Goal: Task Accomplishment & Management: Complete application form

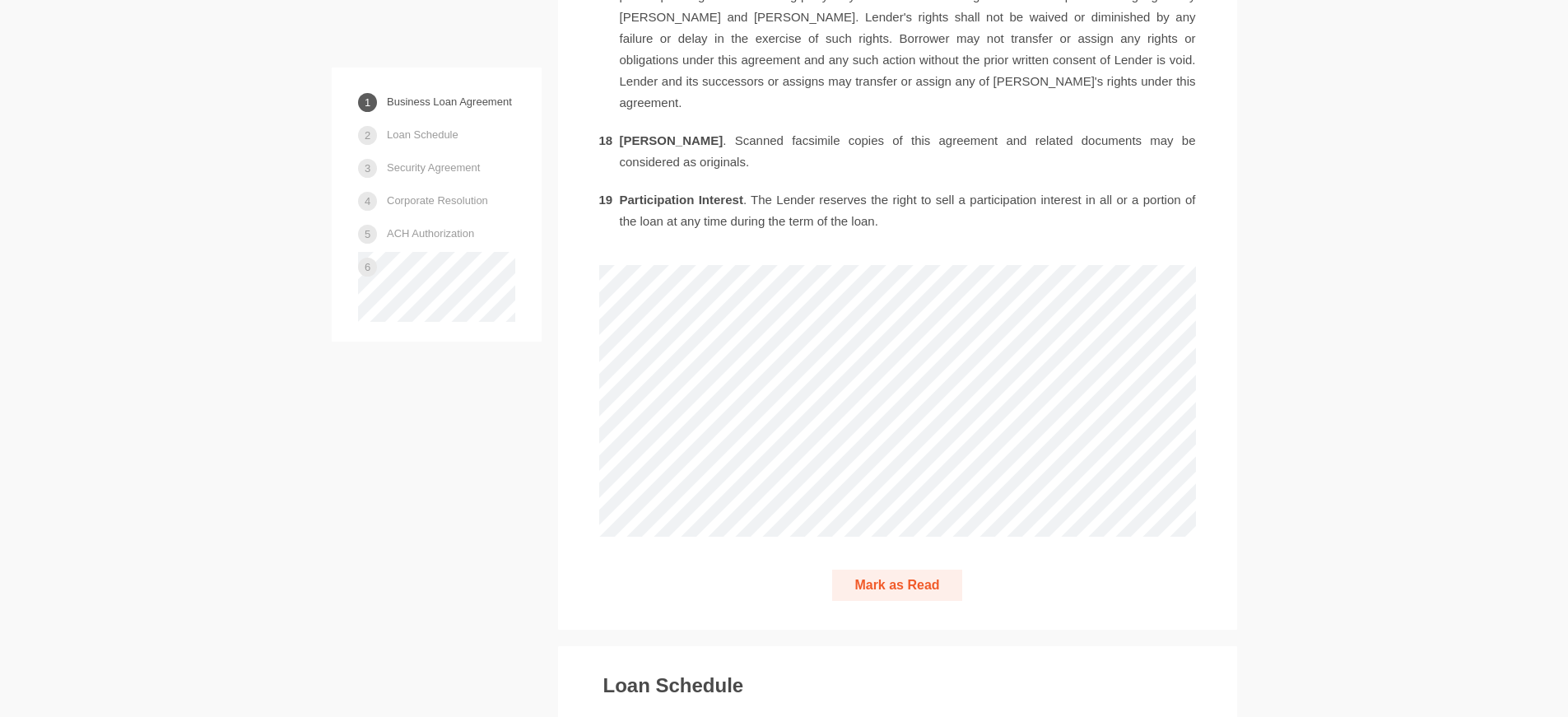
scroll to position [4365, 0]
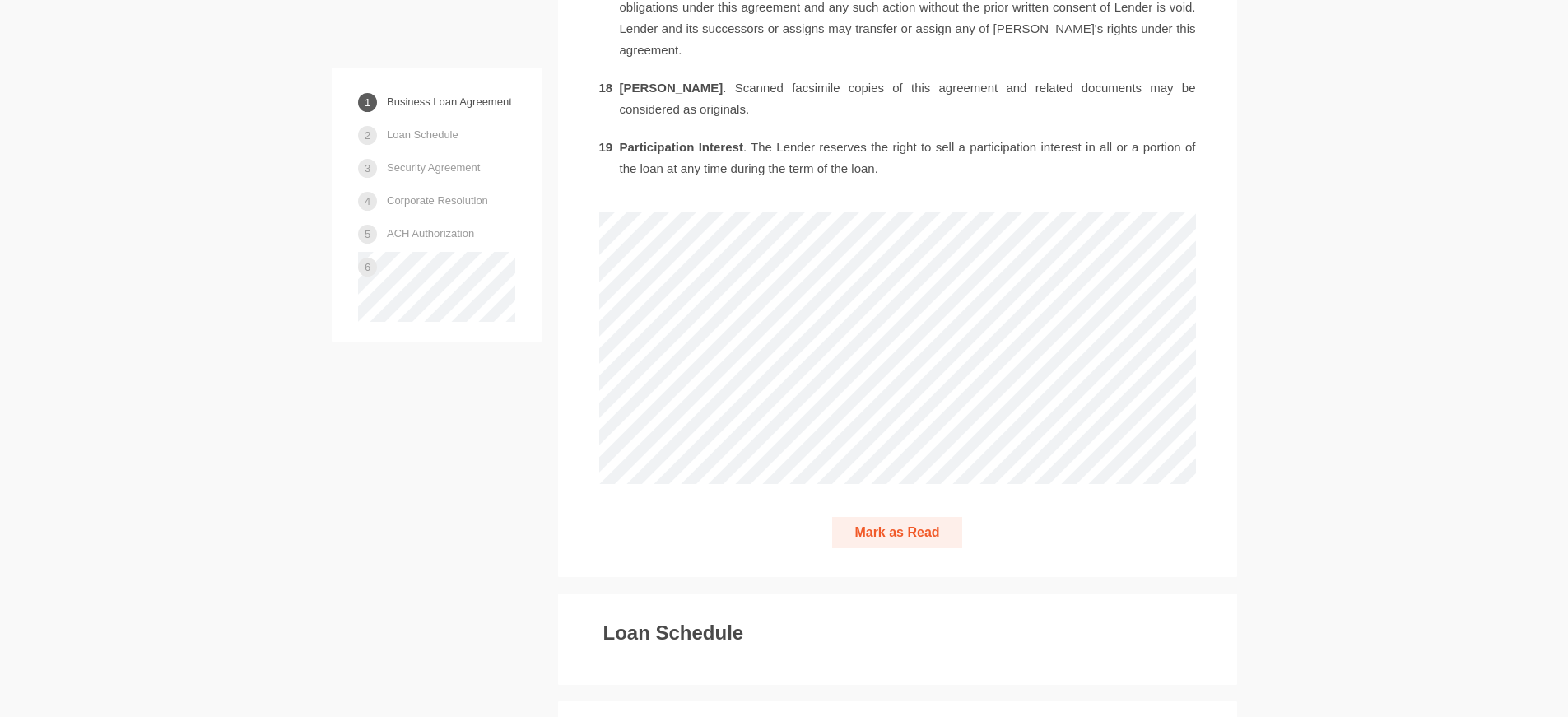
click at [930, 517] on button "Mark as Read" at bounding box center [897, 532] width 129 height 32
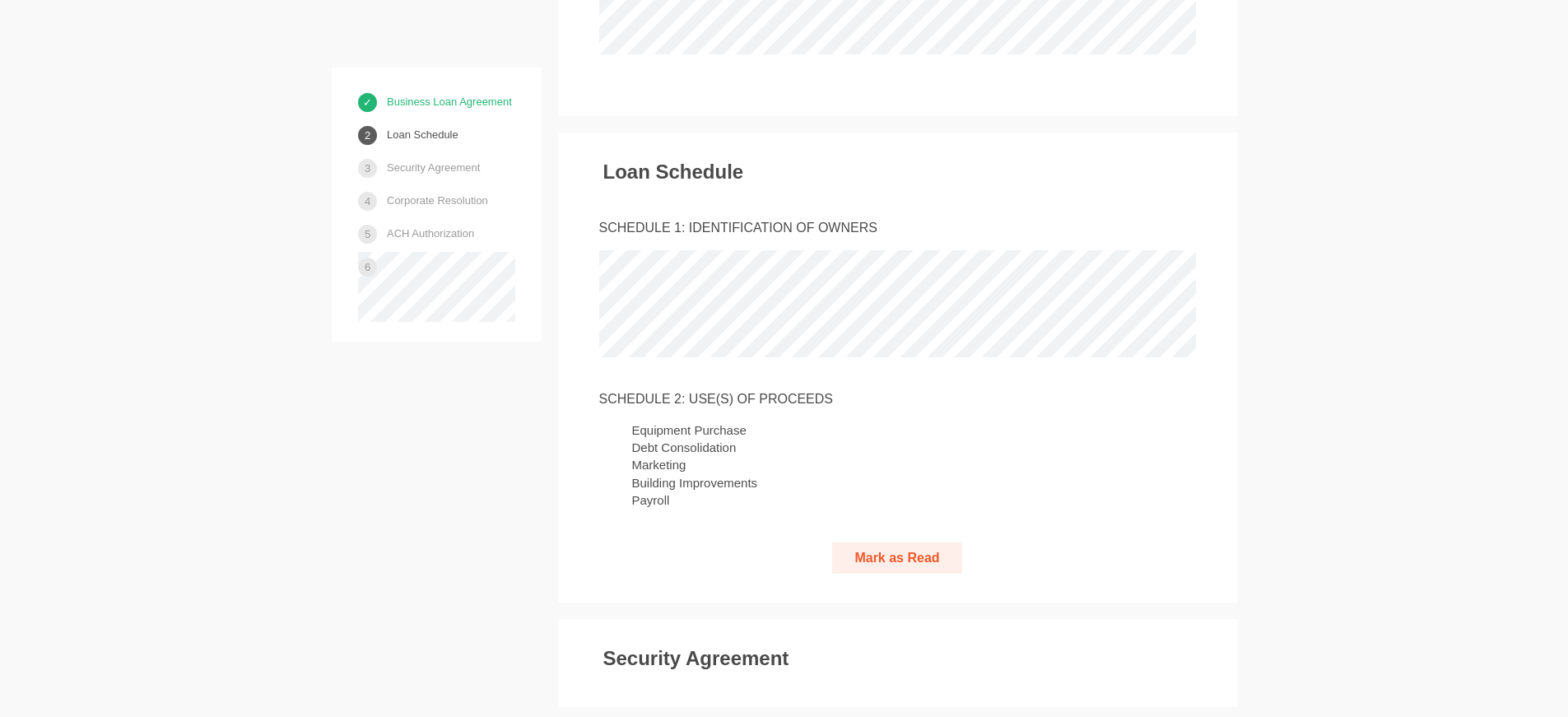
scroll to position [4796, 0]
click at [927, 542] on button "Mark as Read" at bounding box center [897, 558] width 129 height 32
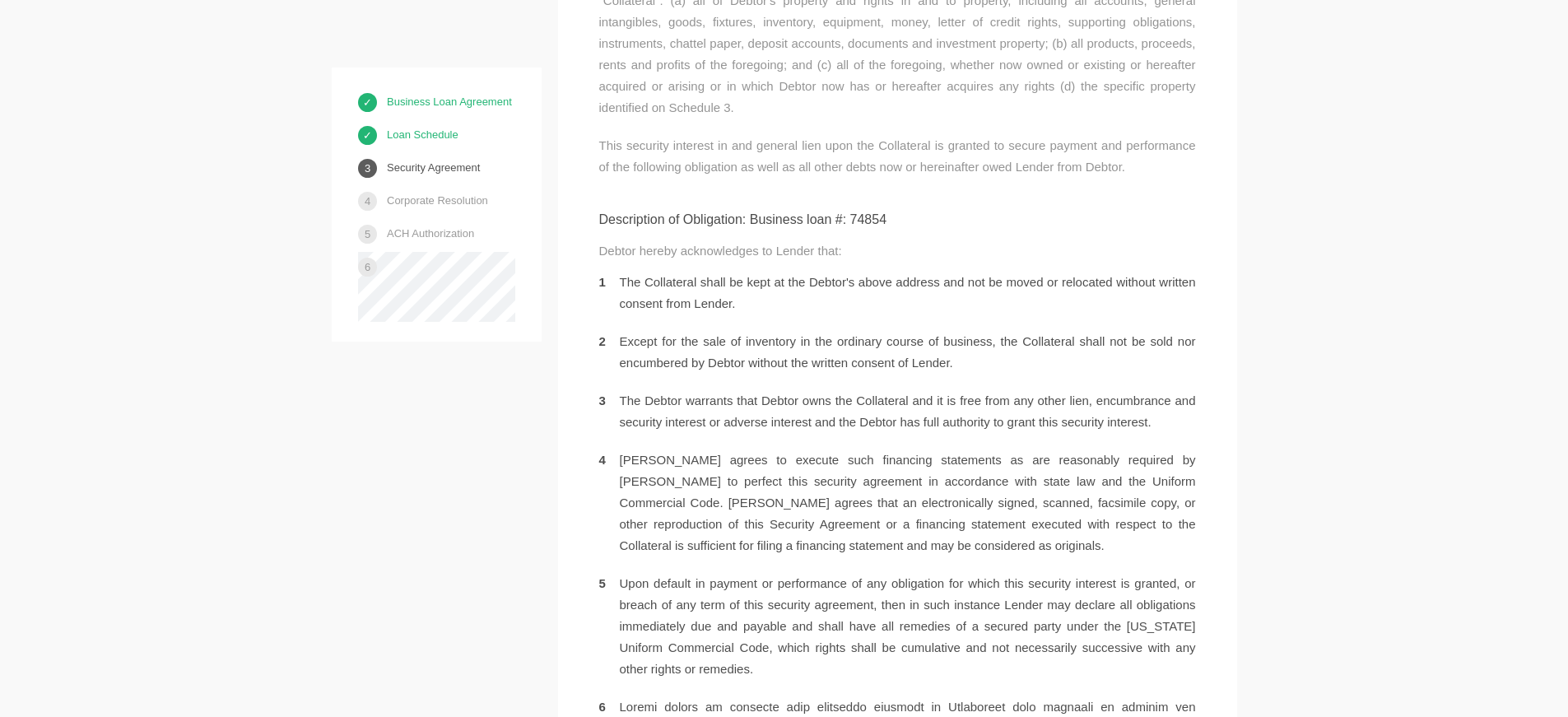
scroll to position [5497, 0]
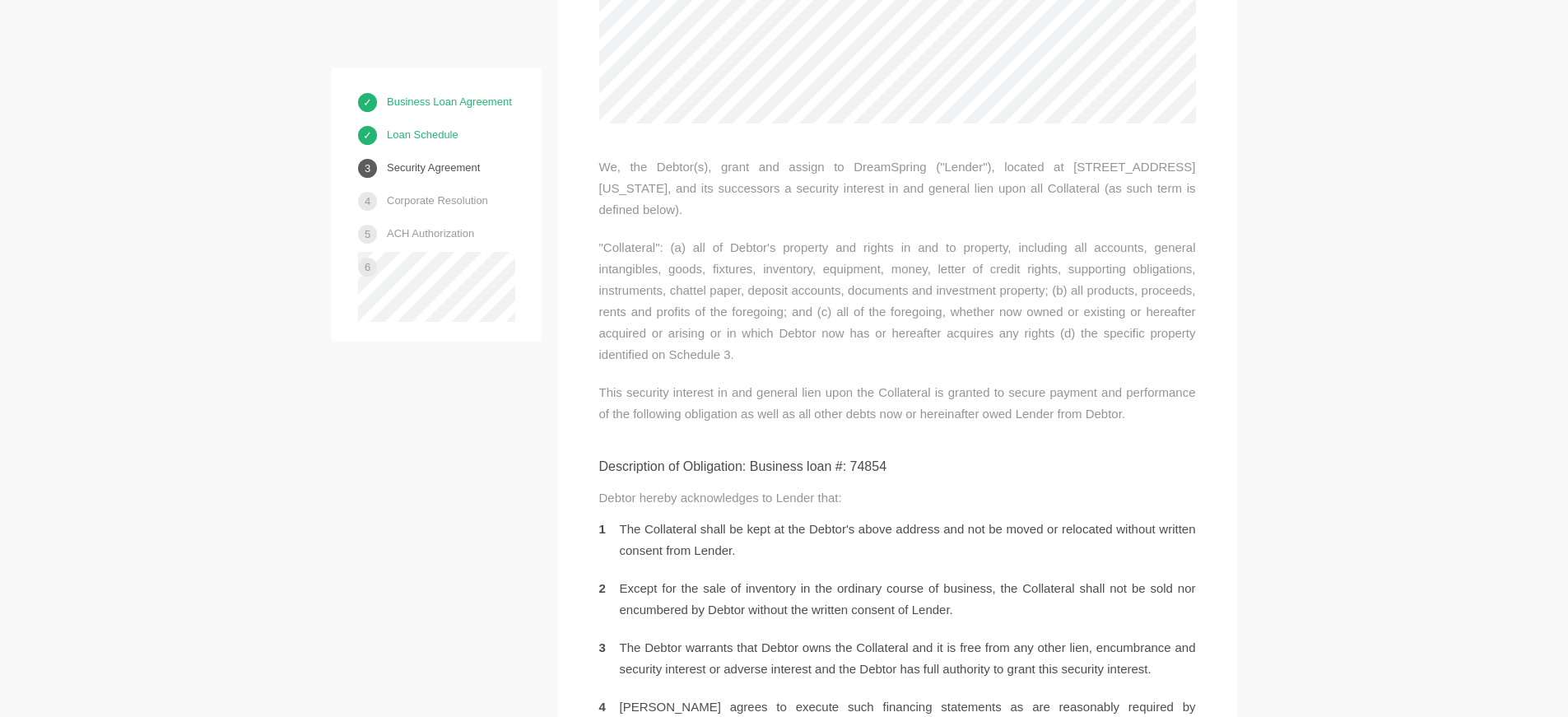
click at [462, 101] on link "Business Loan Agreement" at bounding box center [450, 101] width 125 height 29
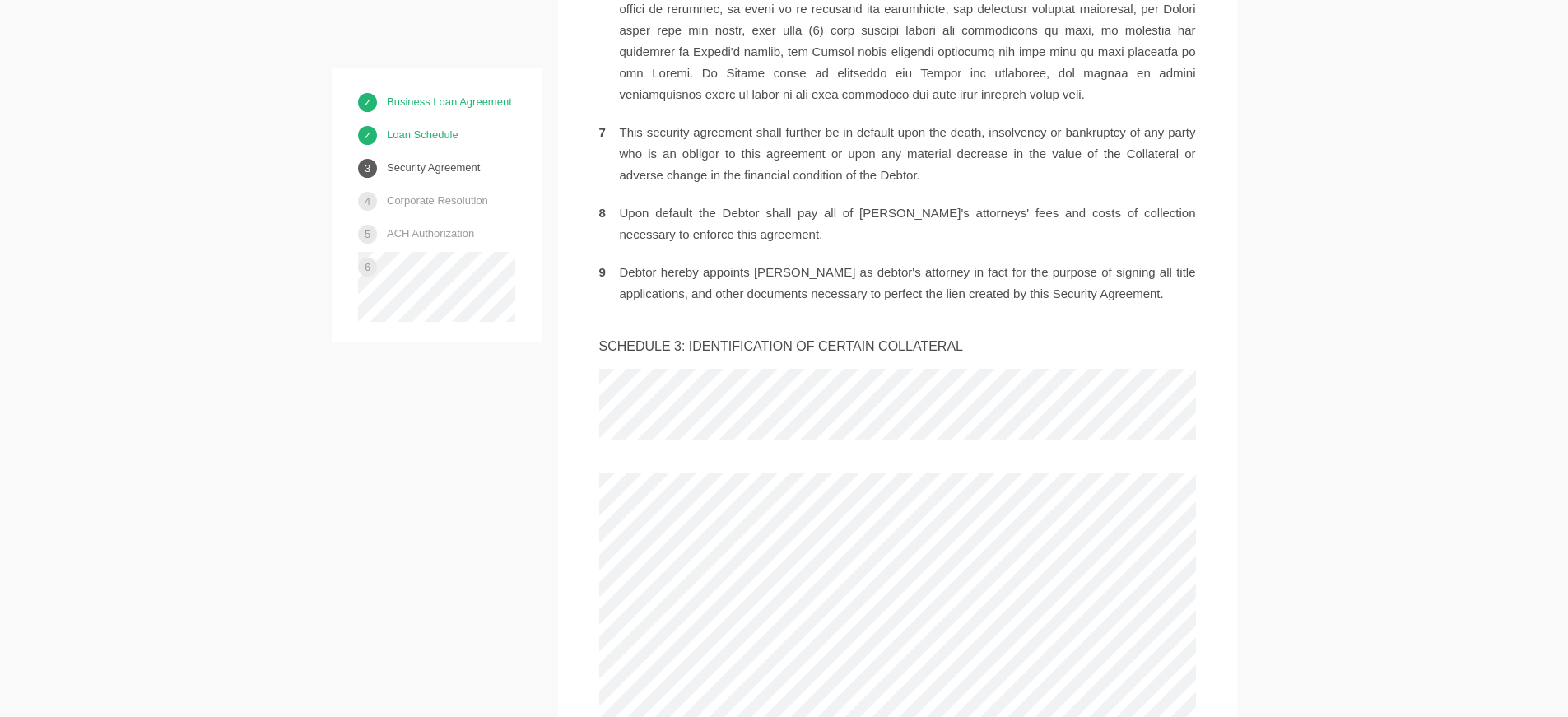
scroll to position [6656, 0]
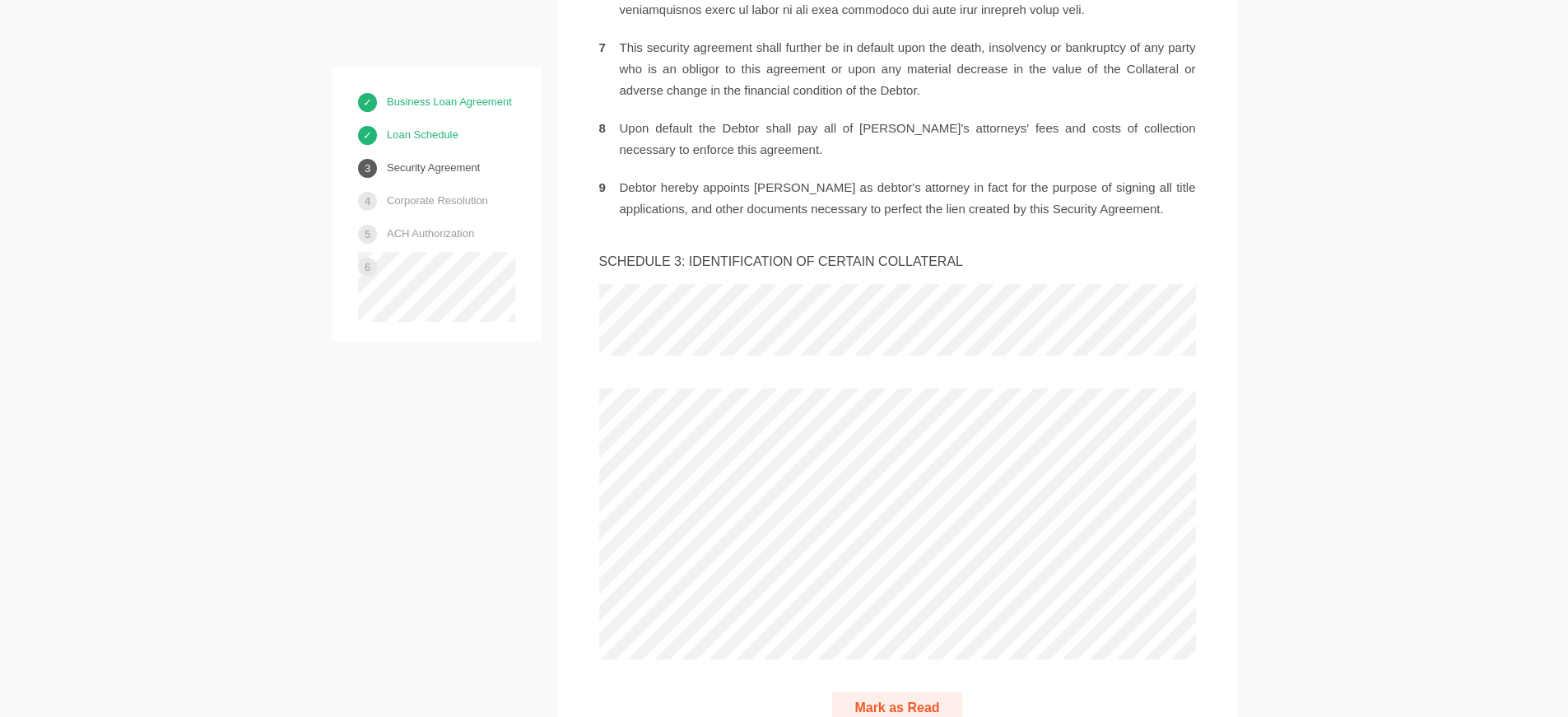
click at [909, 693] on button "Mark as Read" at bounding box center [897, 708] width 129 height 32
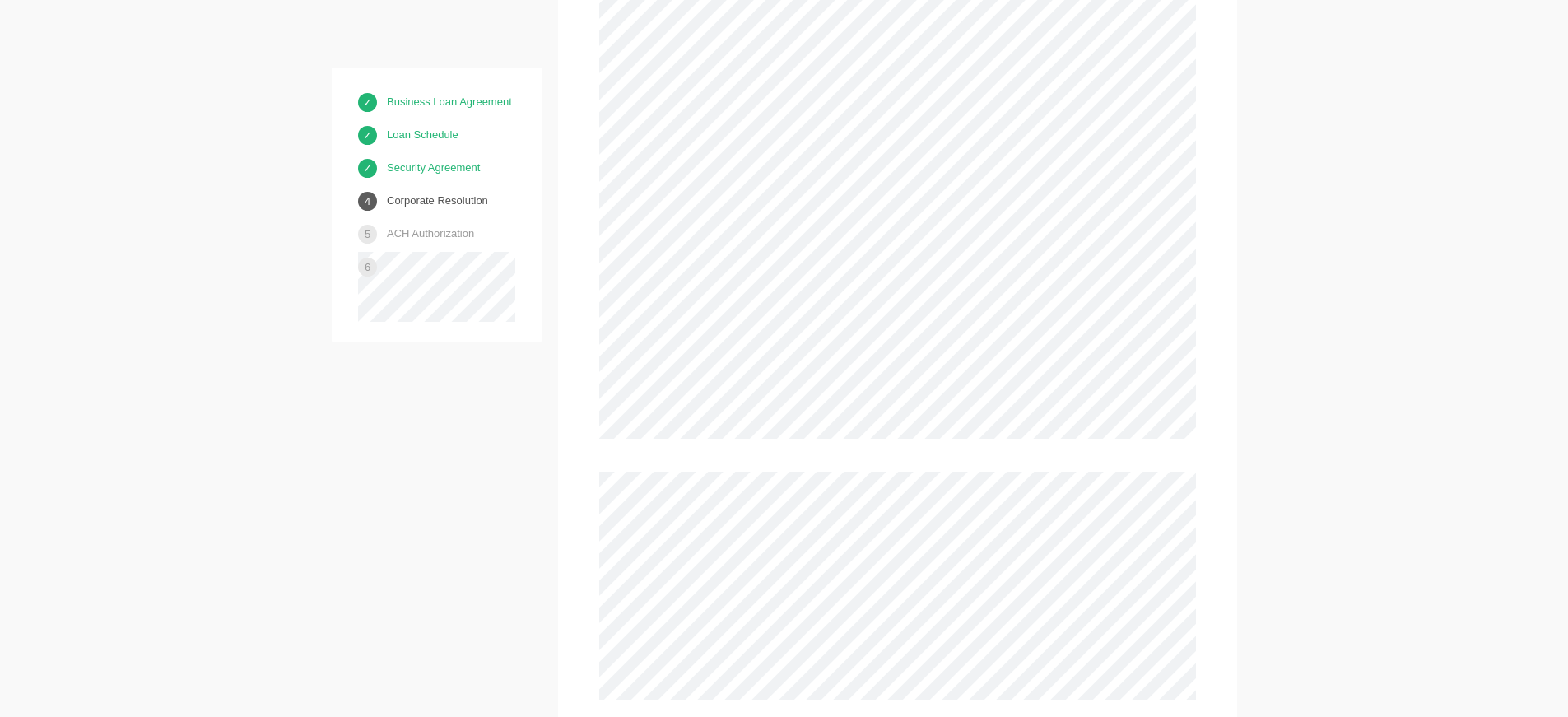
scroll to position [8414, 0]
click at [908, 691] on button "Mark as Read" at bounding box center [897, 706] width 129 height 32
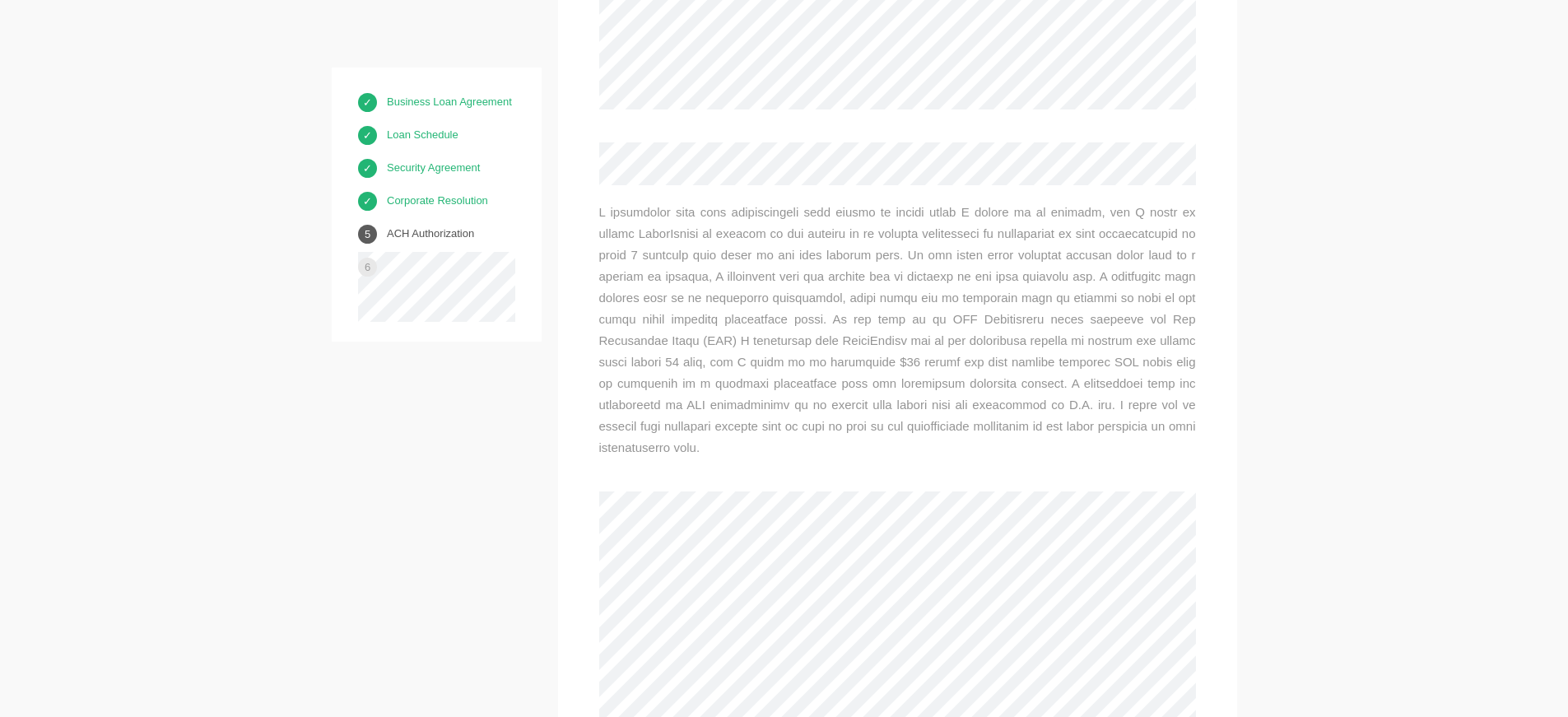
scroll to position [9264, 0]
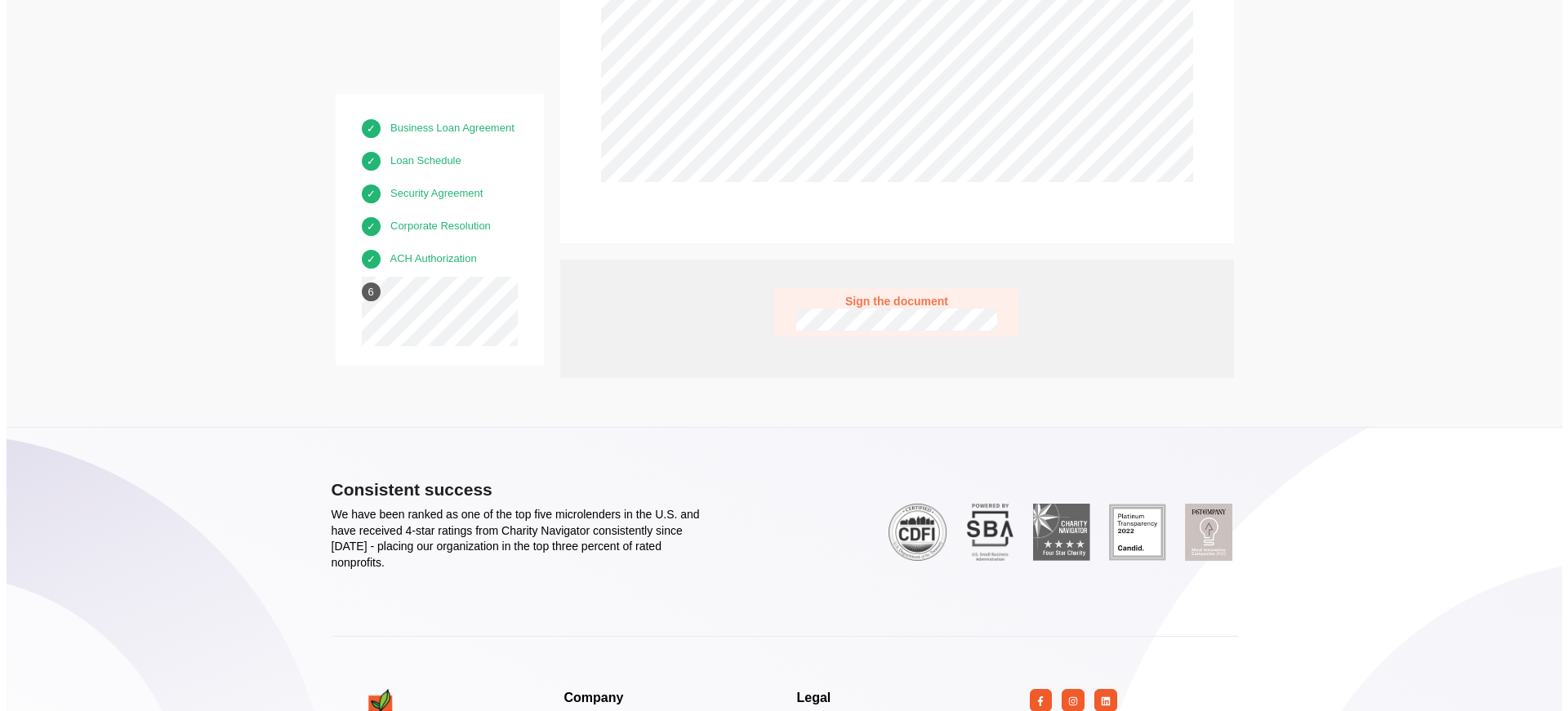
scroll to position [9823, 0]
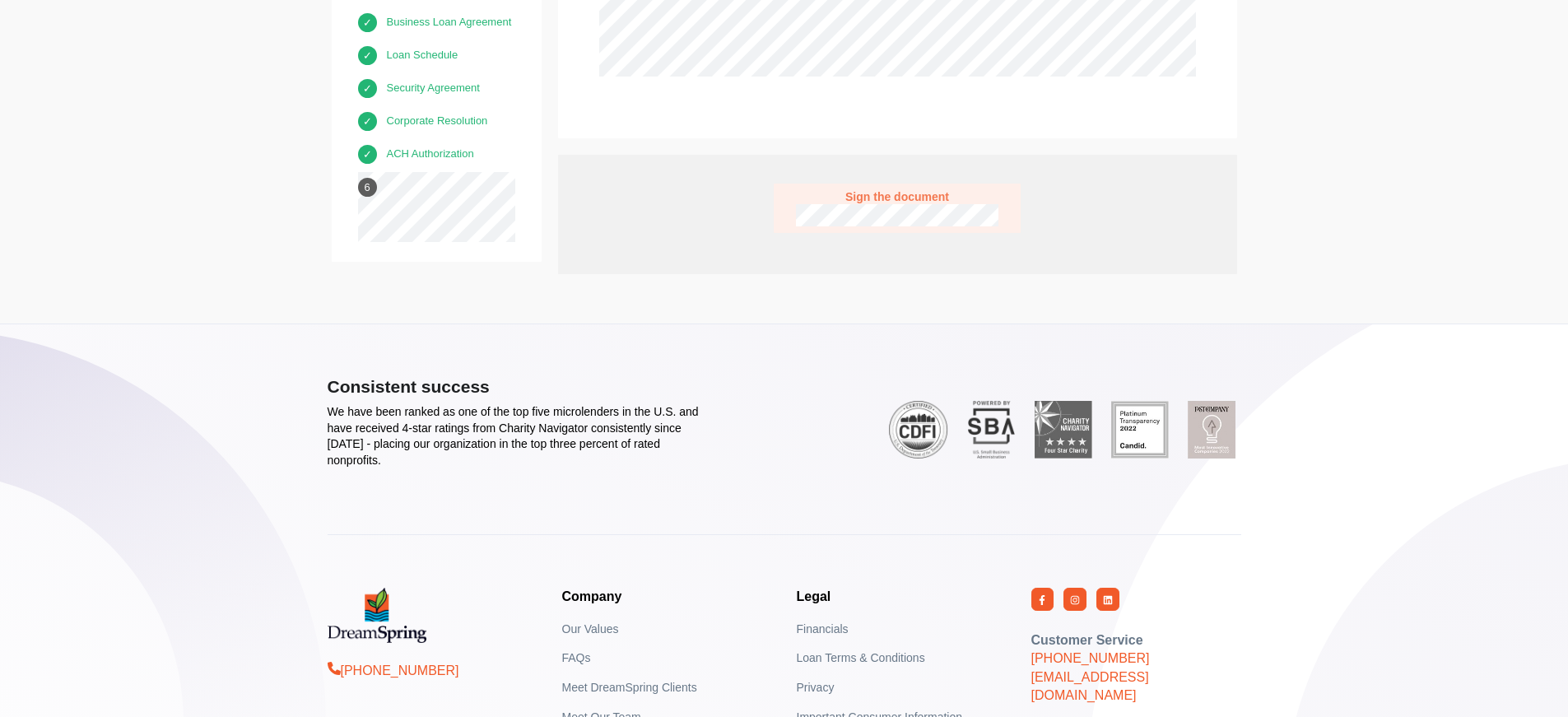
click at [899, 190] on span "Sign the document" at bounding box center [898, 196] width 203 height 14
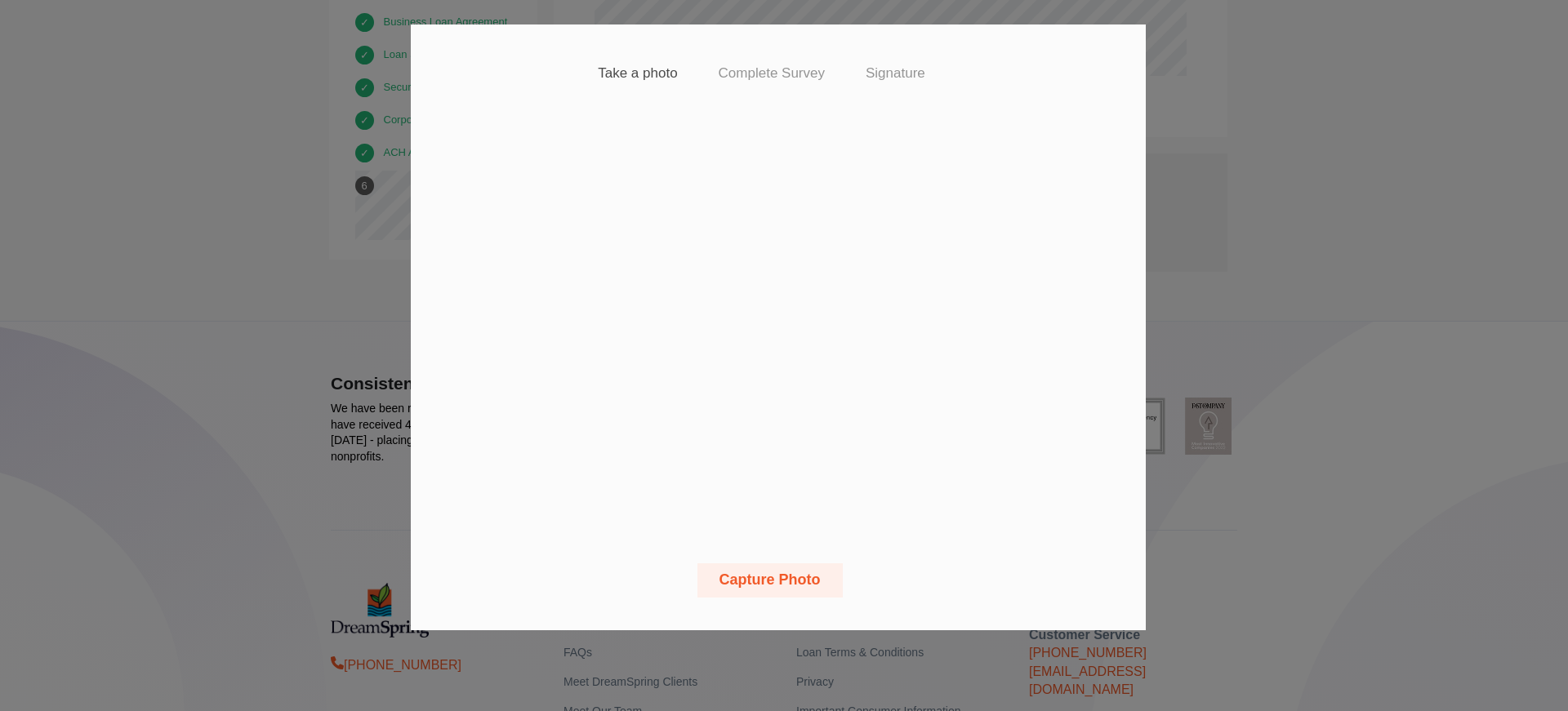
click at [893, 77] on h4 "Signature" at bounding box center [895, 74] width 59 height 16
click at [781, 589] on button "Capture Photo" at bounding box center [770, 581] width 145 height 34
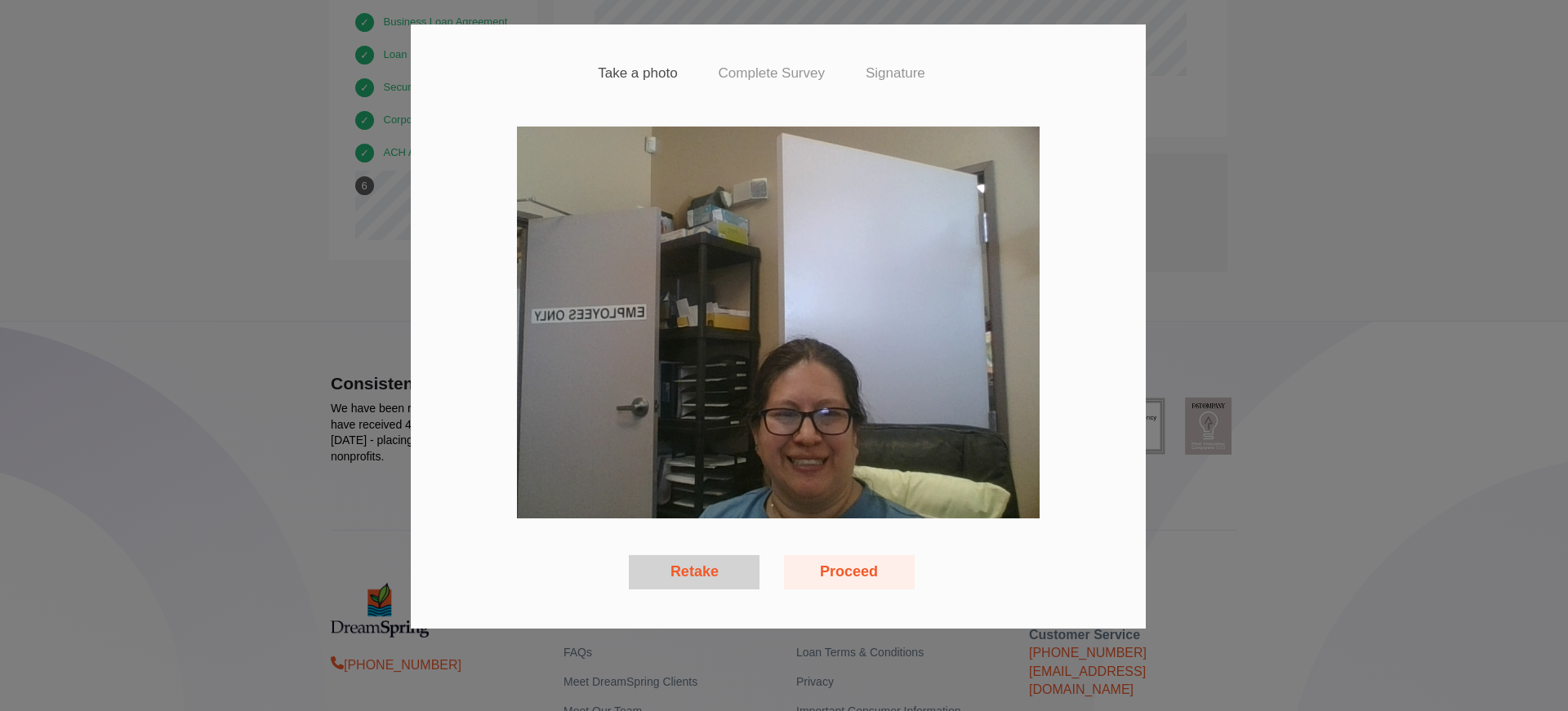
click at [691, 569] on button "Retake" at bounding box center [695, 573] width 131 height 34
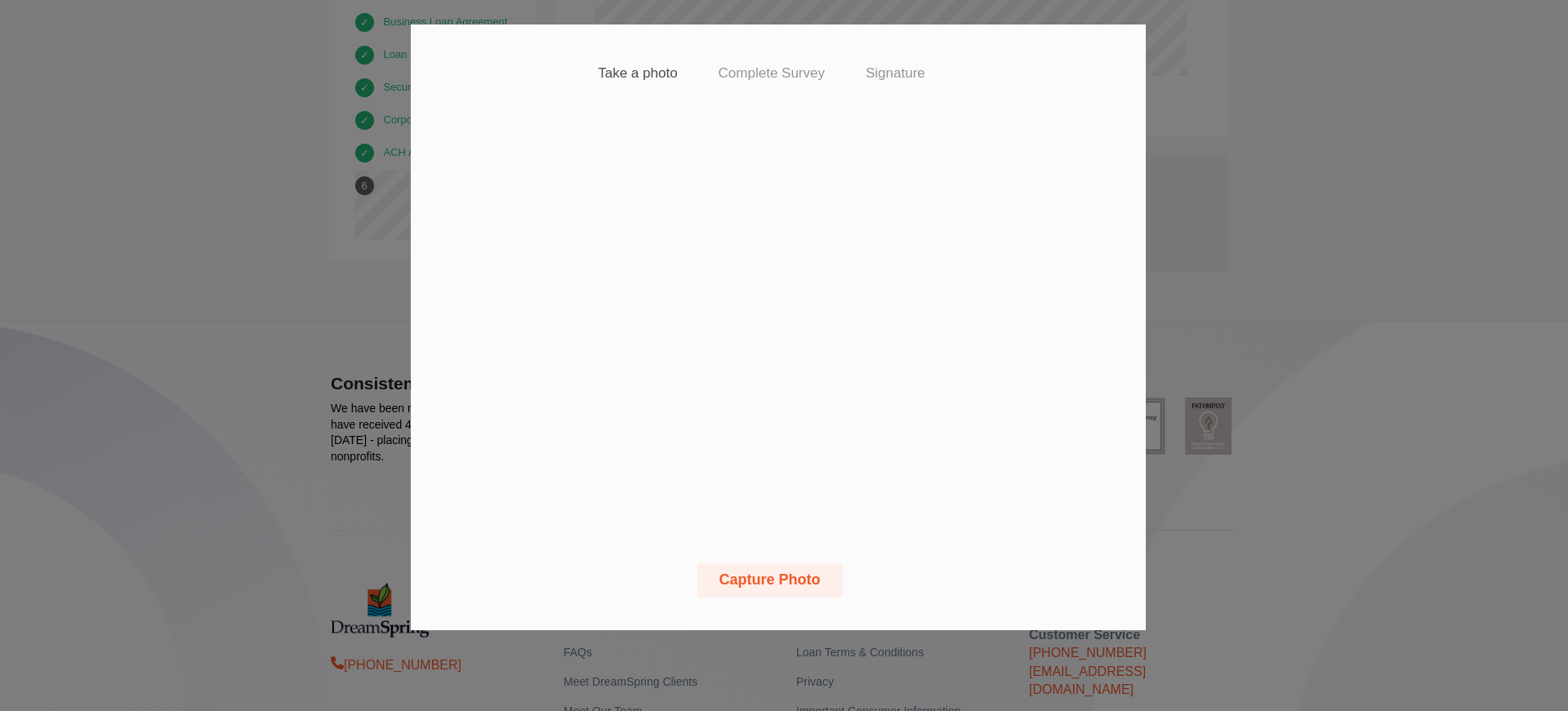
click at [775, 570] on button "Capture Photo" at bounding box center [770, 581] width 145 height 34
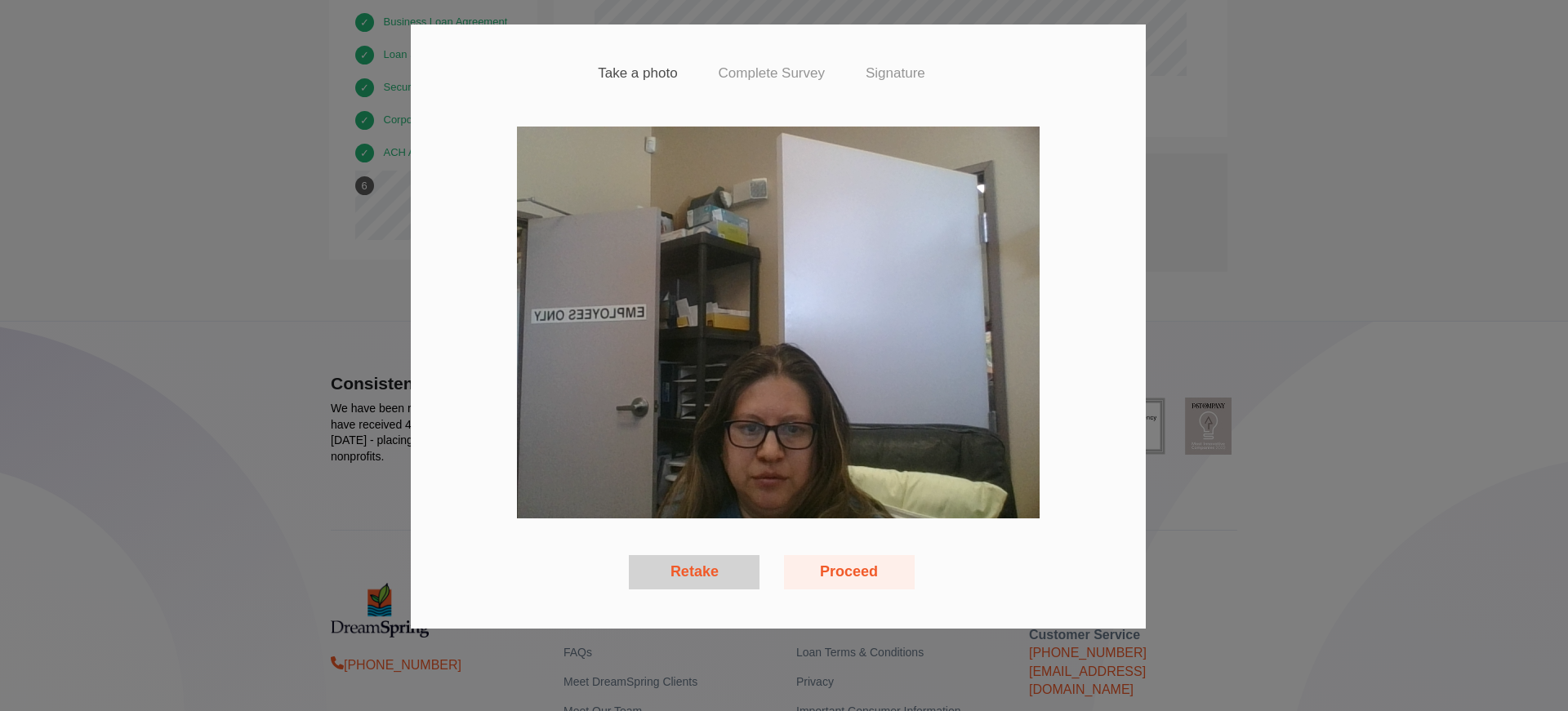
click at [705, 573] on button "Retake" at bounding box center [695, 573] width 131 height 34
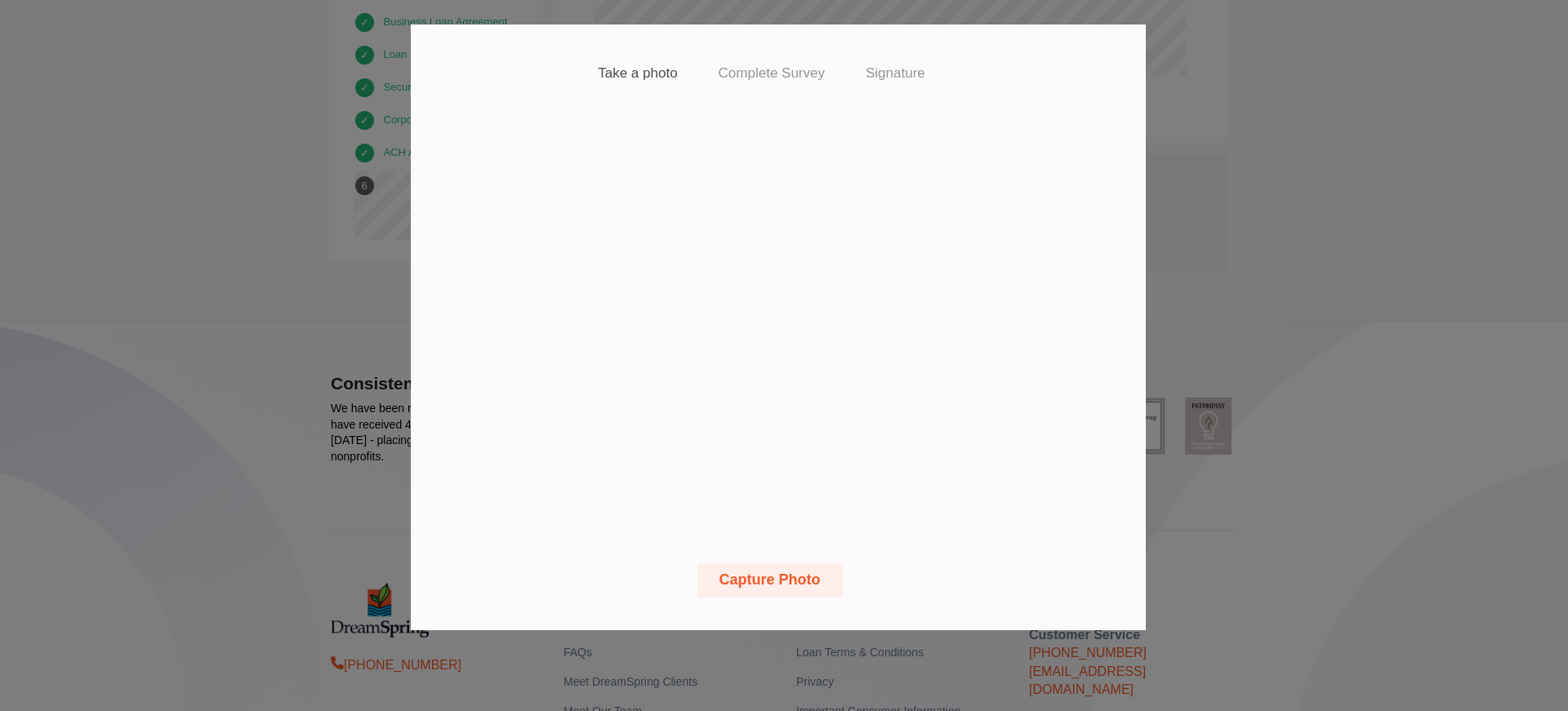
click at [761, 579] on button "Capture Photo" at bounding box center [770, 581] width 145 height 34
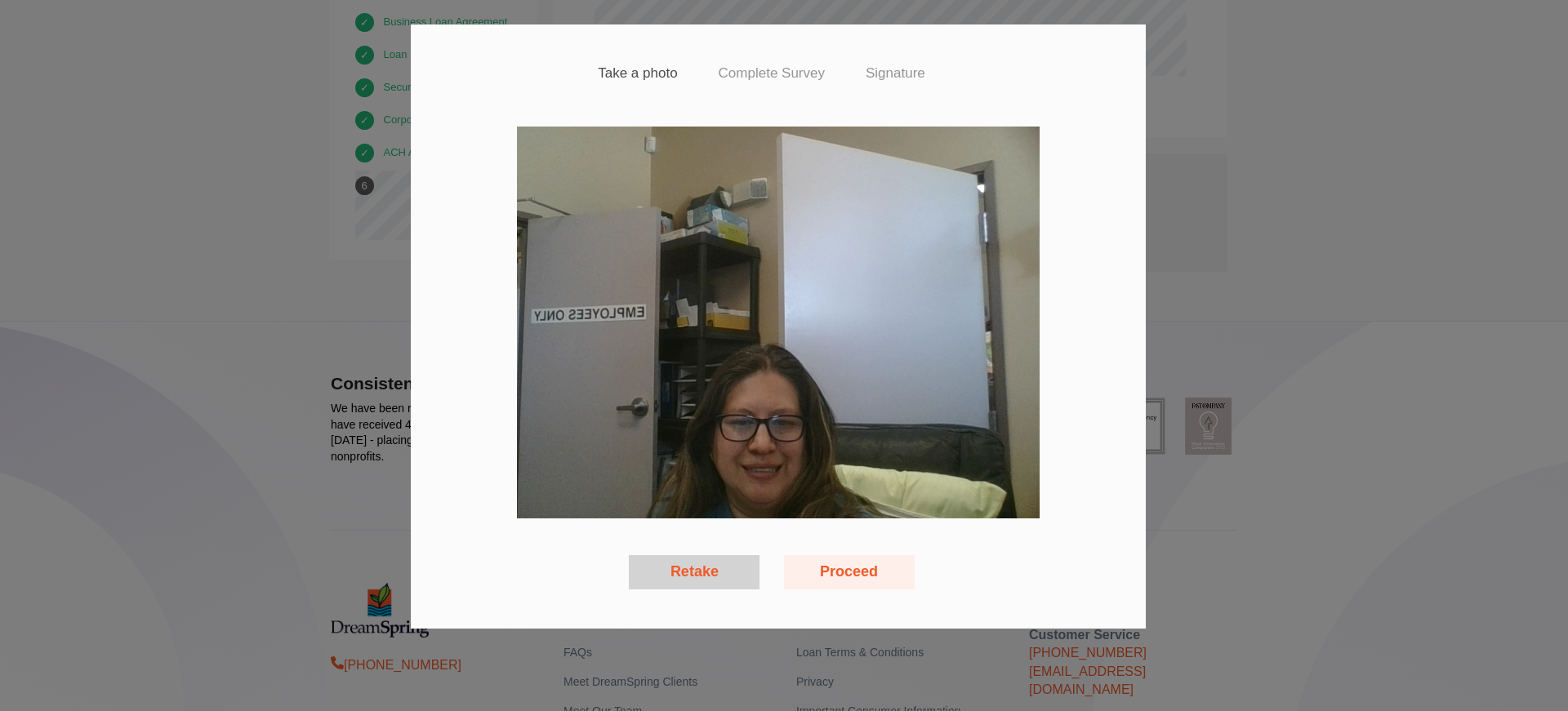
click at [880, 578] on button "Proceed" at bounding box center [849, 573] width 131 height 34
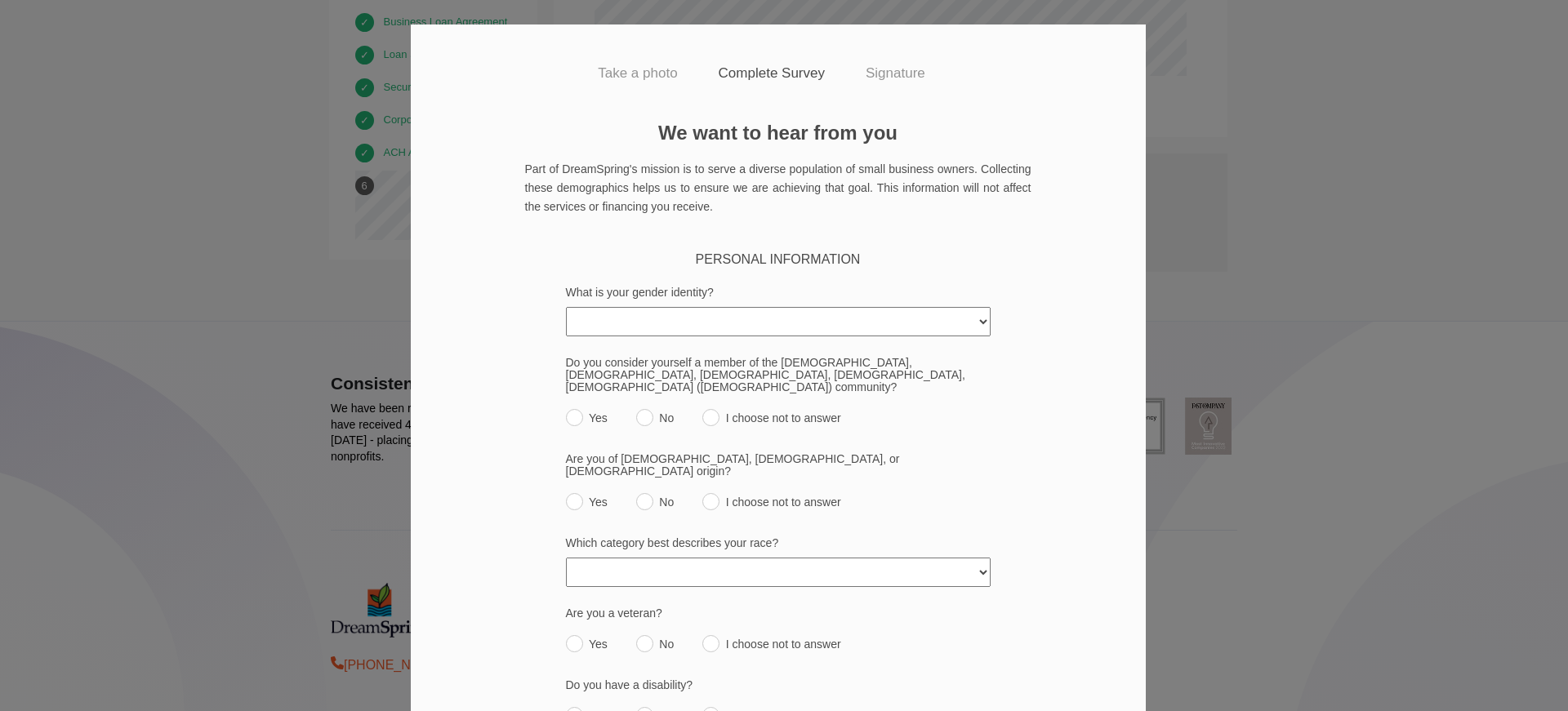
click at [661, 331] on select "[DEMOGRAPHIC_DATA] [DEMOGRAPHIC_DATA] [DEMOGRAPHIC_DATA] [DEMOGRAPHIC_DATA]/Thi…" at bounding box center [778, 321] width 425 height 30
select select "[DEMOGRAPHIC_DATA]"
click at [566, 307] on select "[DEMOGRAPHIC_DATA] [DEMOGRAPHIC_DATA] [DEMOGRAPHIC_DATA] [DEMOGRAPHIC_DATA]/Thi…" at bounding box center [778, 321] width 425 height 30
click at [637, 409] on input "No" at bounding box center [644, 417] width 17 height 17
radio input "true"
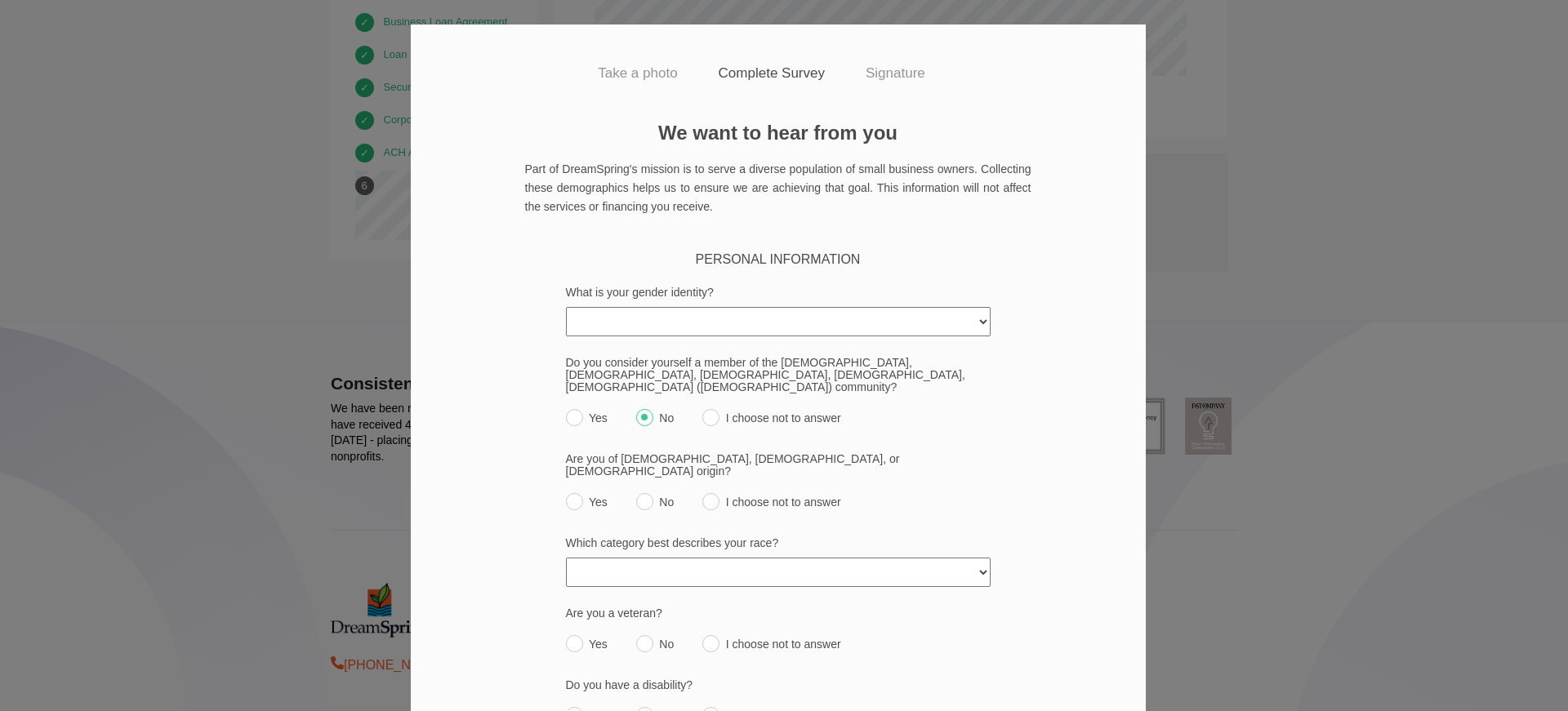
click at [571, 494] on input "Yes" at bounding box center [574, 502] width 17 height 17
radio input "true"
click at [662, 557] on select "[DEMOGRAPHIC_DATA] or [US_STATE][DEMOGRAPHIC_DATA] Black or [DEMOGRAPHIC_DATA] …" at bounding box center [778, 572] width 425 height 30
select select "white"
click at [566, 557] on select "[DEMOGRAPHIC_DATA] or [US_STATE][DEMOGRAPHIC_DATA] Black or [DEMOGRAPHIC_DATA] …" at bounding box center [778, 572] width 425 height 30
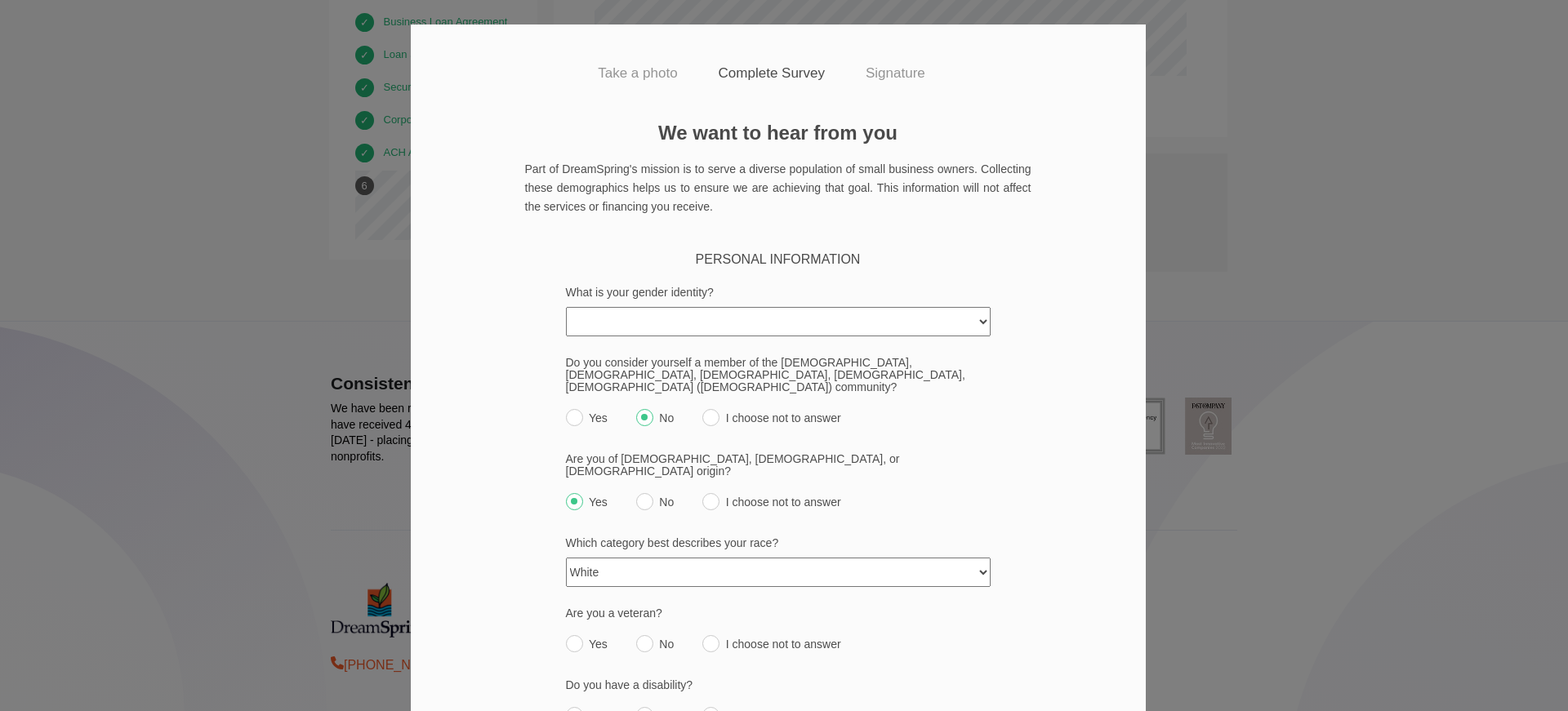
click at [643, 636] on input "No" at bounding box center [644, 644] width 17 height 17
radio input "true"
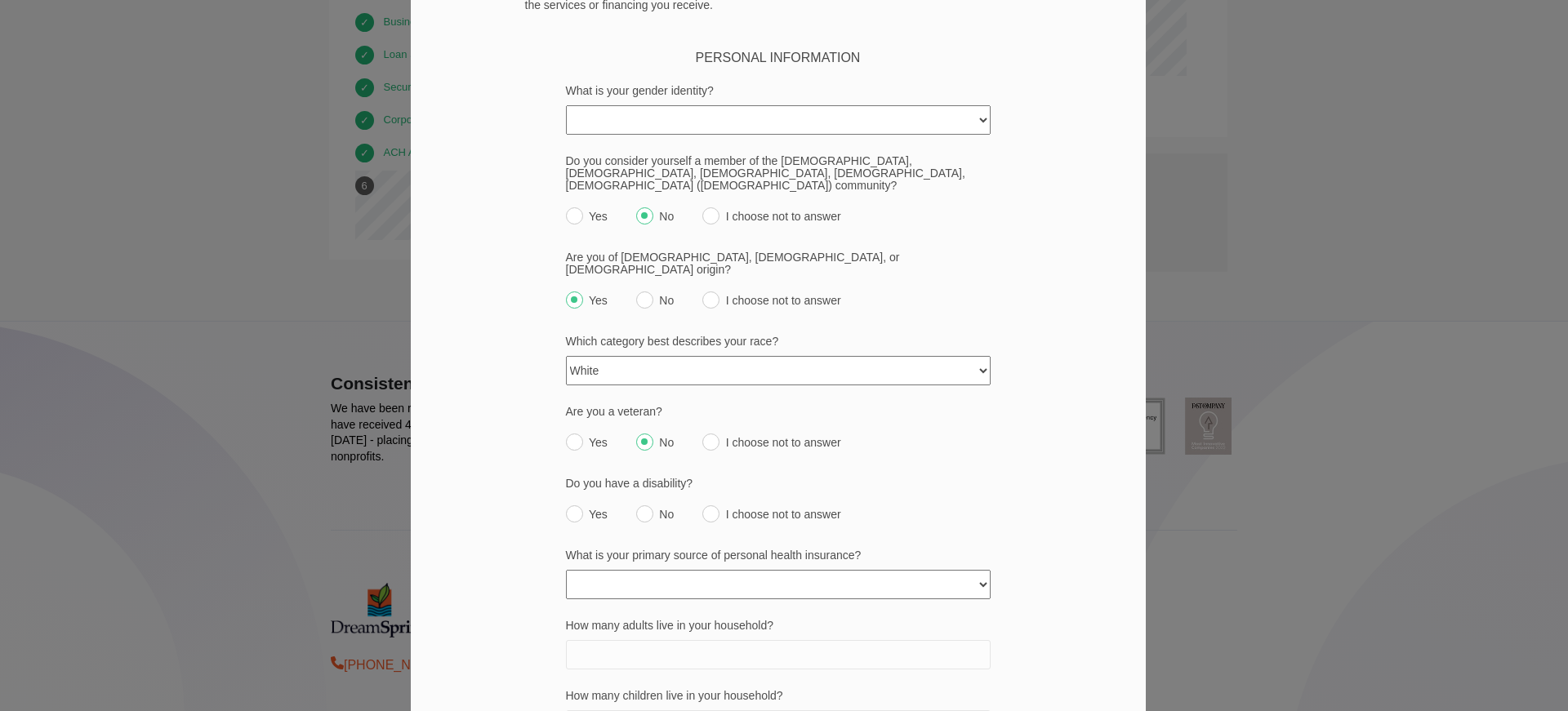
scroll to position [245, 0]
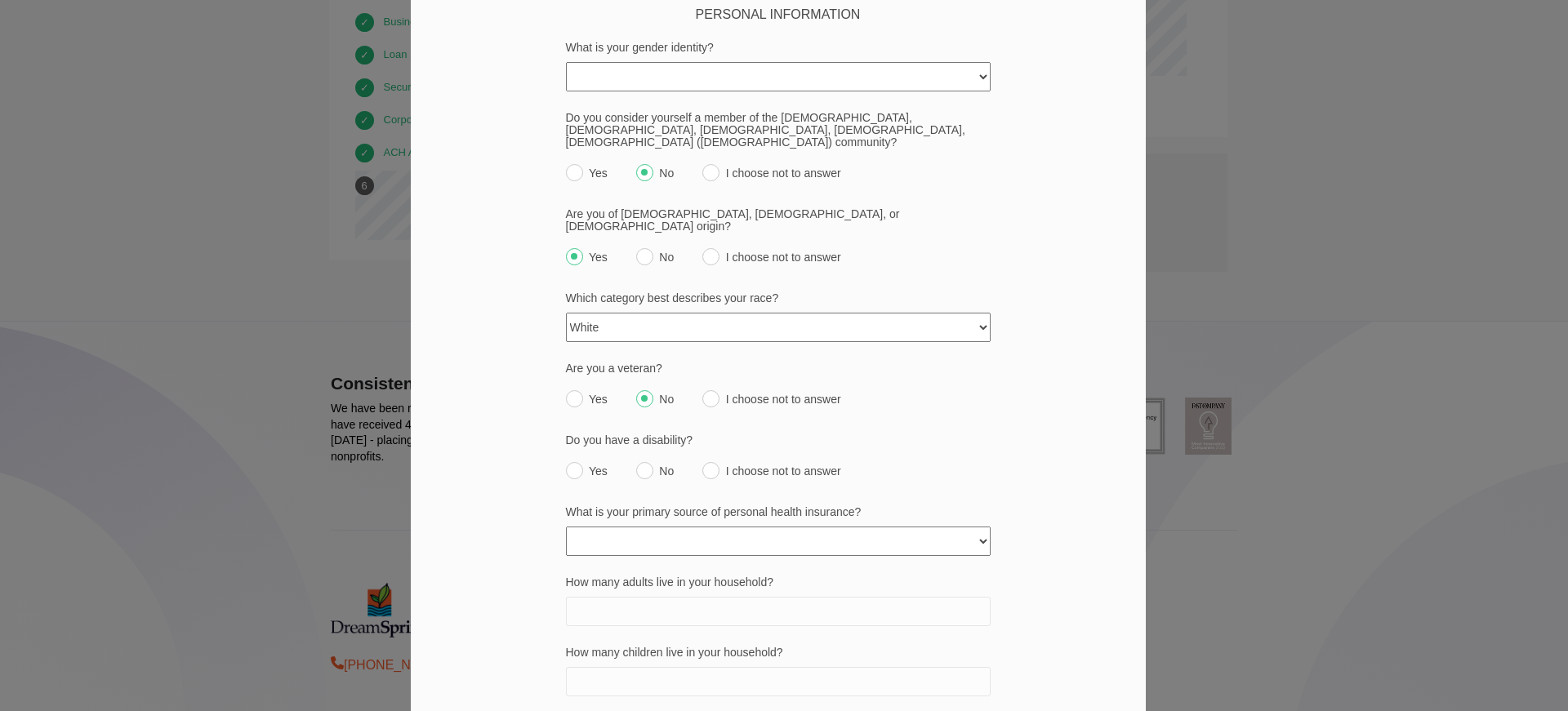
click at [640, 462] on input "No" at bounding box center [644, 470] width 17 height 17
radio input "true"
click at [646, 527] on select "None Private policy My business Medicaid/Medicare Other state funded Another jo…" at bounding box center [778, 541] width 425 height 30
select select "spouses_job"
click at [566, 527] on select "None Private policy My business Medicaid/Medicare Other state funded Another jo…" at bounding box center [778, 541] width 425 height 30
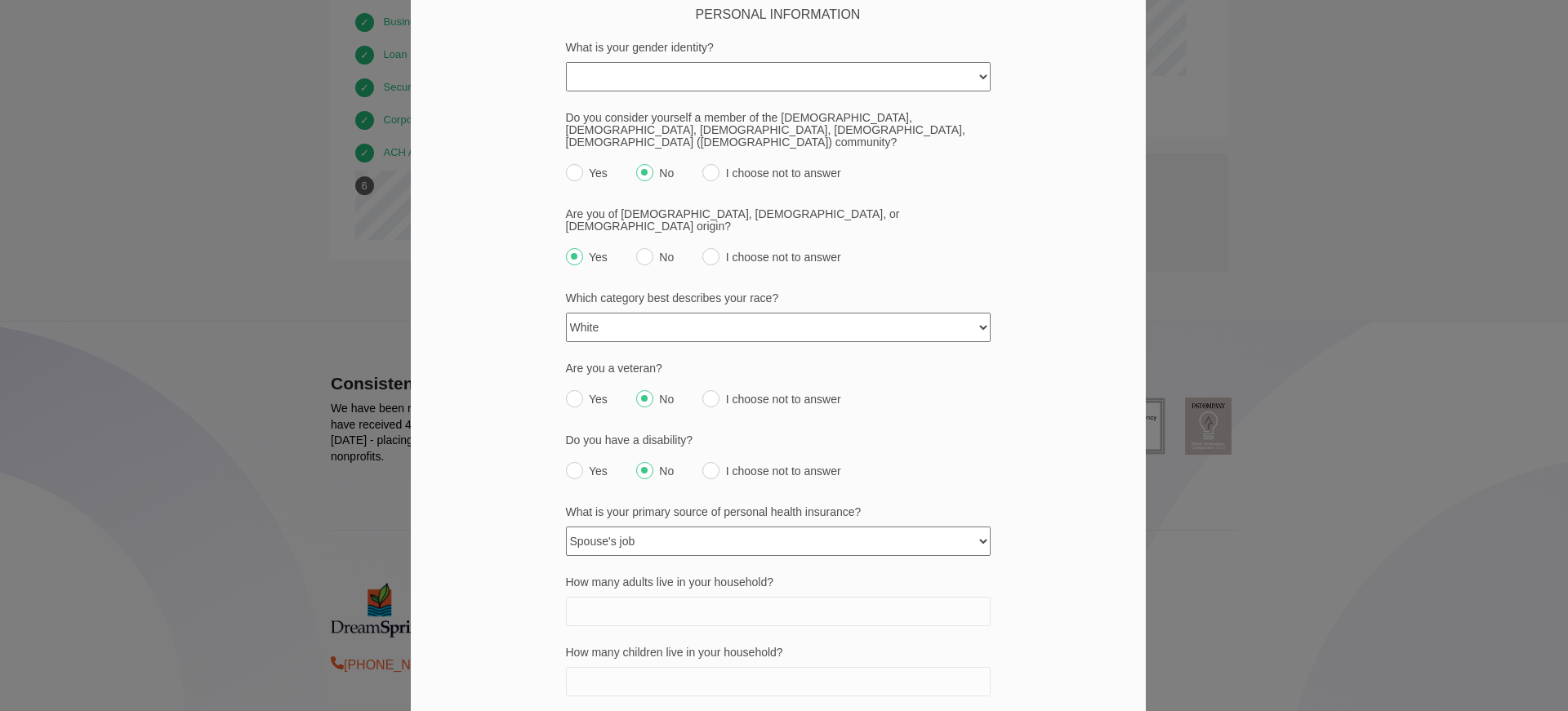
click at [661, 597] on input "How many adults live in your household?" at bounding box center [778, 611] width 425 height 30
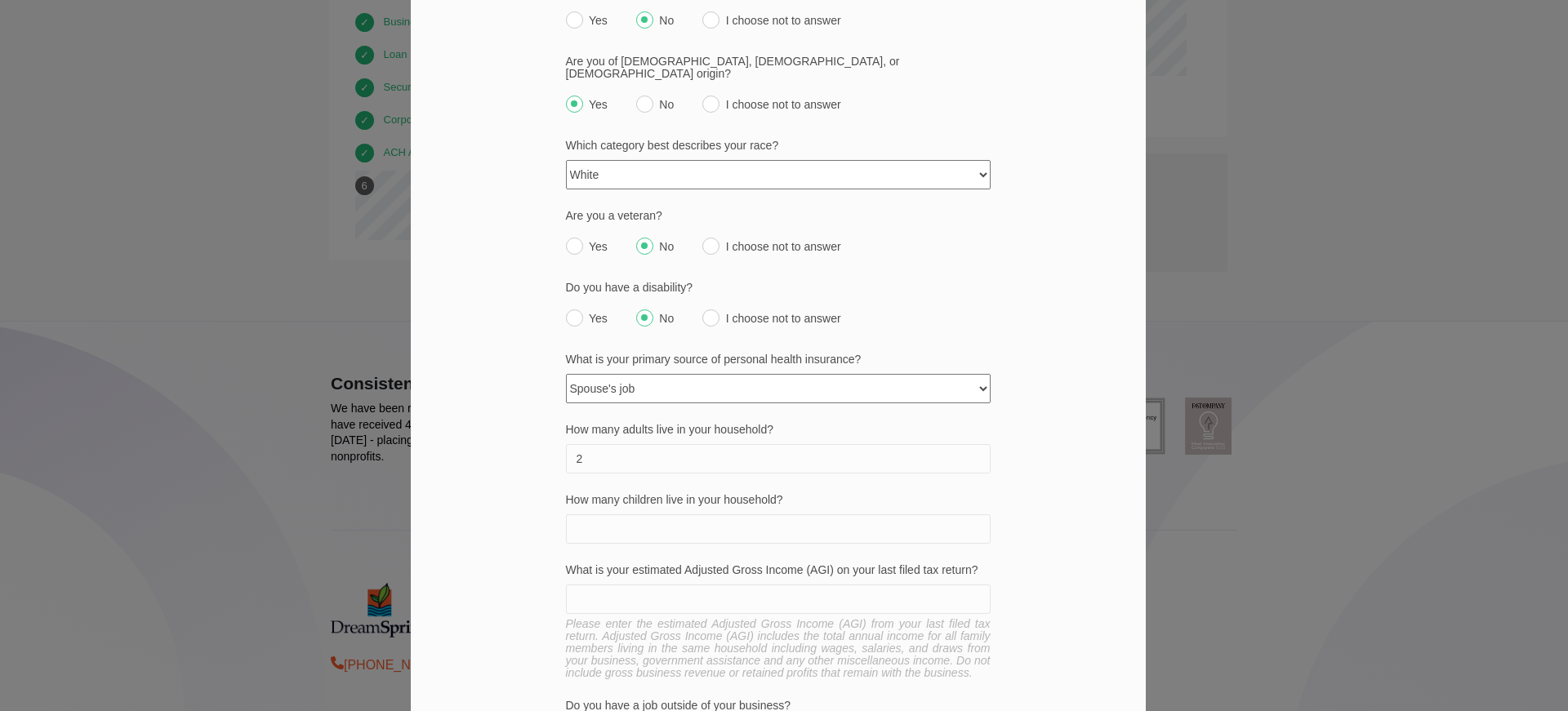
scroll to position [408, 0]
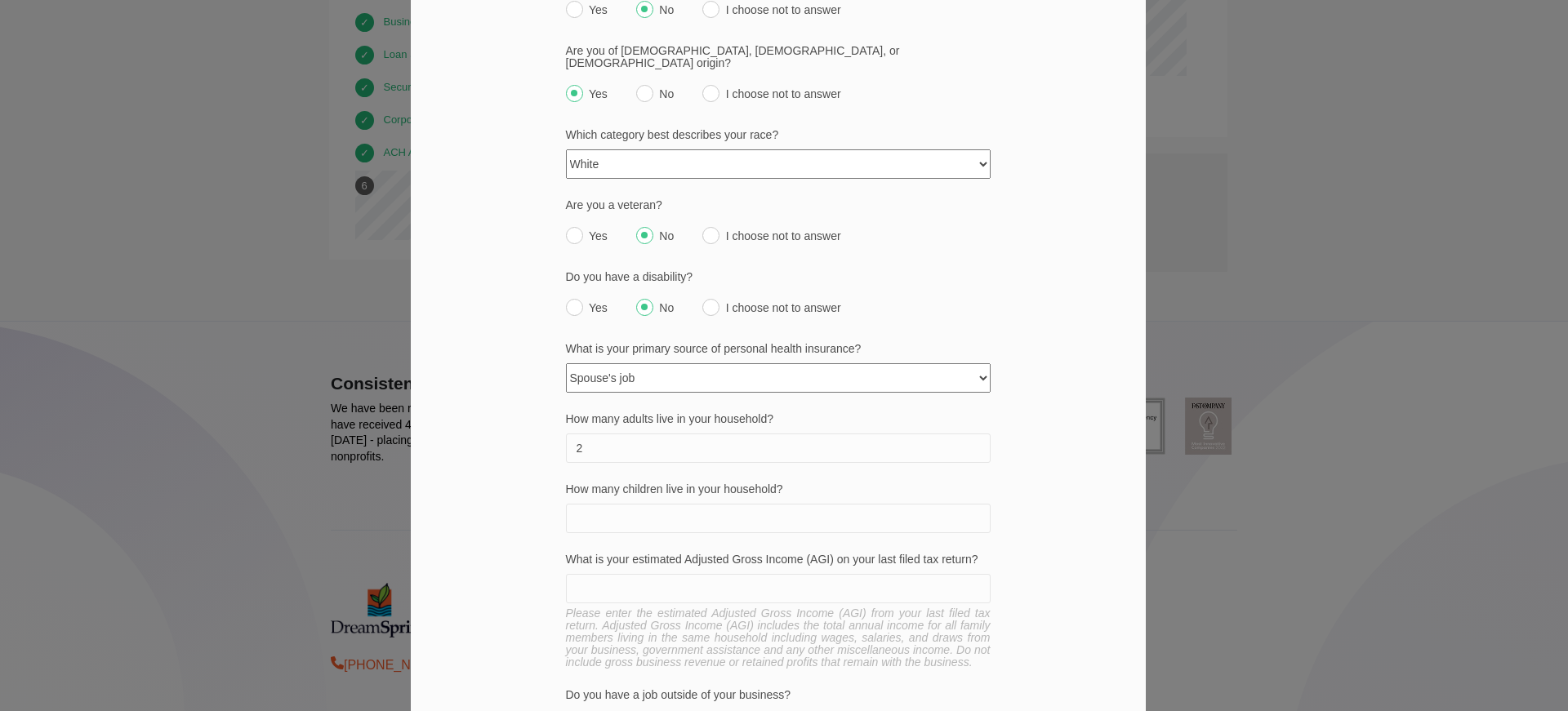
type input "2"
click at [668, 504] on input "How many children live in your household?" at bounding box center [778, 518] width 425 height 30
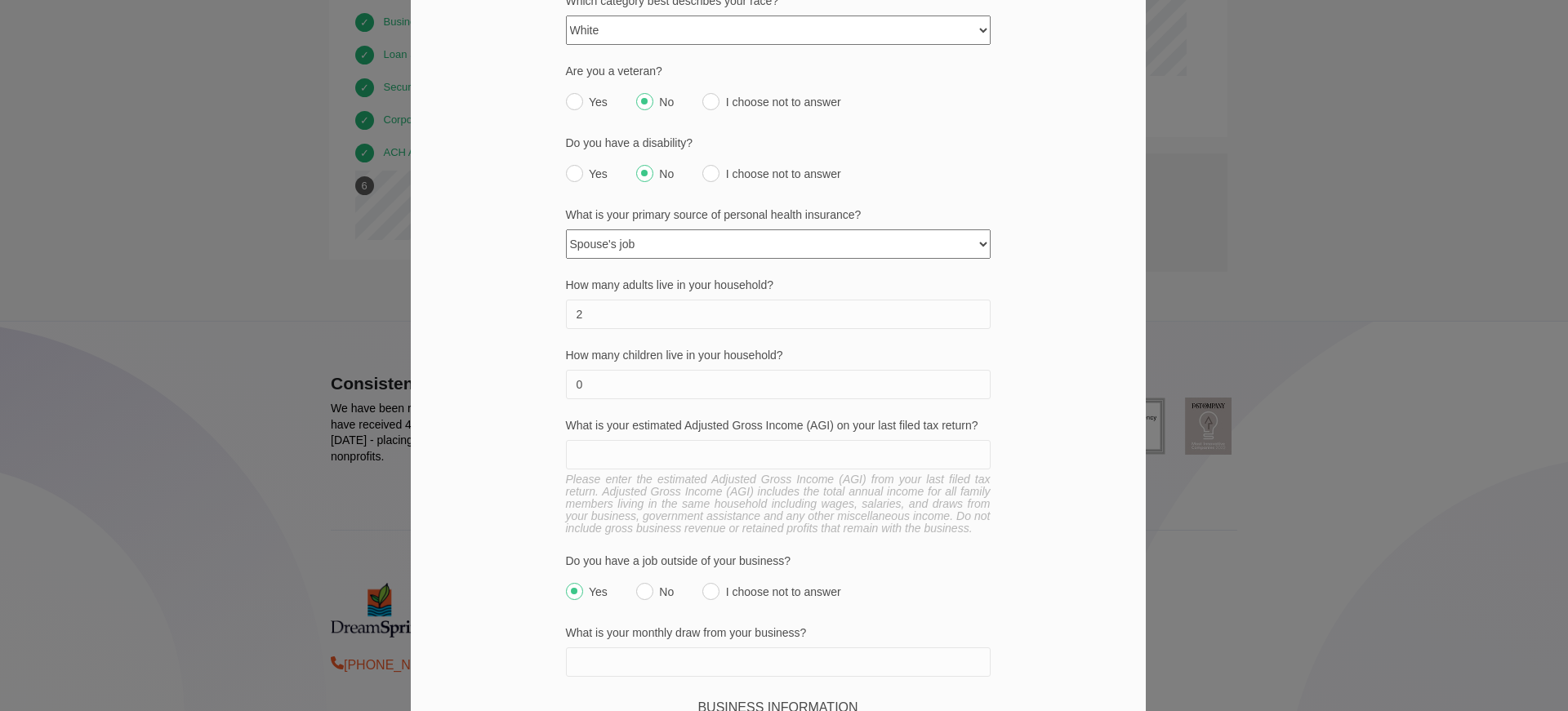
scroll to position [572, 0]
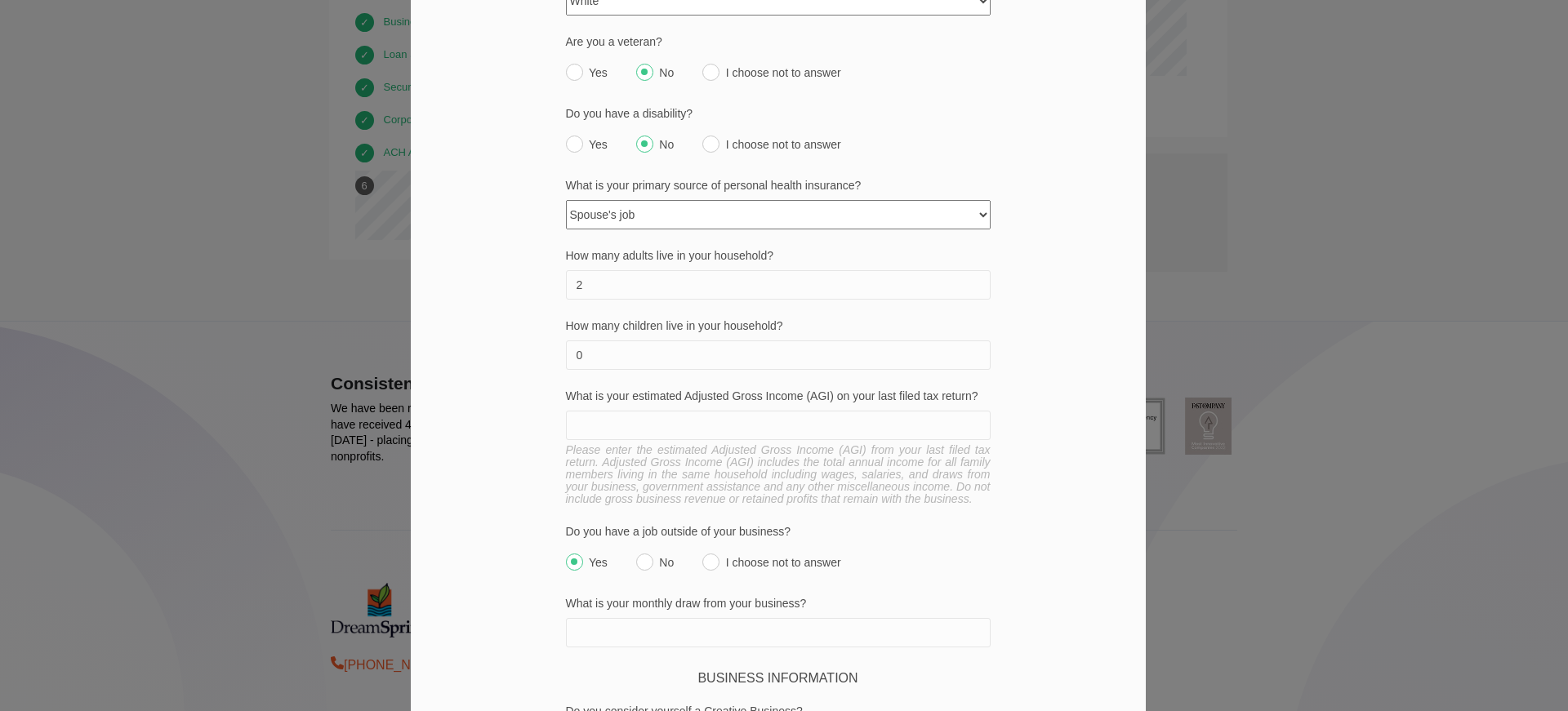
type input "0"
click at [719, 411] on input "What is your estimated Adjusted Gross Income (AGI) on your last filed tax retur…" at bounding box center [778, 426] width 425 height 30
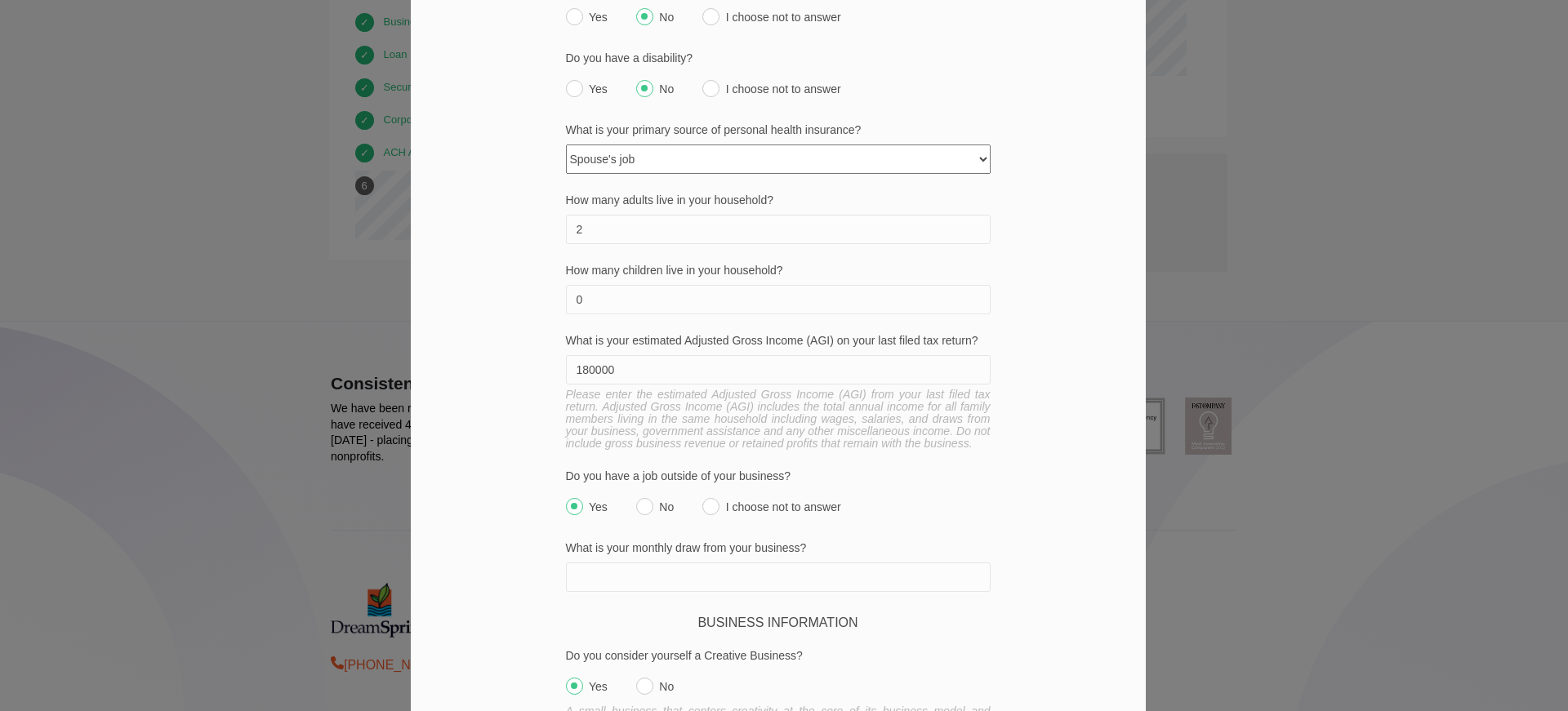
scroll to position [654, 0]
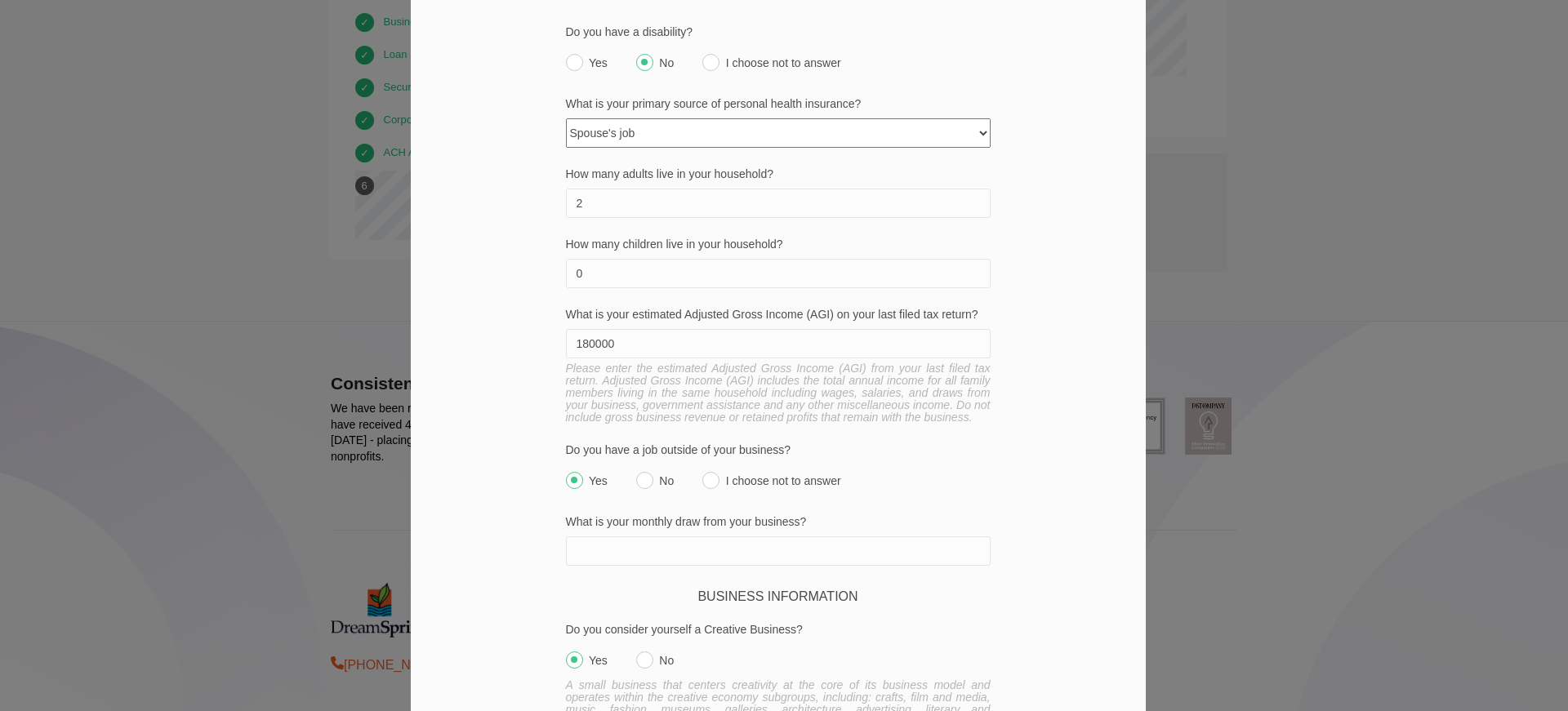
type input "180000"
click at [641, 472] on input "No" at bounding box center [644, 480] width 17 height 17
radio input "true"
click at [623, 537] on input "What is your monthly draw from your business?" at bounding box center [778, 551] width 425 height 30
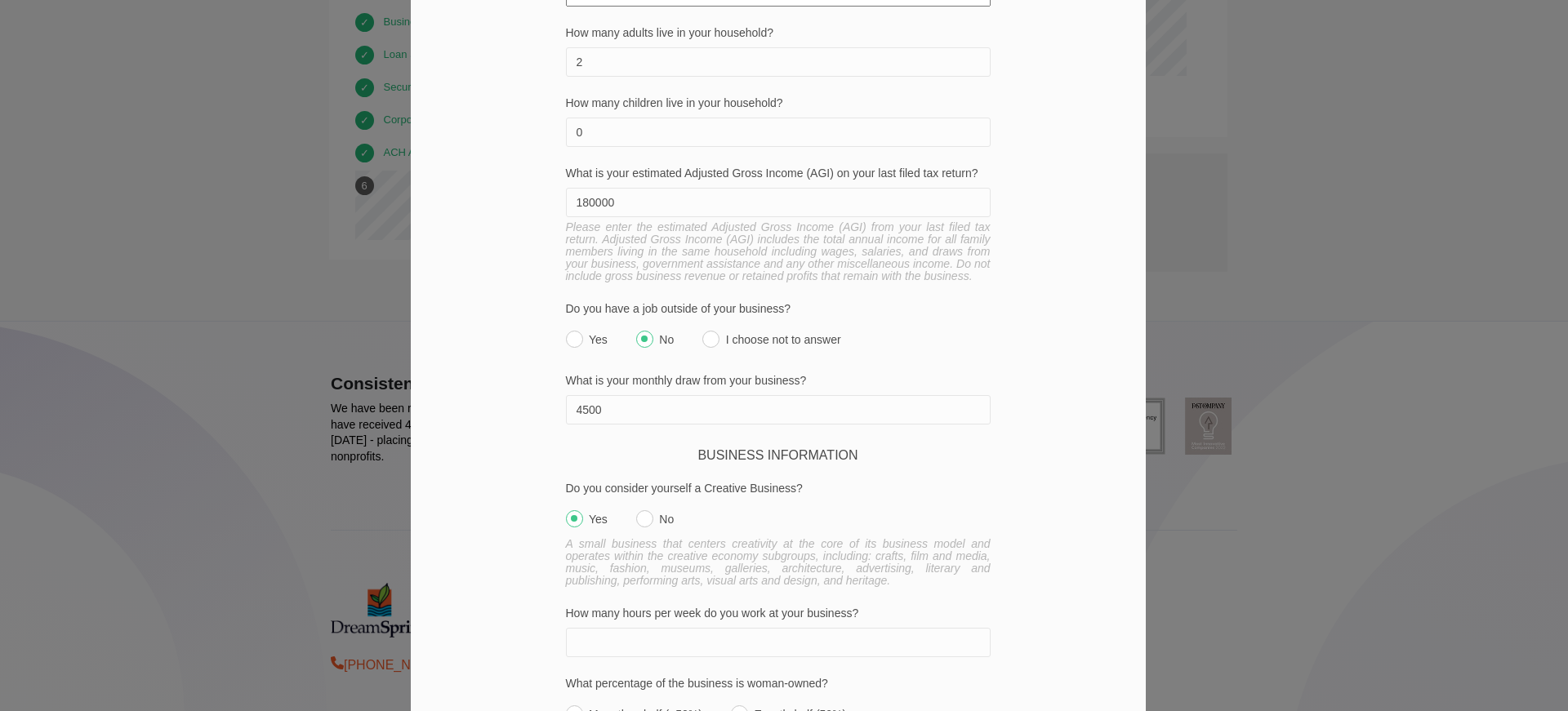
scroll to position [817, 0]
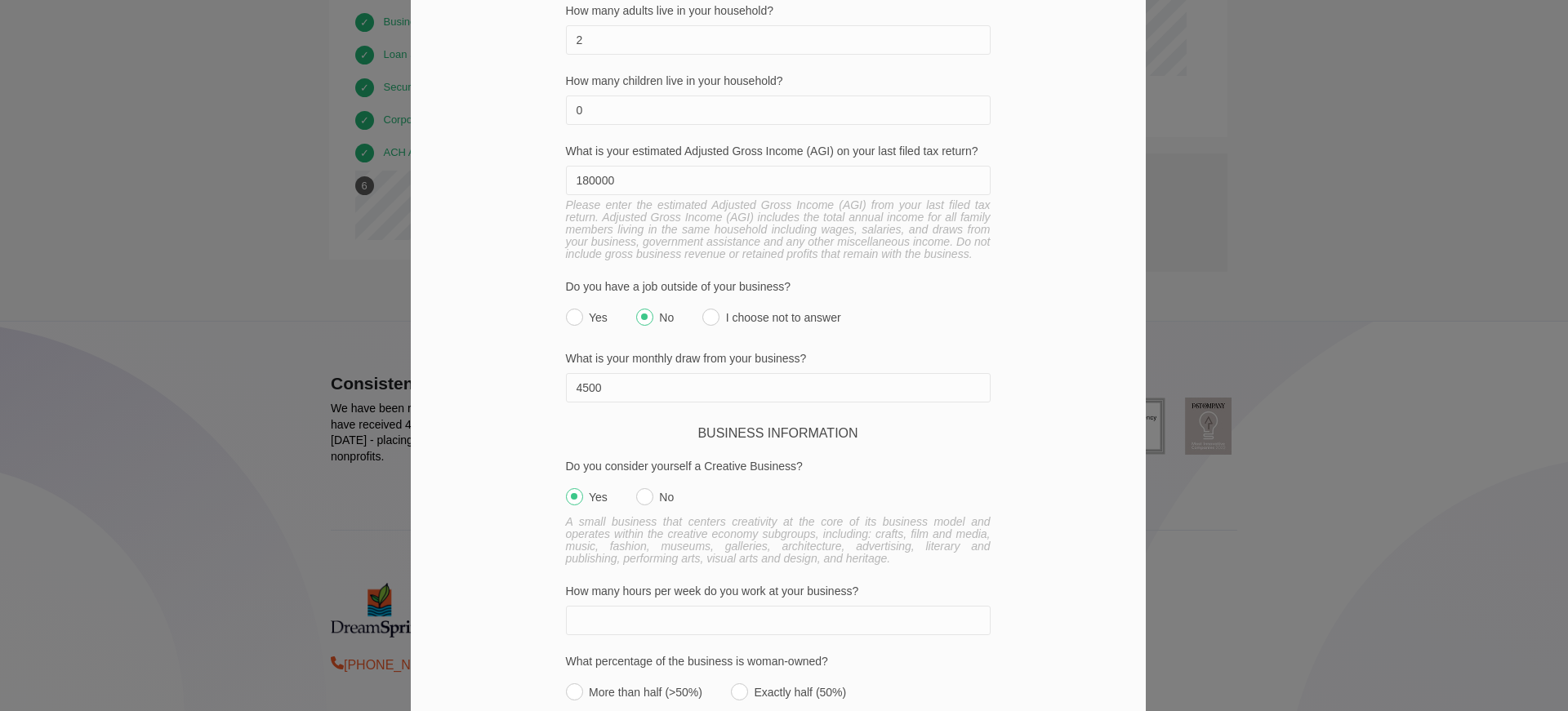
type input "4500"
click at [636, 488] on input "No" at bounding box center [644, 496] width 17 height 17
radio input "true"
click at [643, 606] on input "How many hours per week do you work at your business?" at bounding box center [778, 620] width 425 height 30
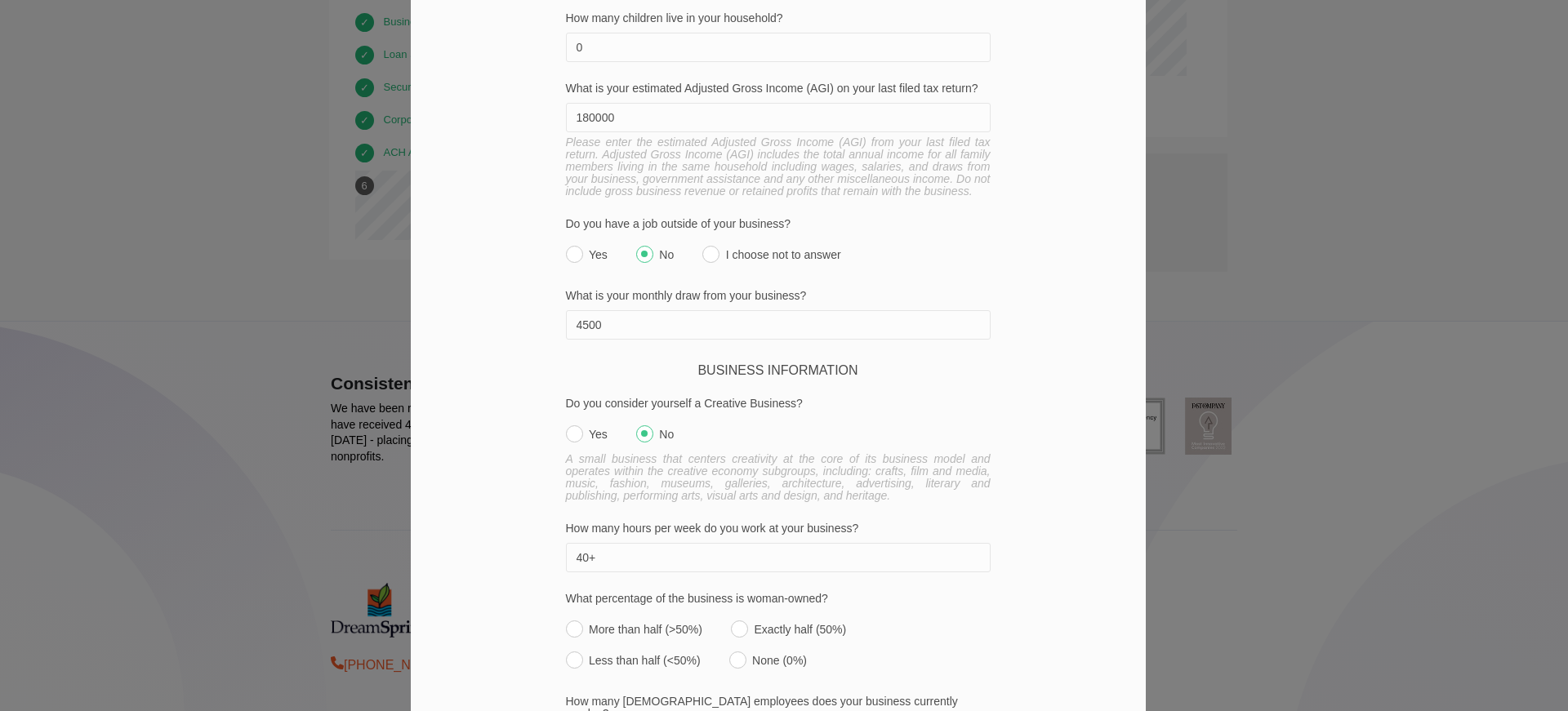
scroll to position [980, 0]
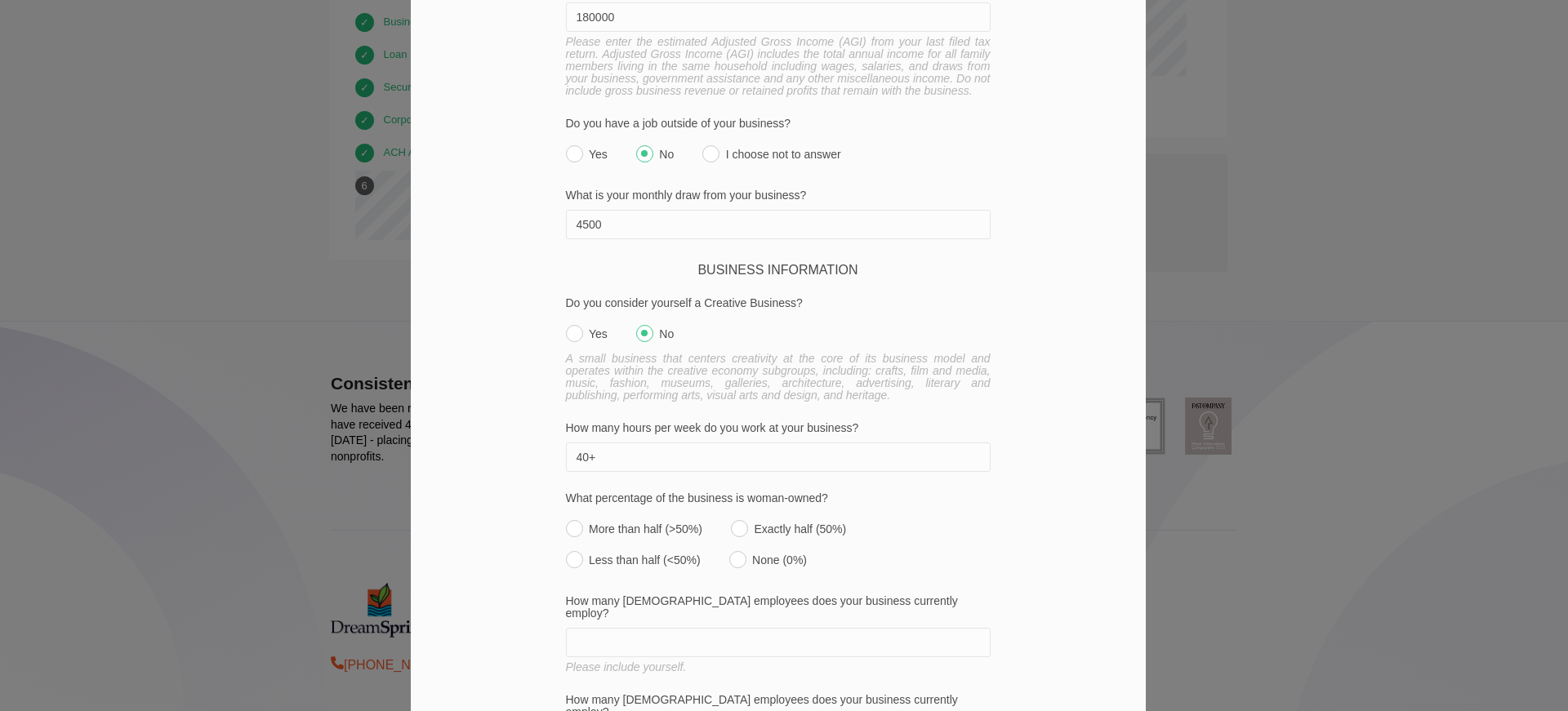
type input "40+"
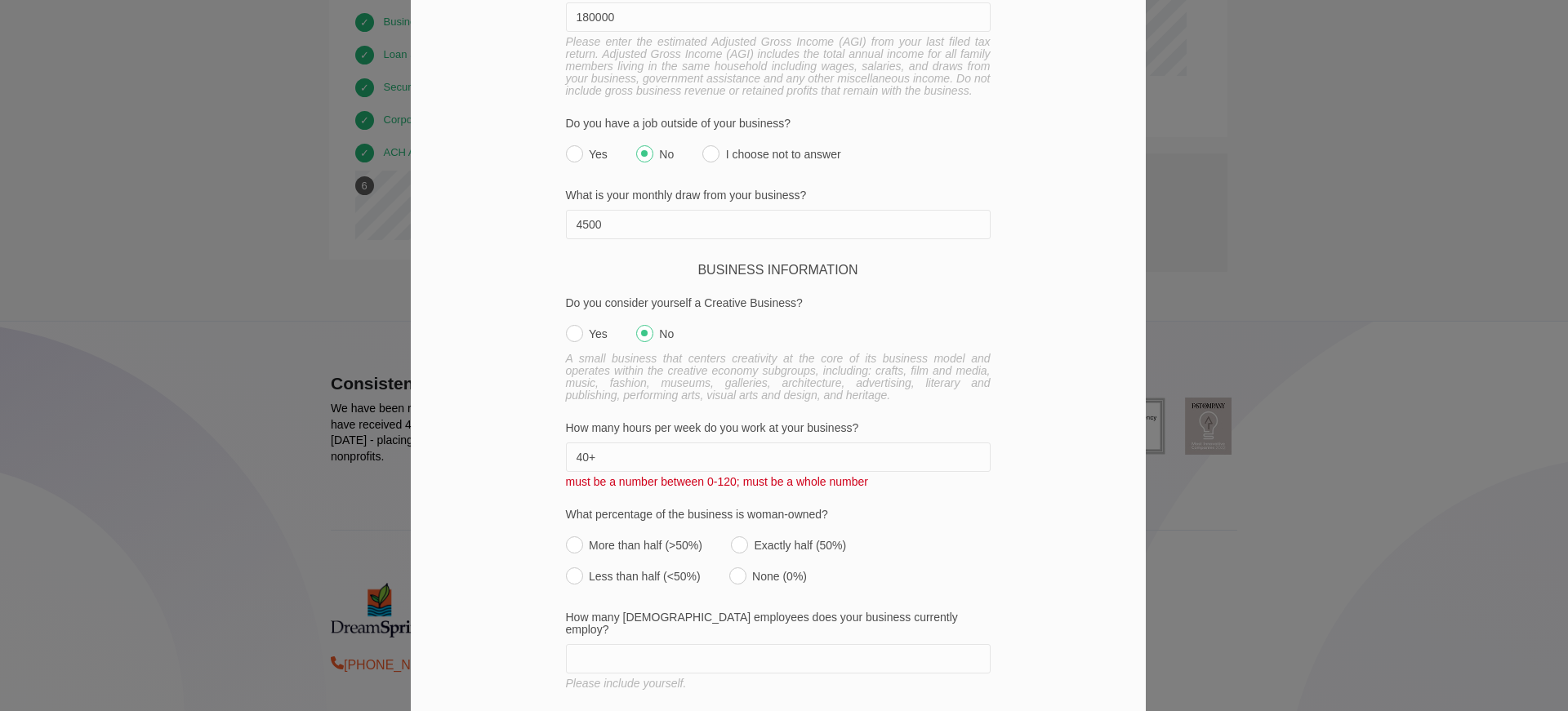
click at [570, 530] on label "More than half (>50%)" at bounding box center [635, 540] width 136 height 22
click at [570, 537] on input "More than half (>50%)" at bounding box center [574, 545] width 17 height 17
radio input "true"
click at [605, 443] on input "40+" at bounding box center [778, 457] width 425 height 30
drag, startPoint x: 605, startPoint y: 429, endPoint x: 524, endPoint y: 434, distance: 81.2
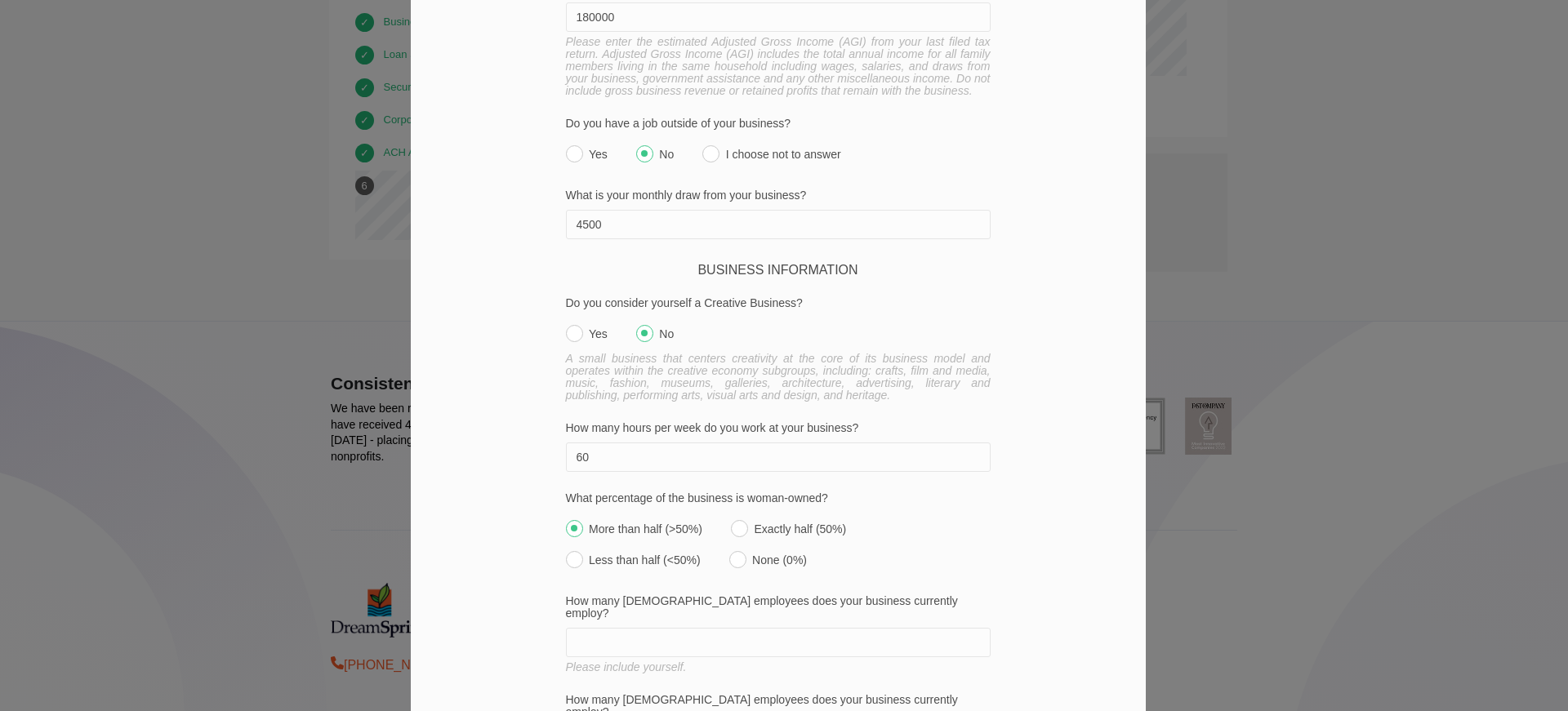
type input "60"
click at [907, 493] on label "What percentage of the business is woman-owned?" at bounding box center [778, 499] width 425 height 13
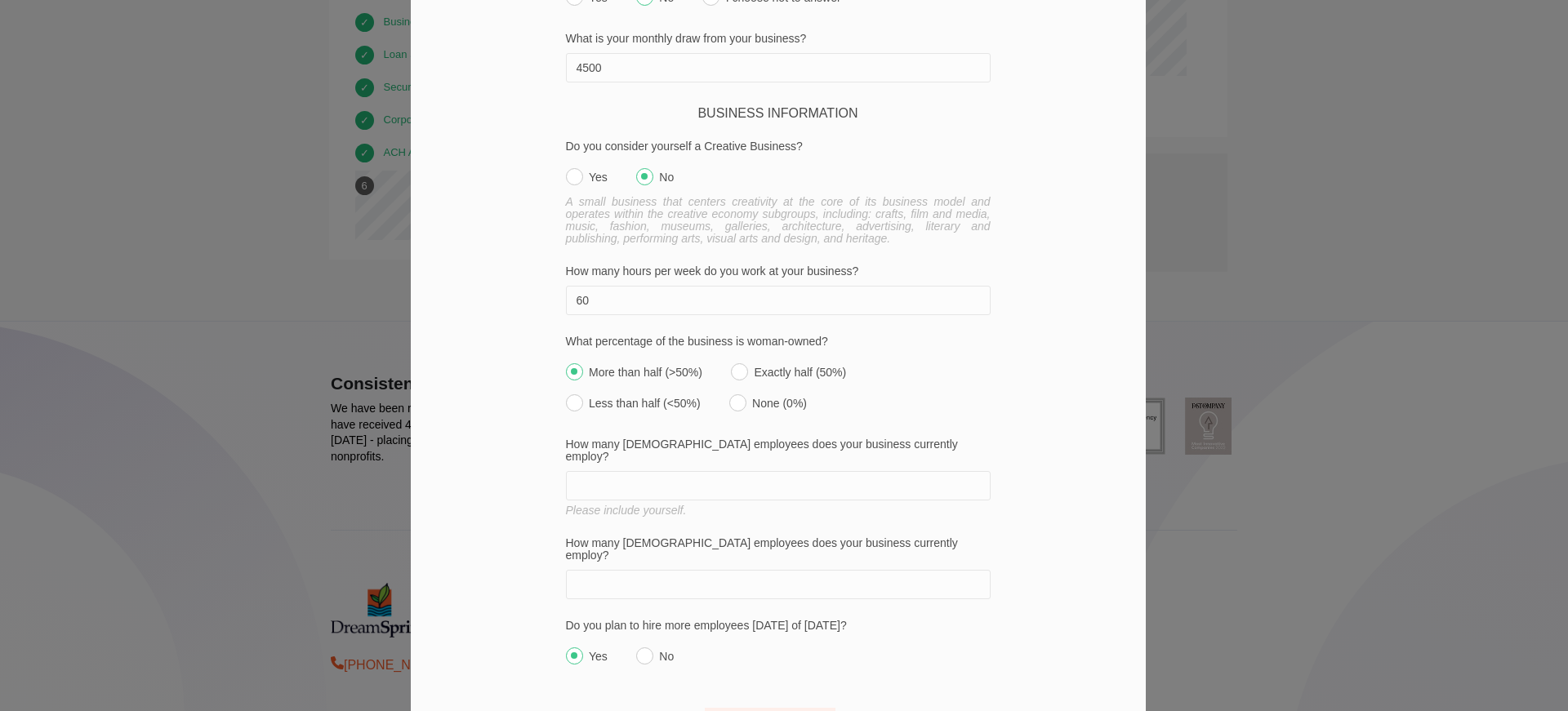
scroll to position [1144, 0]
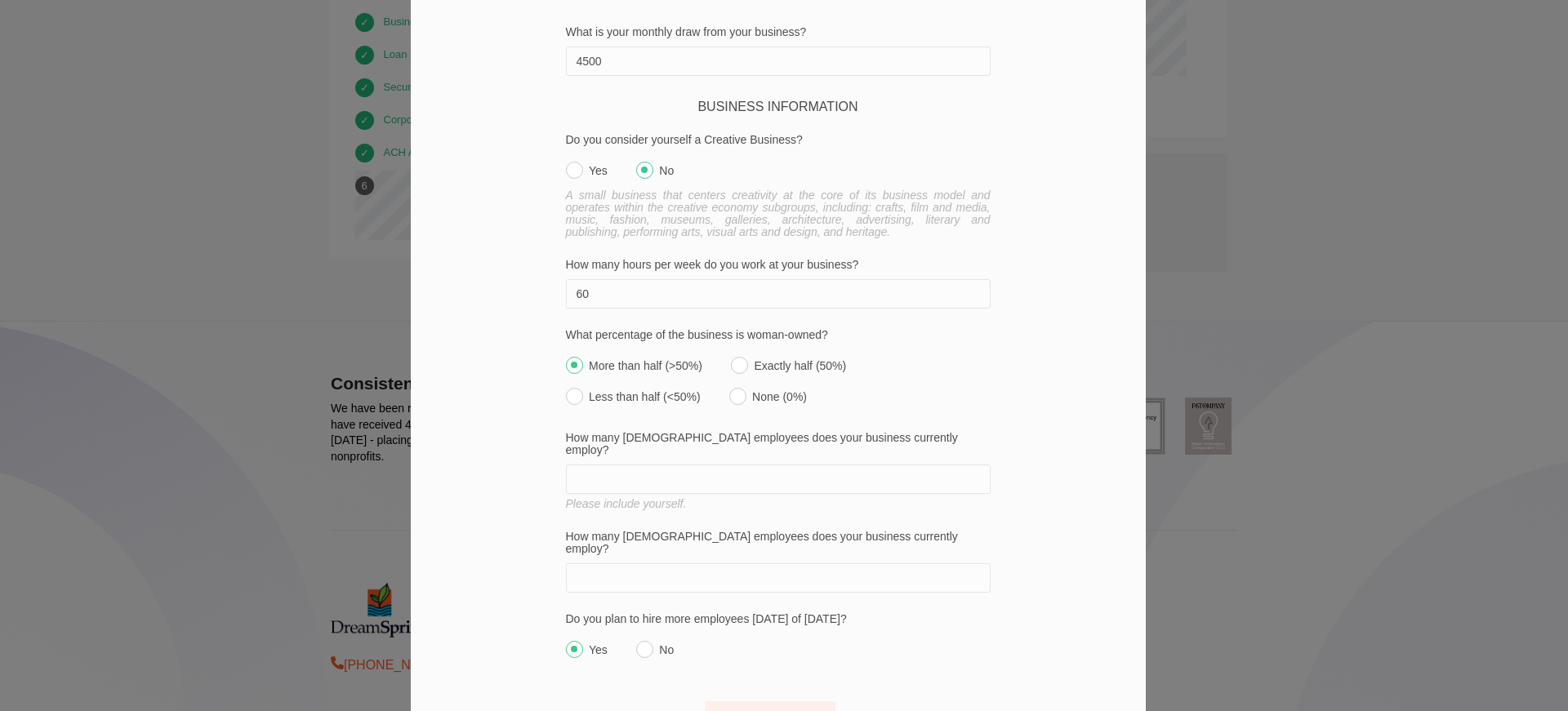
click at [723, 465] on input "How many [DEMOGRAPHIC_DATA] employees does your business currently employ?" at bounding box center [778, 479] width 425 height 30
type input "10"
click at [721, 564] on input "How many [DEMOGRAPHIC_DATA] employees does your business currently employ?" at bounding box center [778, 578] width 425 height 30
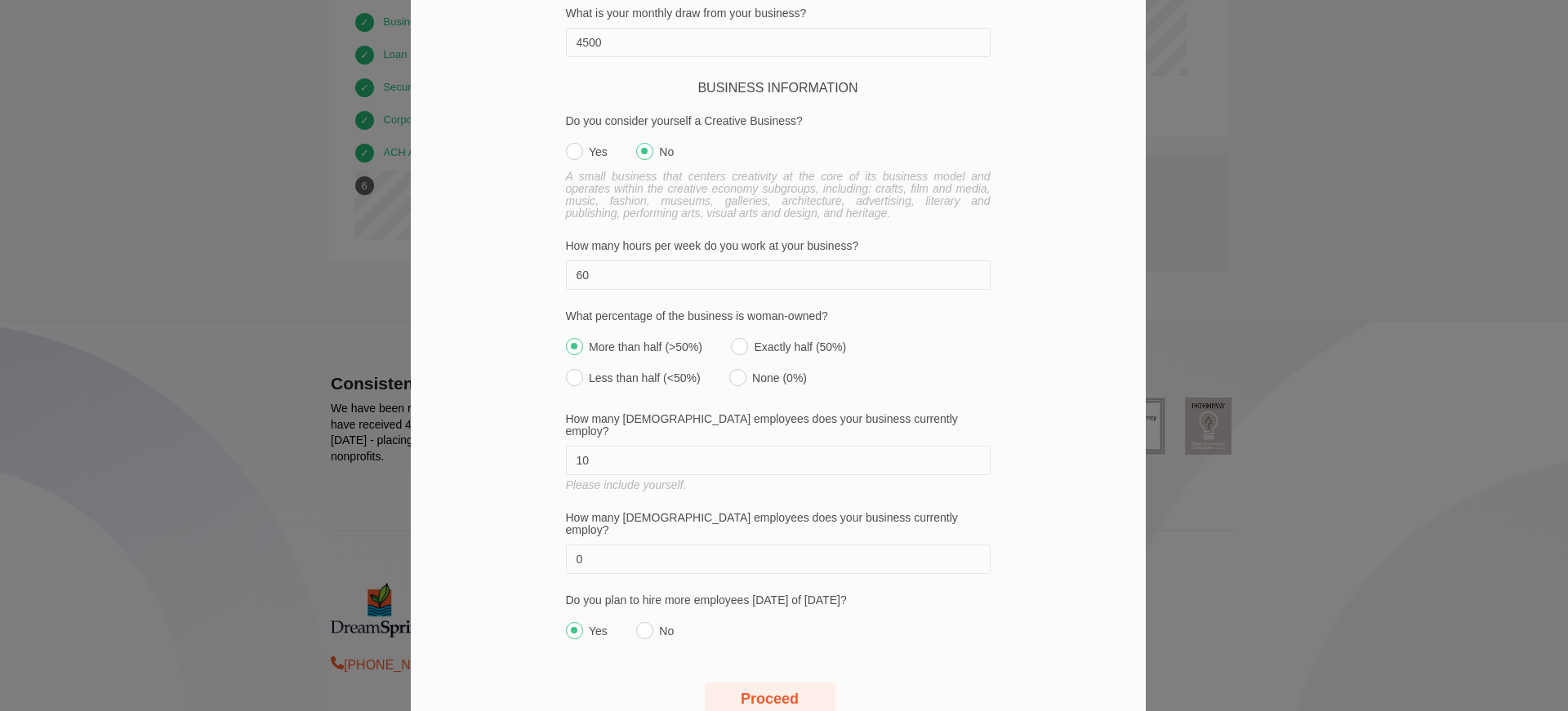
scroll to position [1169, 0]
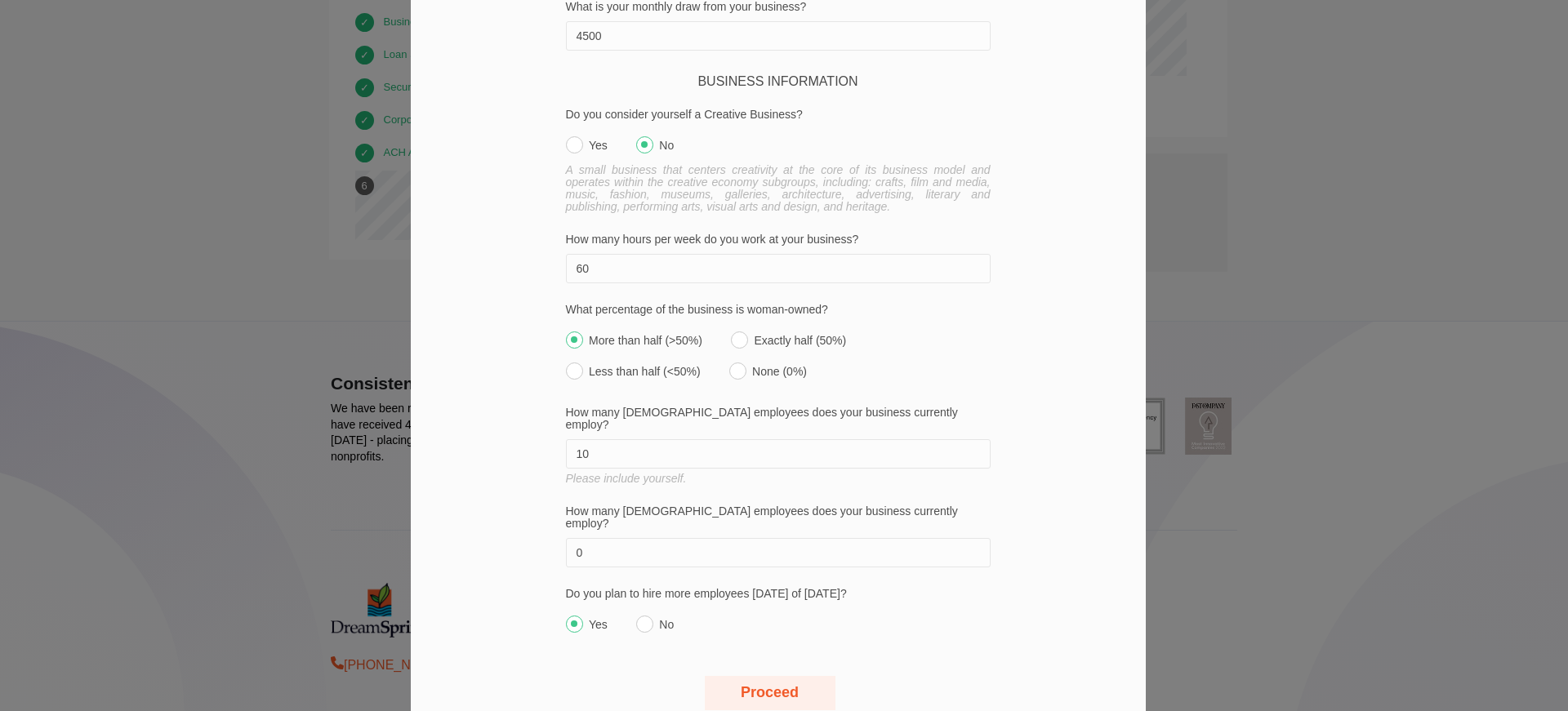
type input "0"
click at [569, 616] on input "Yes" at bounding box center [574, 624] width 17 height 17
radio input "true"
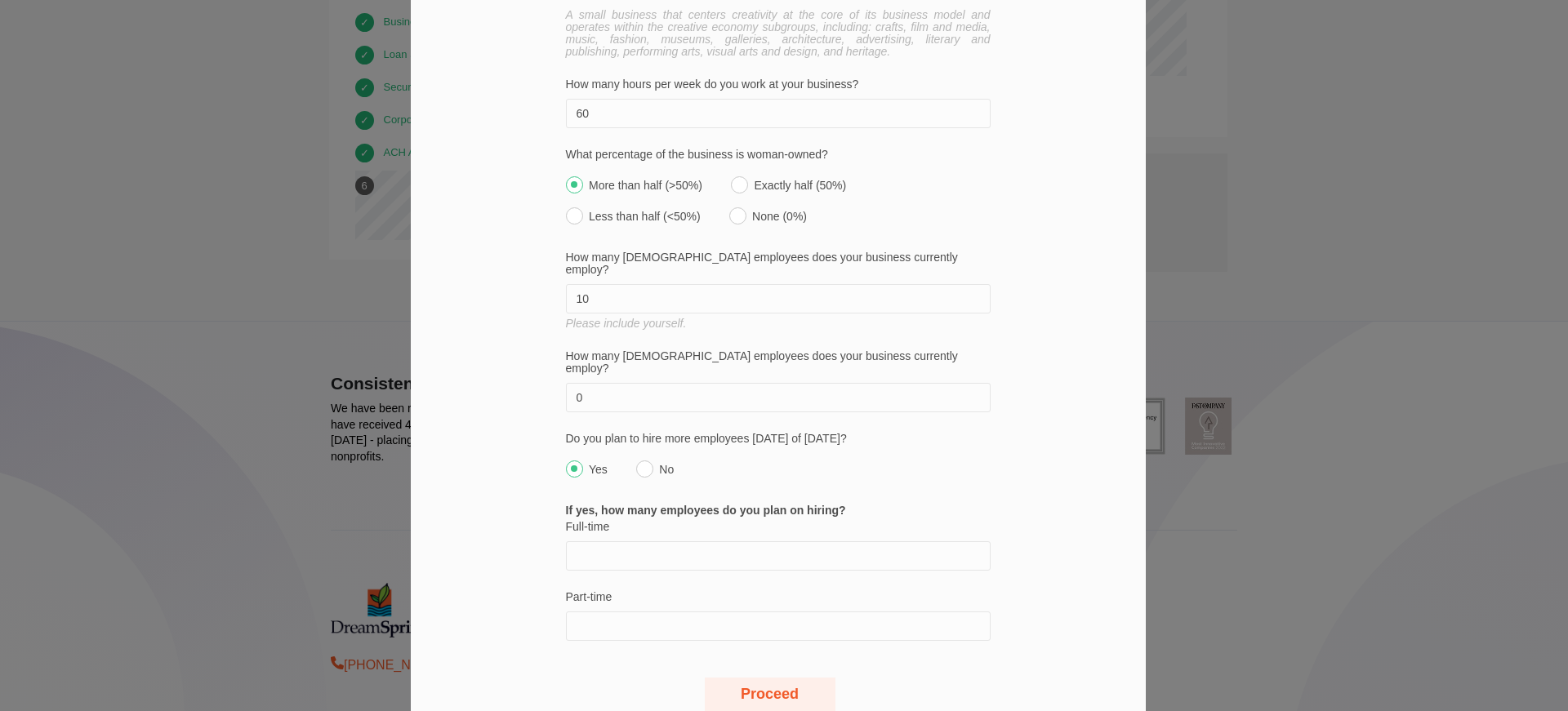
scroll to position [1326, 0]
click at [631, 540] on input "Full-time" at bounding box center [778, 554] width 425 height 30
type input "4"
click at [600, 610] on input "Part-time" at bounding box center [778, 625] width 425 height 30
type input "1"
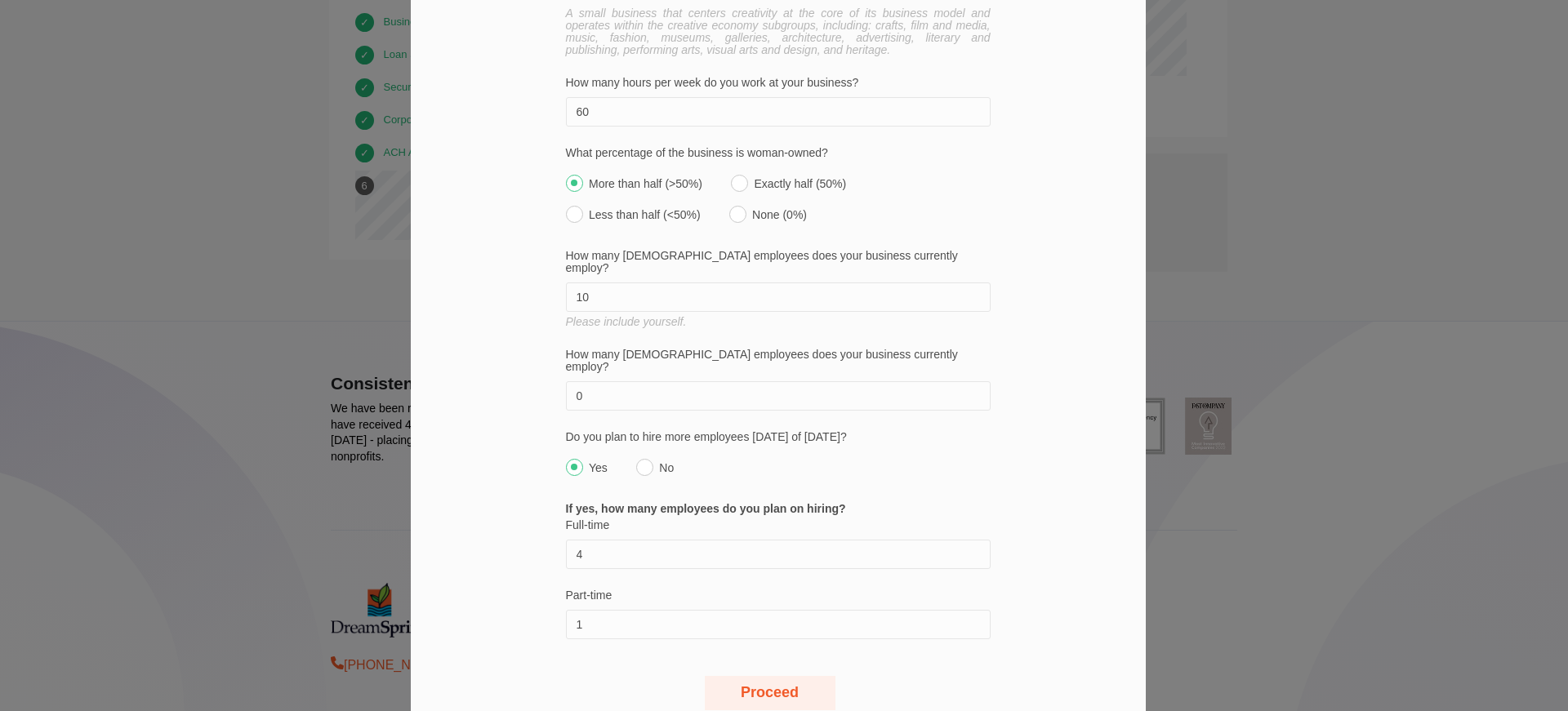
click at [789, 676] on button "Proceed" at bounding box center [770, 693] width 131 height 34
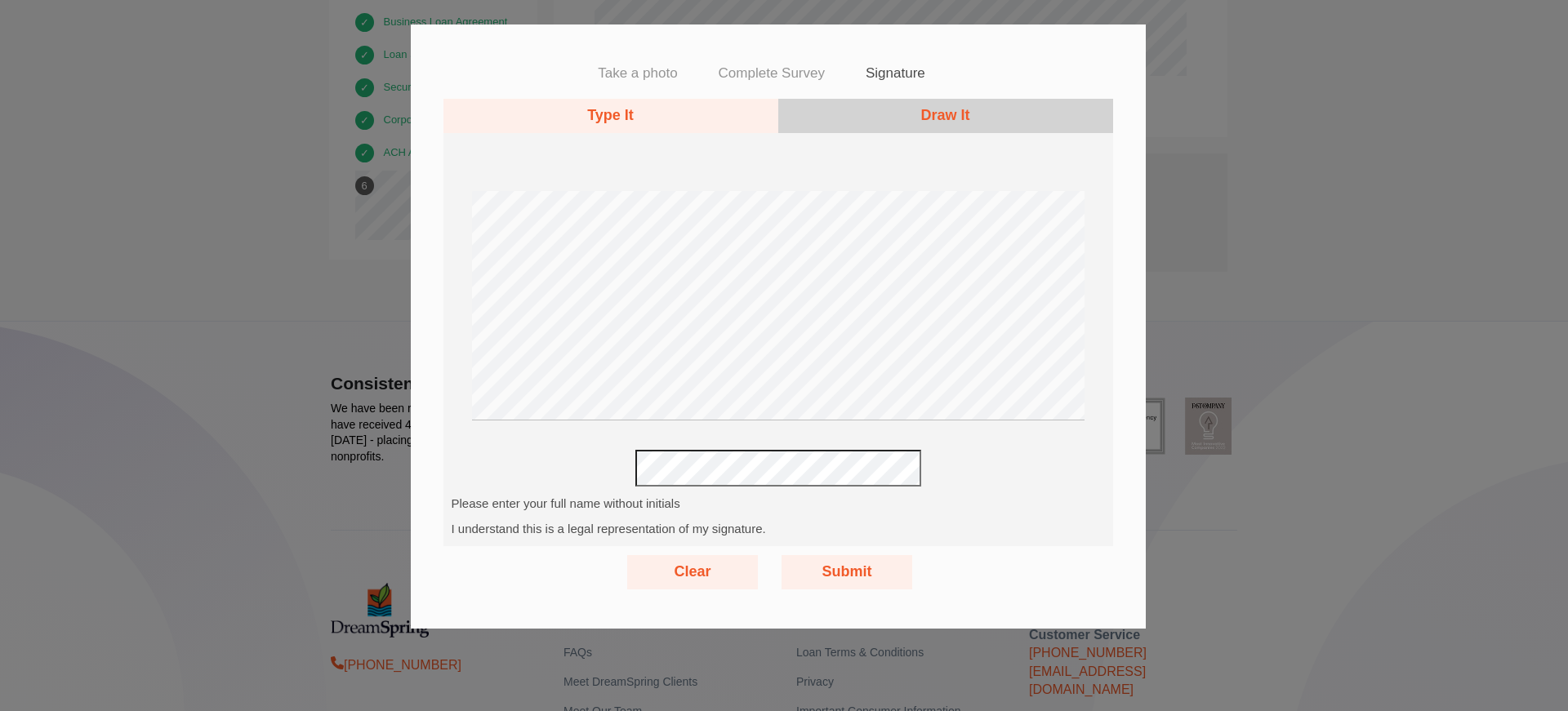
click at [969, 116] on button "Draw It" at bounding box center [945, 116] width 335 height 34
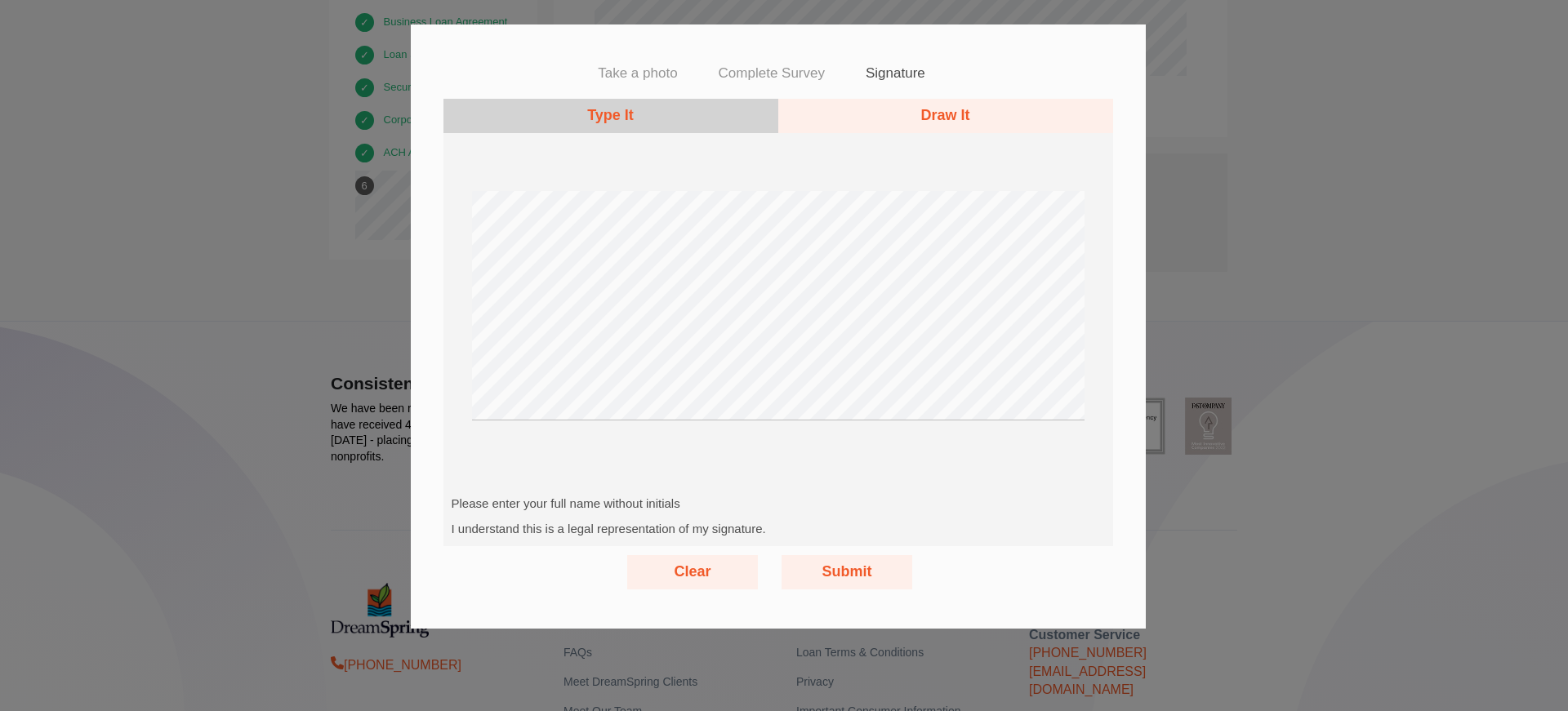
click at [700, 566] on button "Clear" at bounding box center [693, 573] width 131 height 34
click at [933, 109] on button "Draw It" at bounding box center [945, 116] width 335 height 34
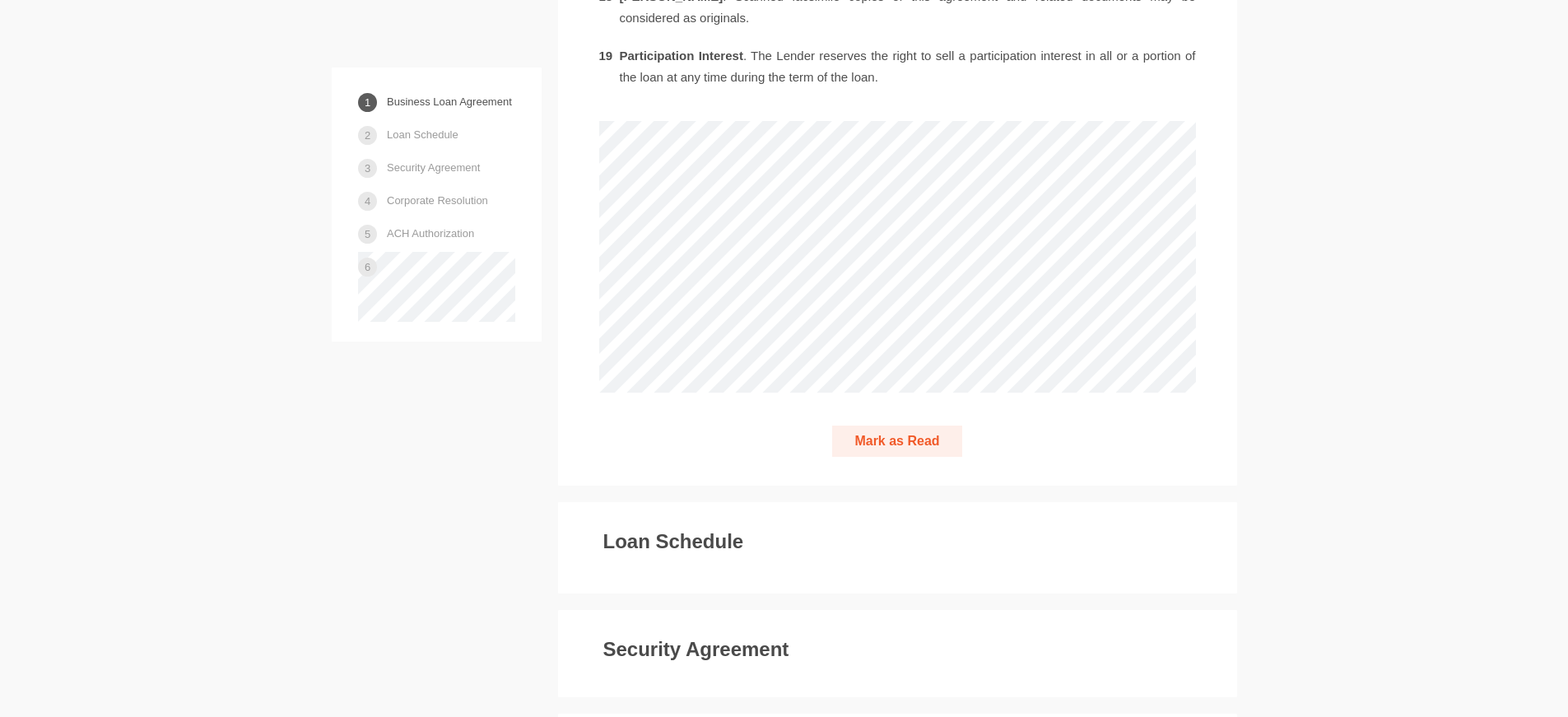
scroll to position [4448, 0]
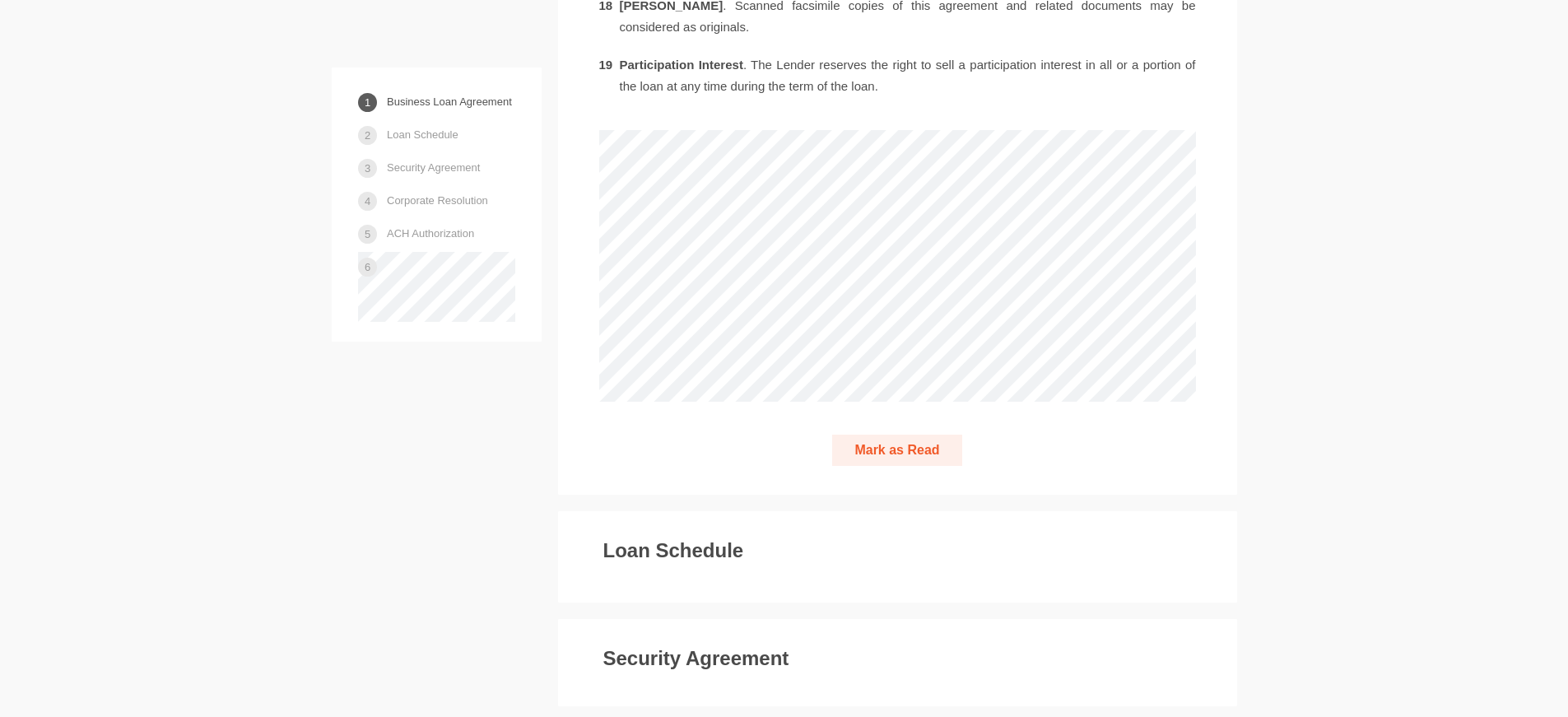
click at [908, 435] on button "Mark as Read" at bounding box center [897, 450] width 129 height 32
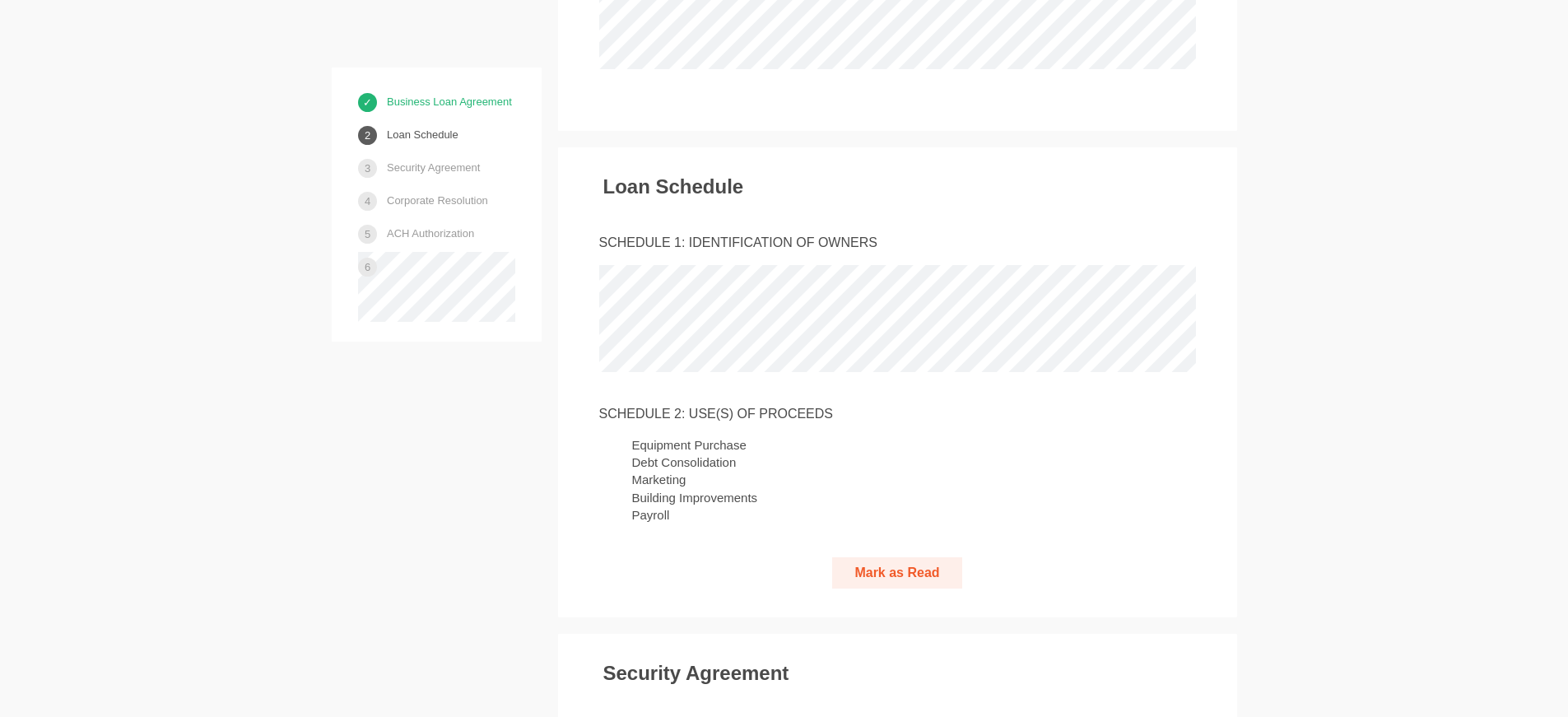
scroll to position [4796, 0]
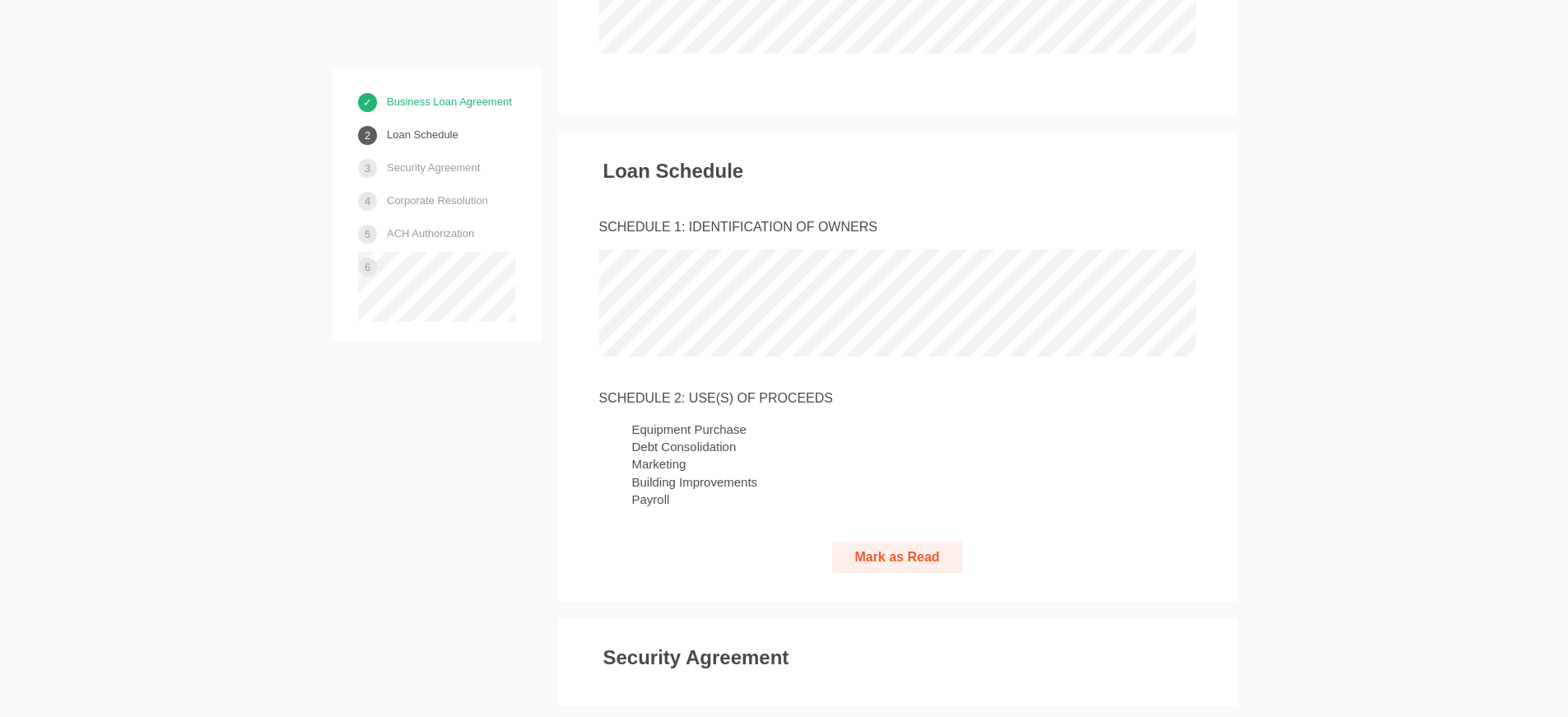
click at [896, 542] on button "Mark as Read" at bounding box center [897, 558] width 129 height 32
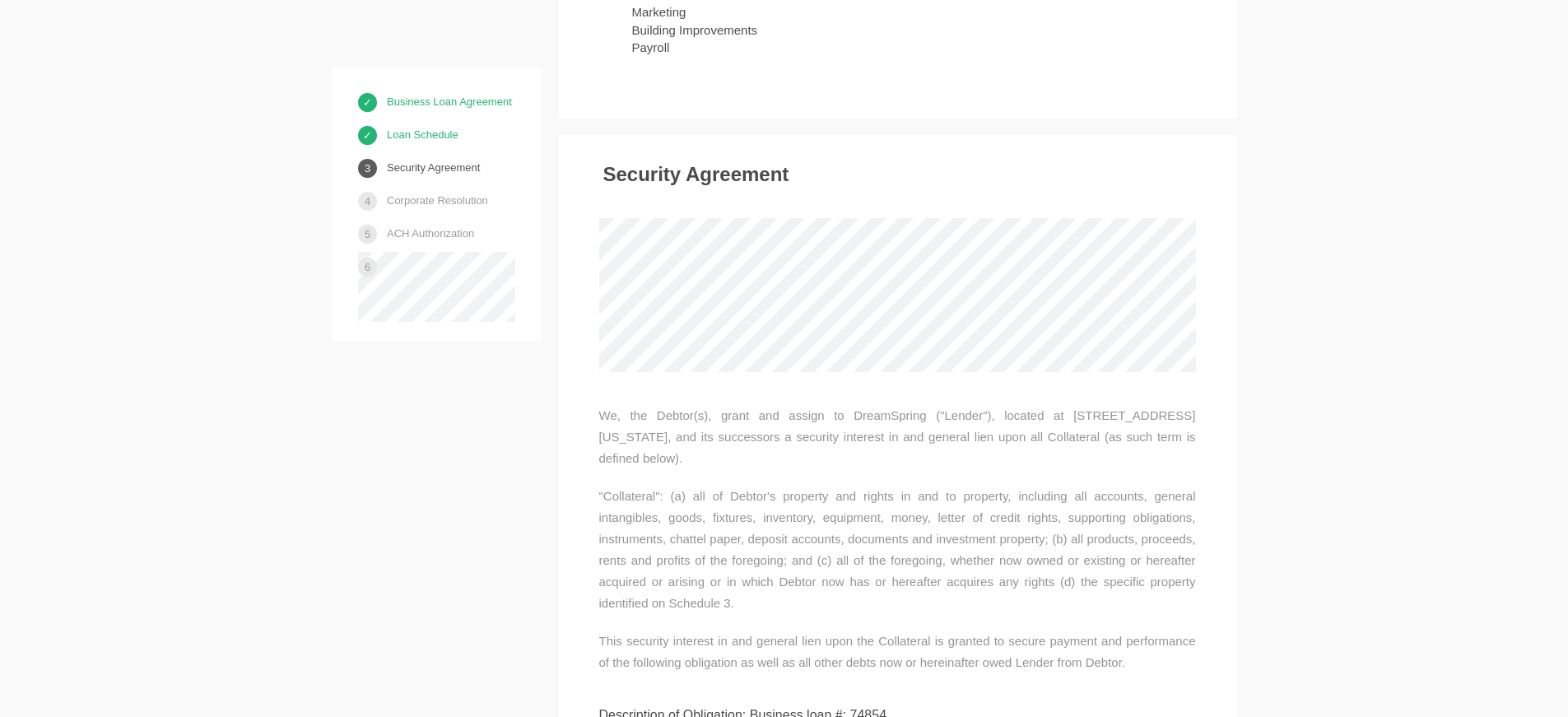
scroll to position [5250, 0]
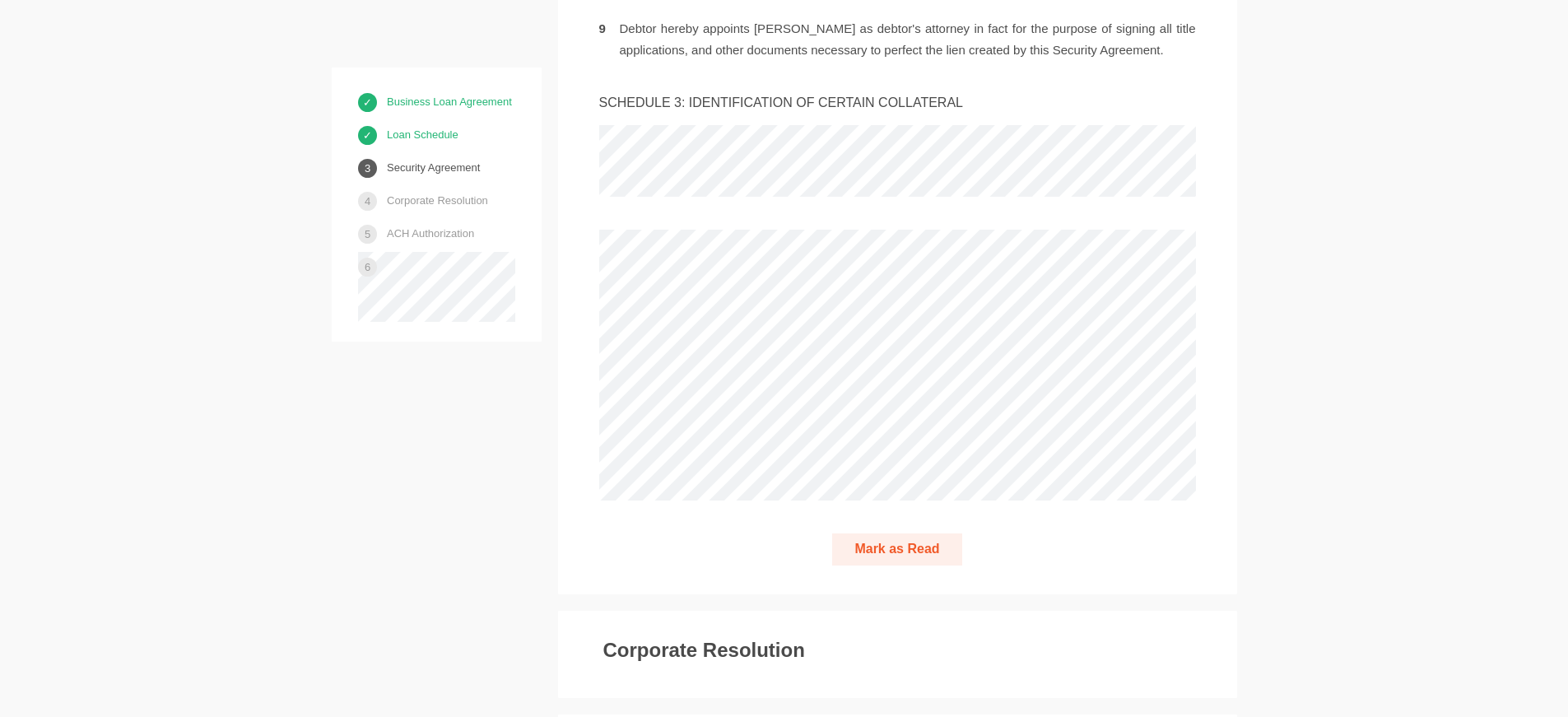
click at [899, 534] on button "Mark as Read" at bounding box center [897, 550] width 129 height 32
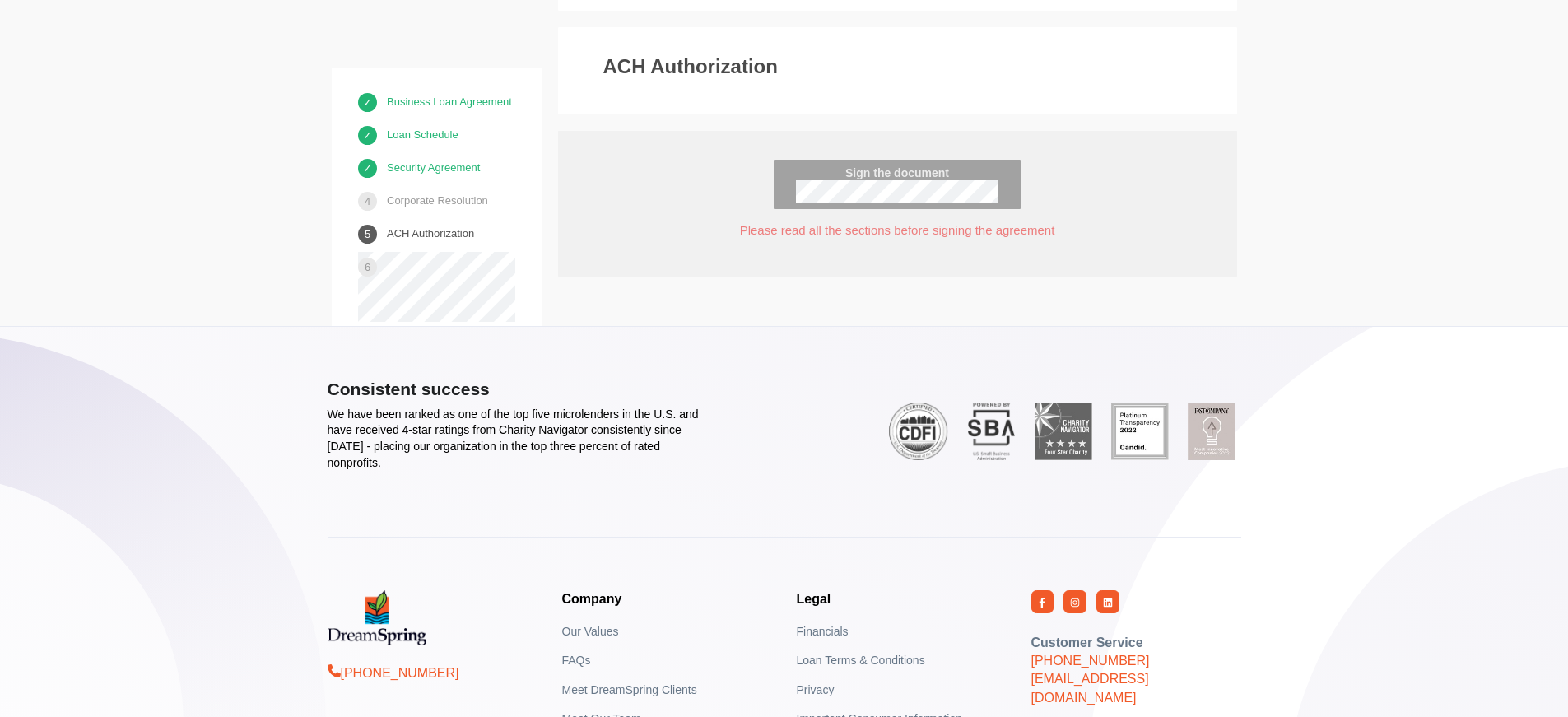
scroll to position [8661, 0]
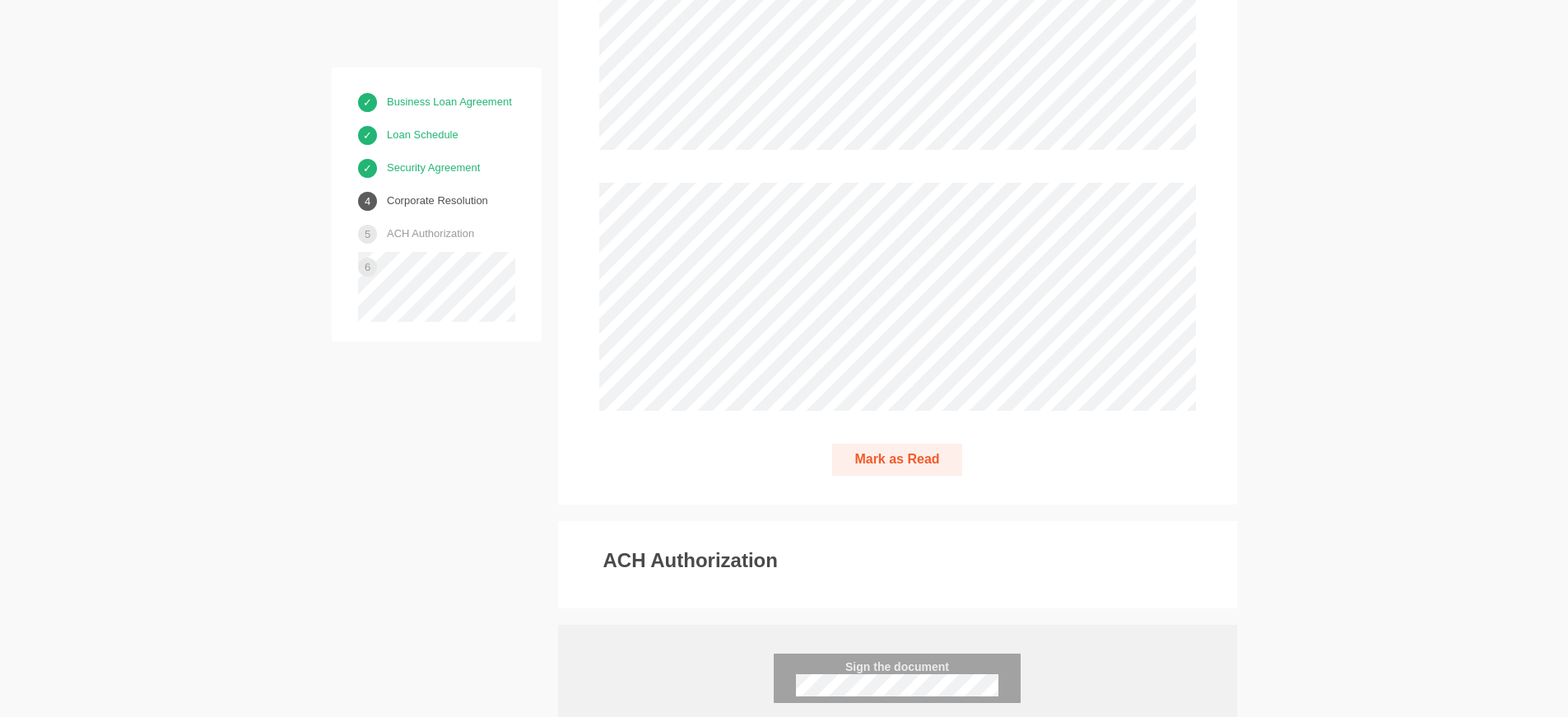
click at [885, 444] on button "Mark as Read" at bounding box center [897, 459] width 129 height 32
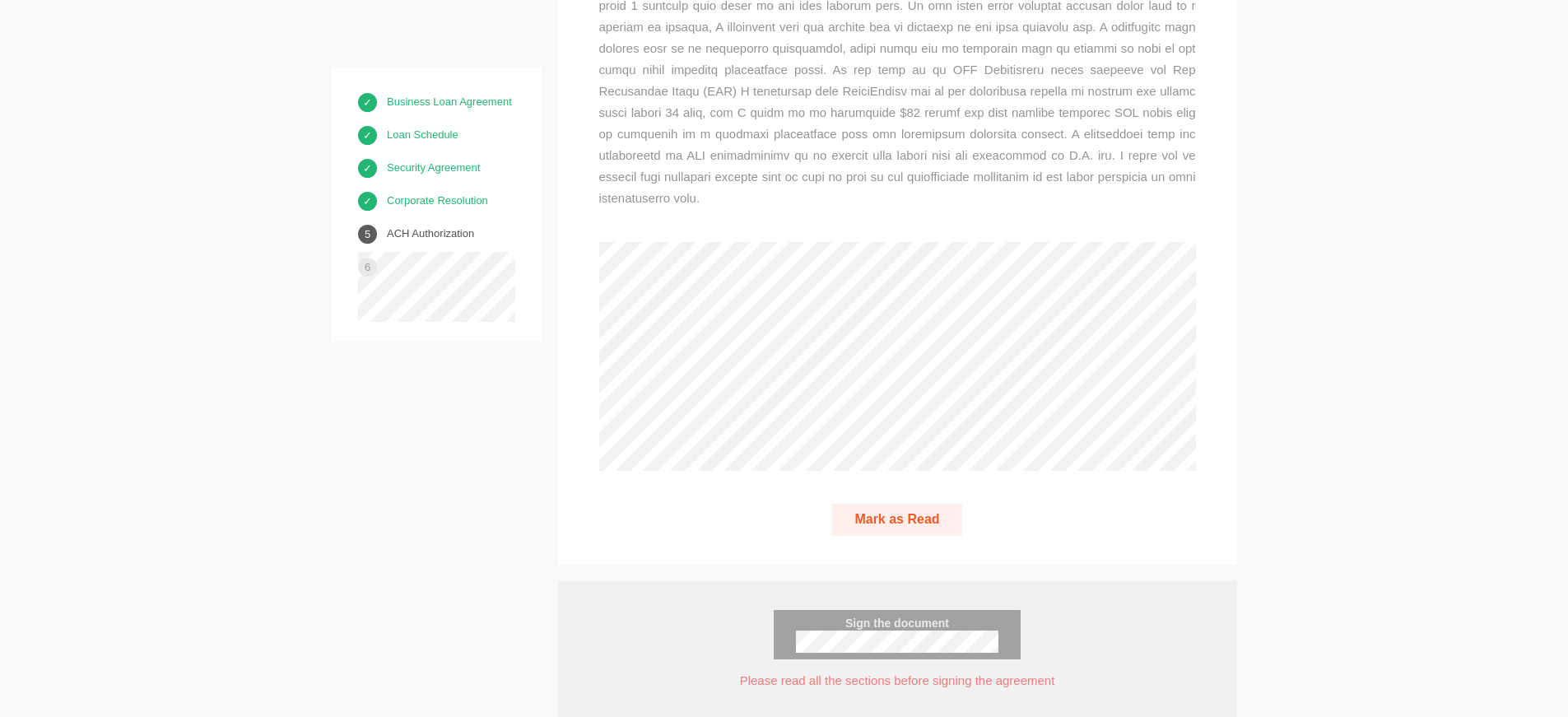
click at [893, 504] on button "Mark as Read" at bounding box center [897, 520] width 129 height 32
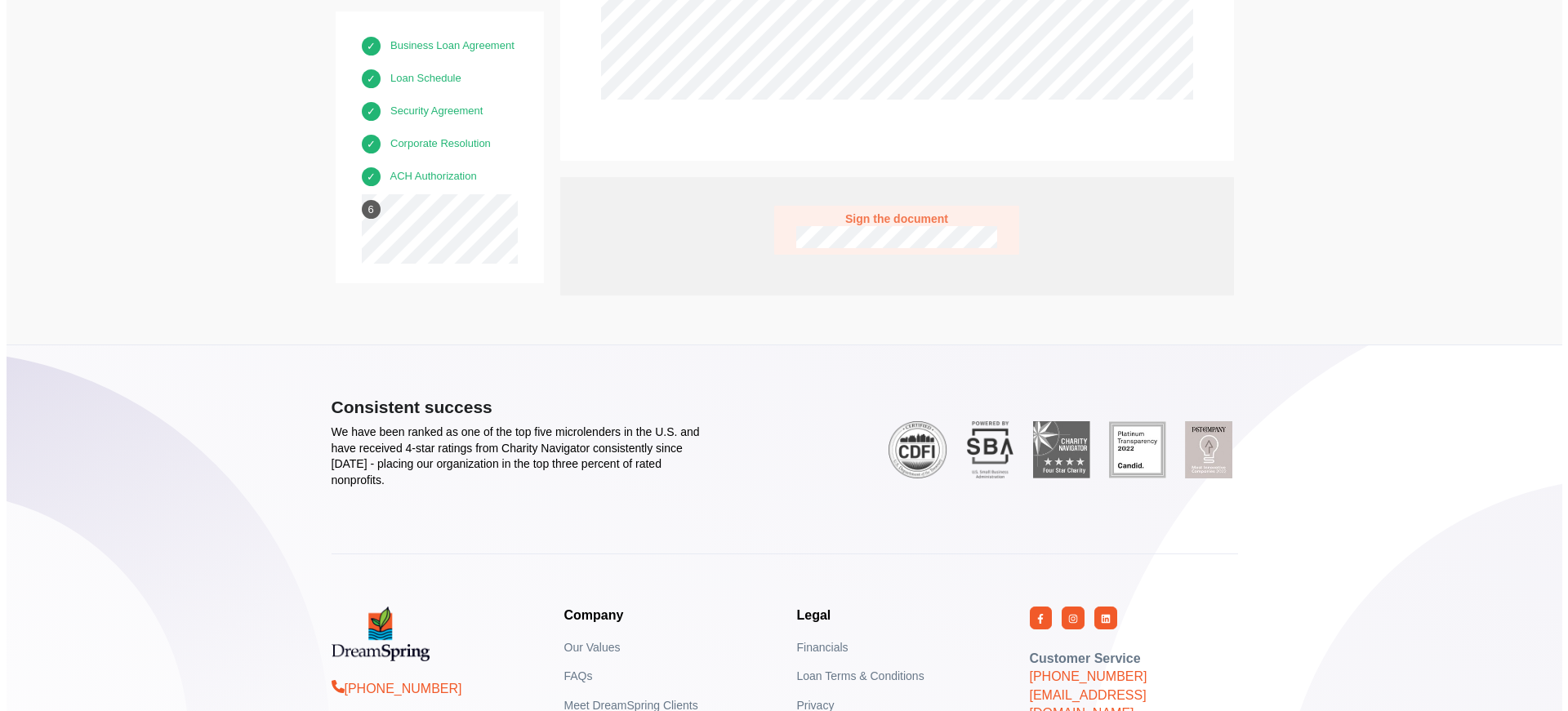
scroll to position [9823, 0]
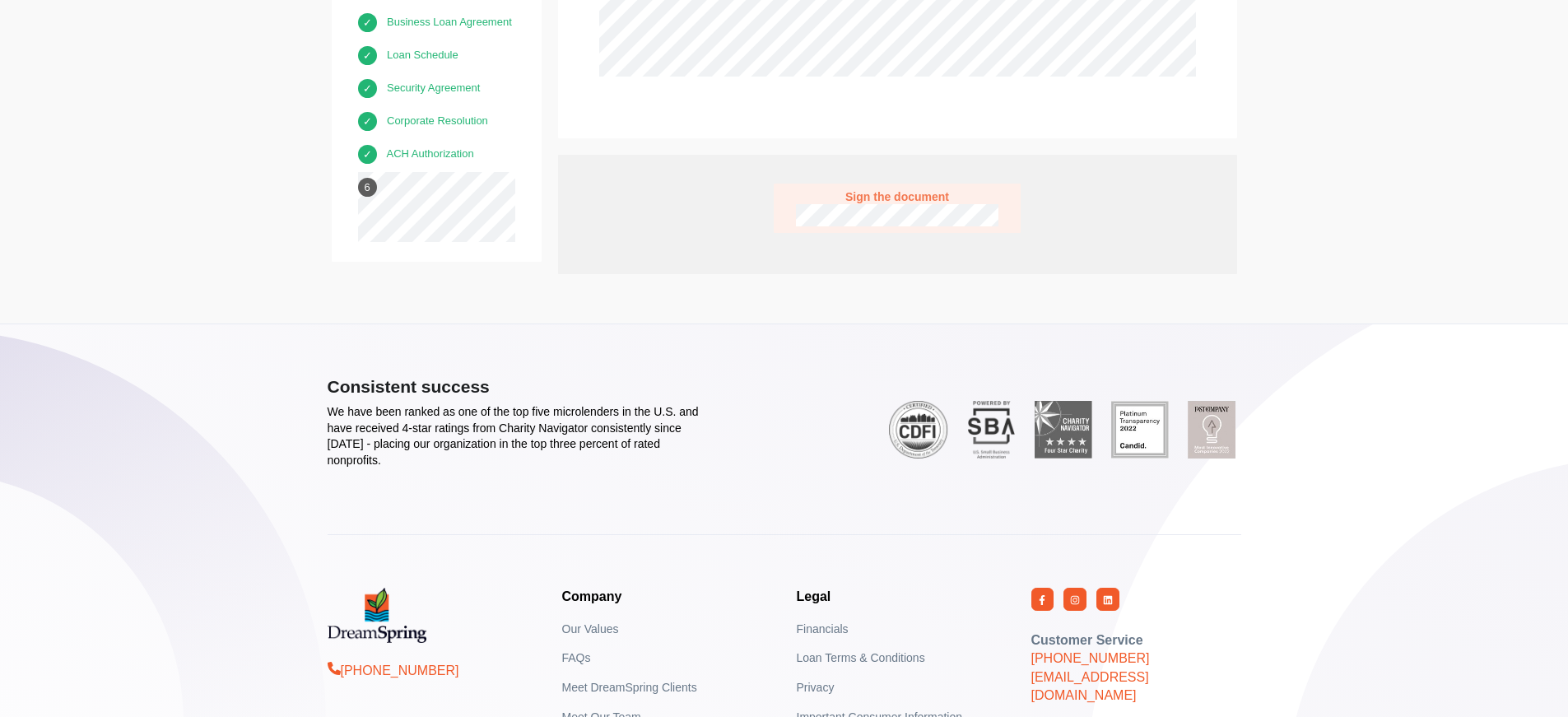
click at [878, 190] on span "Sign the document" at bounding box center [898, 196] width 203 height 14
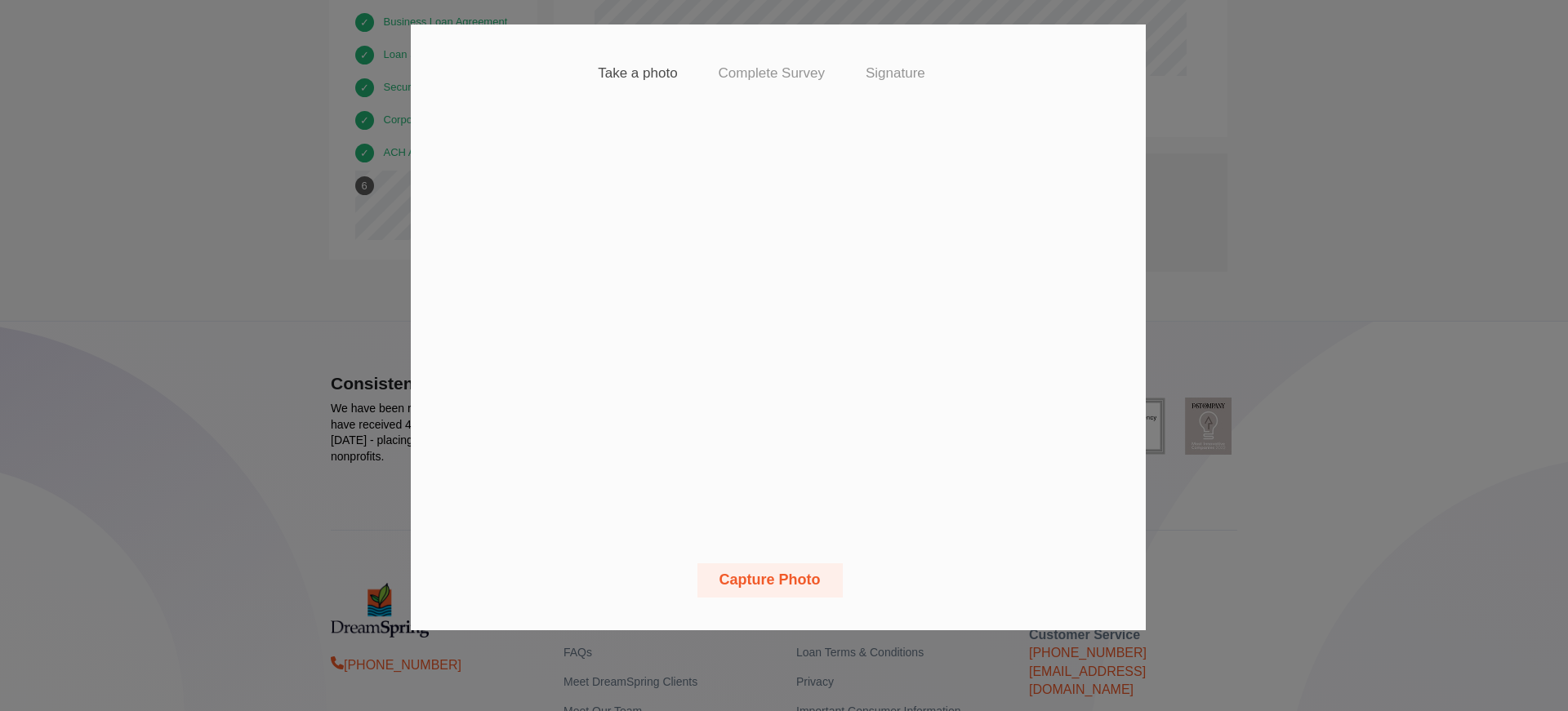
click at [780, 580] on button "Capture Photo" at bounding box center [770, 581] width 145 height 34
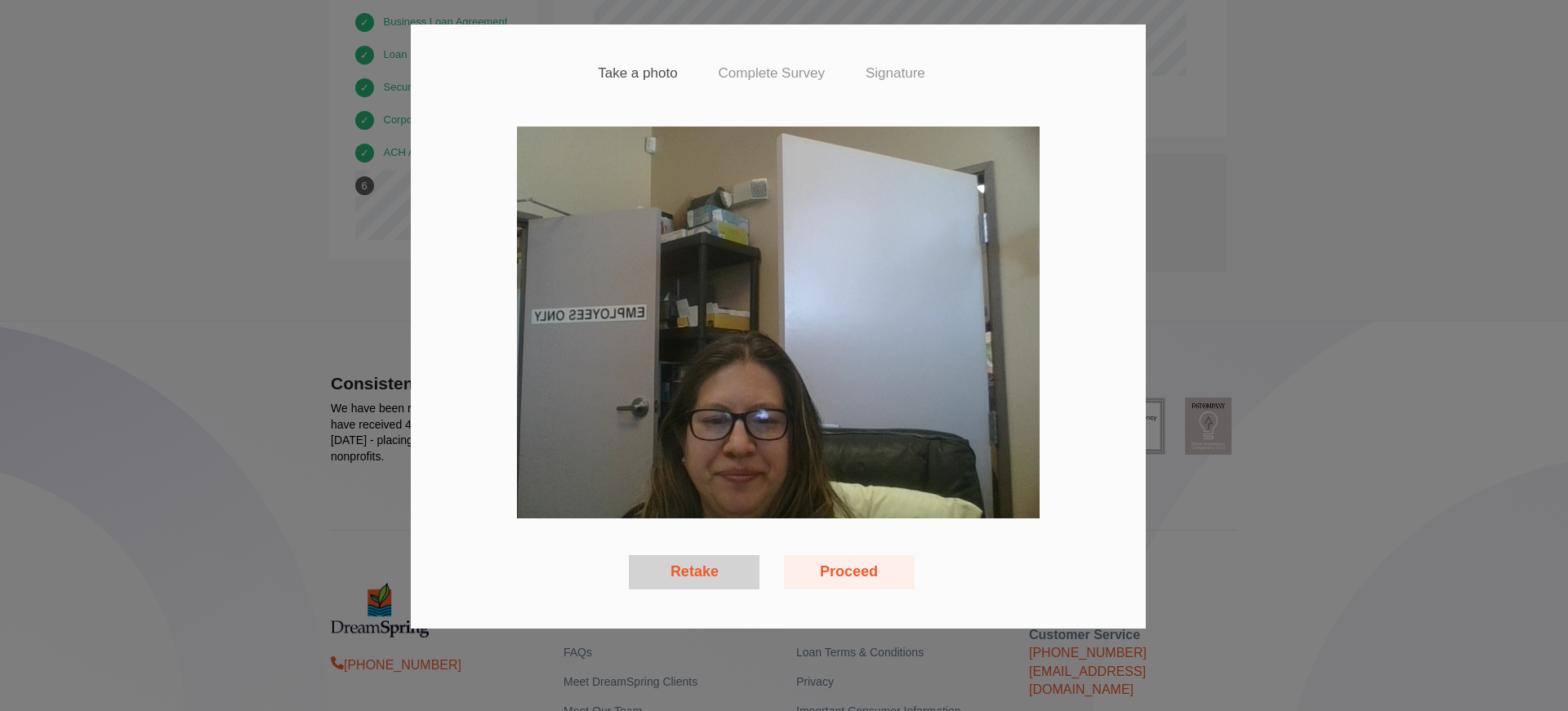
click at [854, 566] on button "Proceed" at bounding box center [849, 573] width 131 height 34
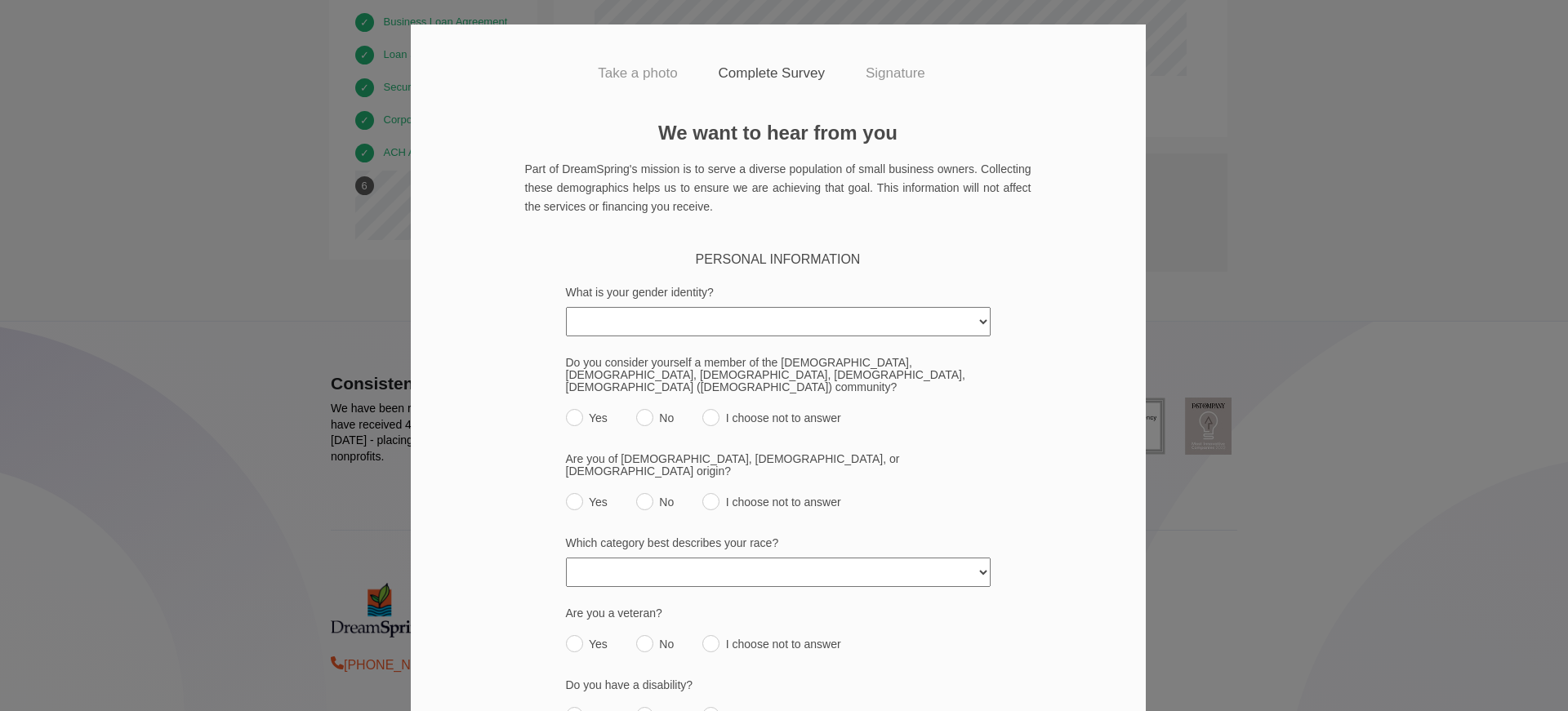
click at [644, 329] on select "[DEMOGRAPHIC_DATA] [DEMOGRAPHIC_DATA] [DEMOGRAPHIC_DATA] [DEMOGRAPHIC_DATA]/Thi…" at bounding box center [778, 321] width 425 height 30
select select "[DEMOGRAPHIC_DATA]"
click at [566, 307] on select "[DEMOGRAPHIC_DATA] [DEMOGRAPHIC_DATA] [DEMOGRAPHIC_DATA] [DEMOGRAPHIC_DATA]/Thi…" at bounding box center [778, 321] width 425 height 30
click at [636, 409] on input "No" at bounding box center [644, 417] width 17 height 17
radio input "true"
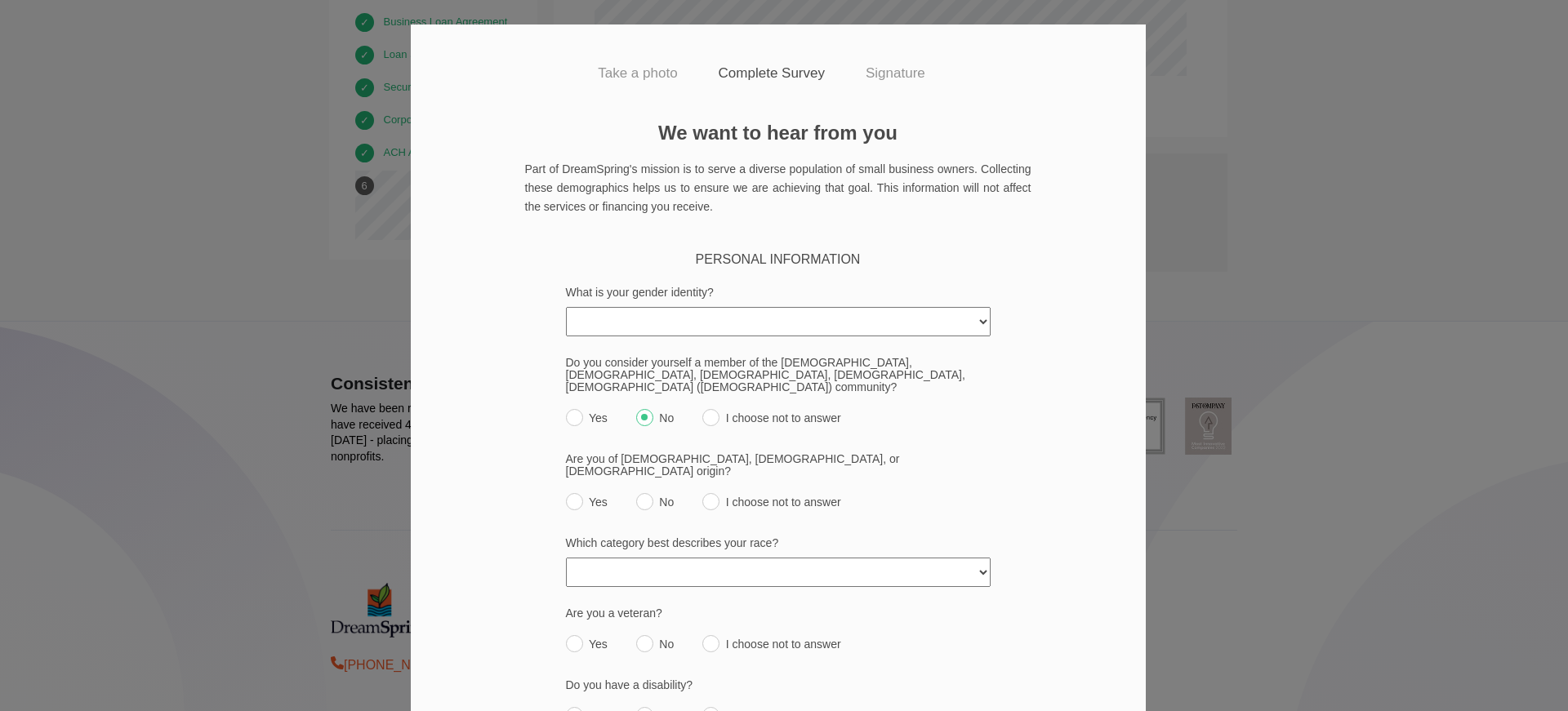
click at [566, 494] on input "Yes" at bounding box center [574, 502] width 17 height 17
radio input "true"
click at [626, 557] on select "[DEMOGRAPHIC_DATA] or [US_STATE][DEMOGRAPHIC_DATA] Black or [DEMOGRAPHIC_DATA] …" at bounding box center [778, 572] width 425 height 30
select select "white"
click at [566, 557] on select "[DEMOGRAPHIC_DATA] or [US_STATE][DEMOGRAPHIC_DATA] Black or [DEMOGRAPHIC_DATA] …" at bounding box center [778, 572] width 425 height 30
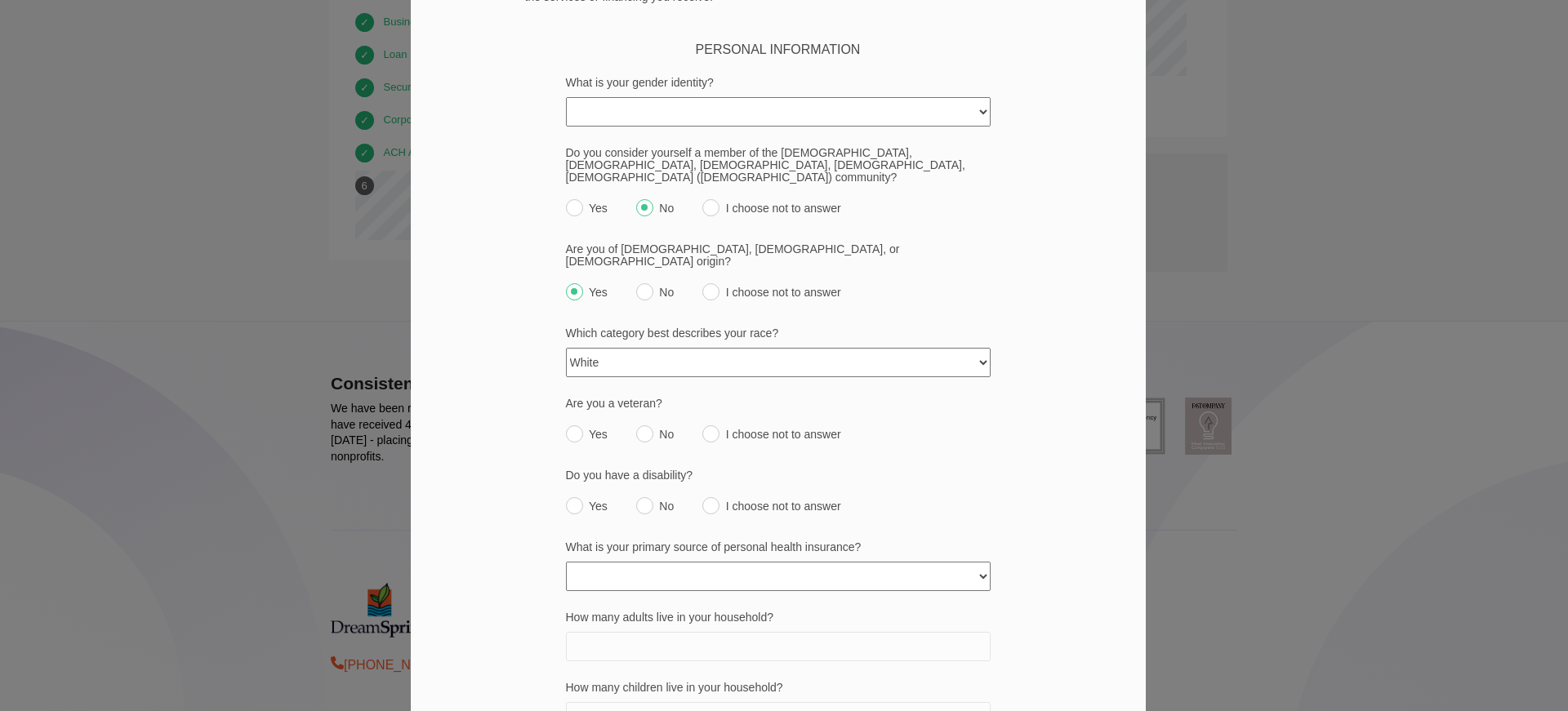
scroll to position [245, 0]
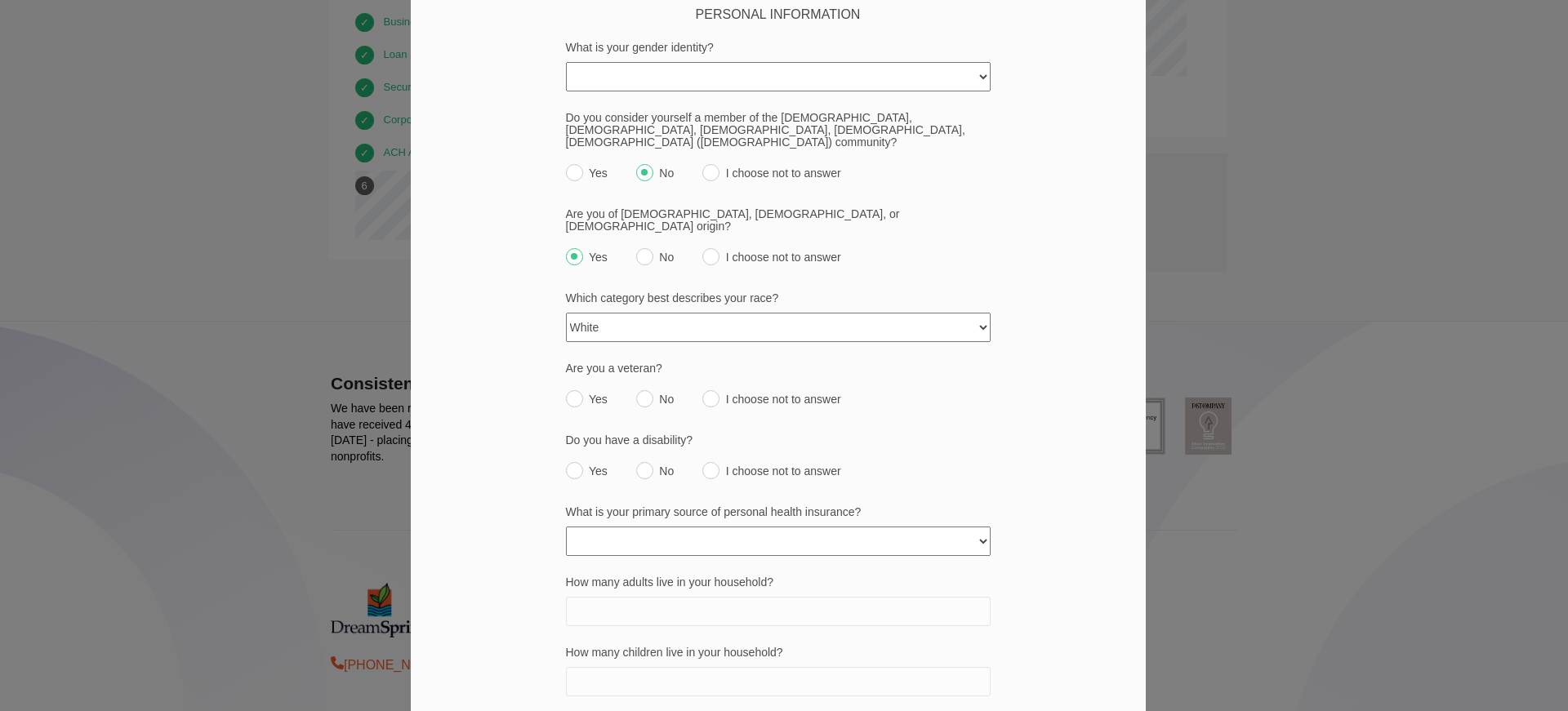
click at [636, 391] on input "No" at bounding box center [644, 399] width 17 height 17
radio input "true"
click at [639, 462] on input "No" at bounding box center [644, 470] width 17 height 17
radio input "true"
click at [643, 527] on select "None Private policy My business Medicaid/Medicare Other state funded Another jo…" at bounding box center [778, 541] width 425 height 30
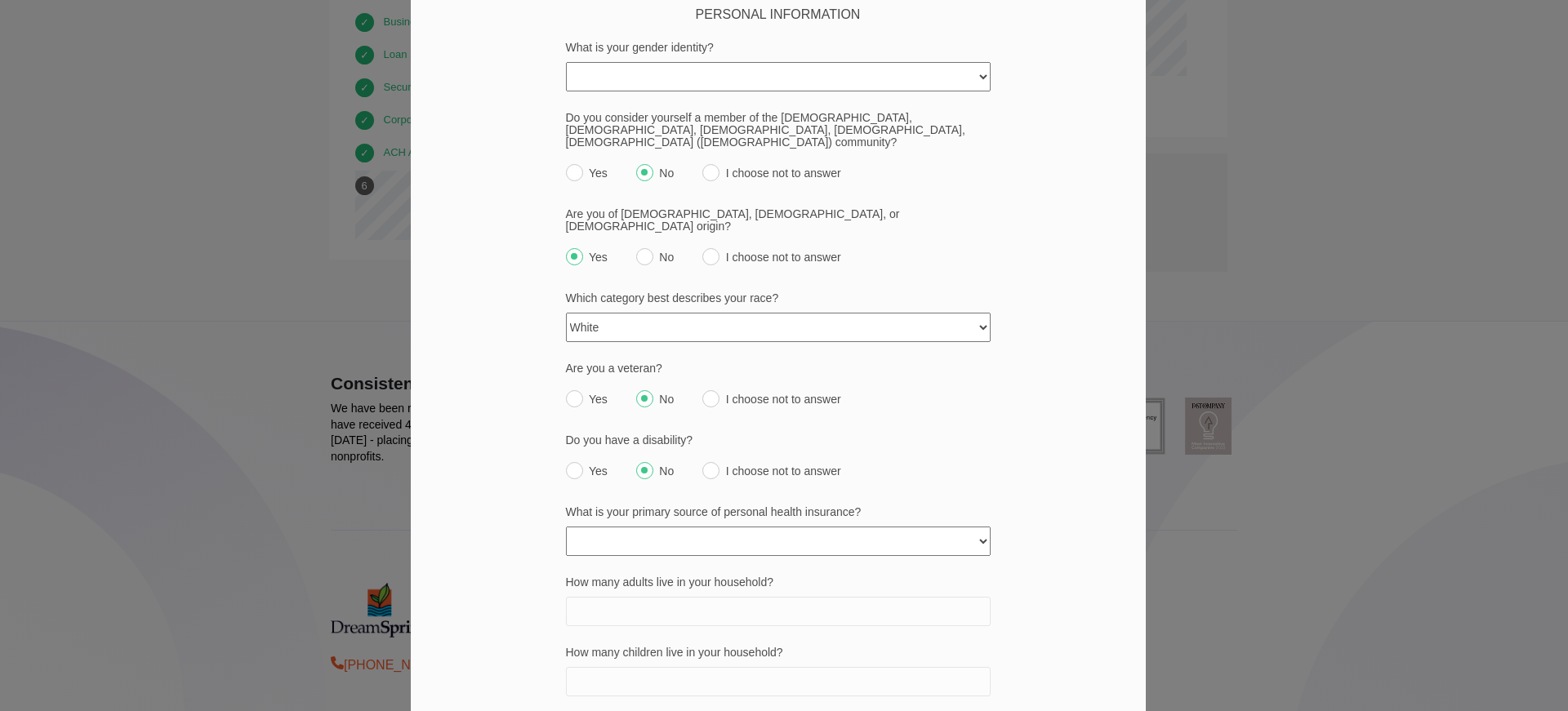
select select "spouses_job"
click at [566, 527] on select "None Private policy My business Medicaid/Medicare Other state funded Another jo…" at bounding box center [778, 541] width 425 height 30
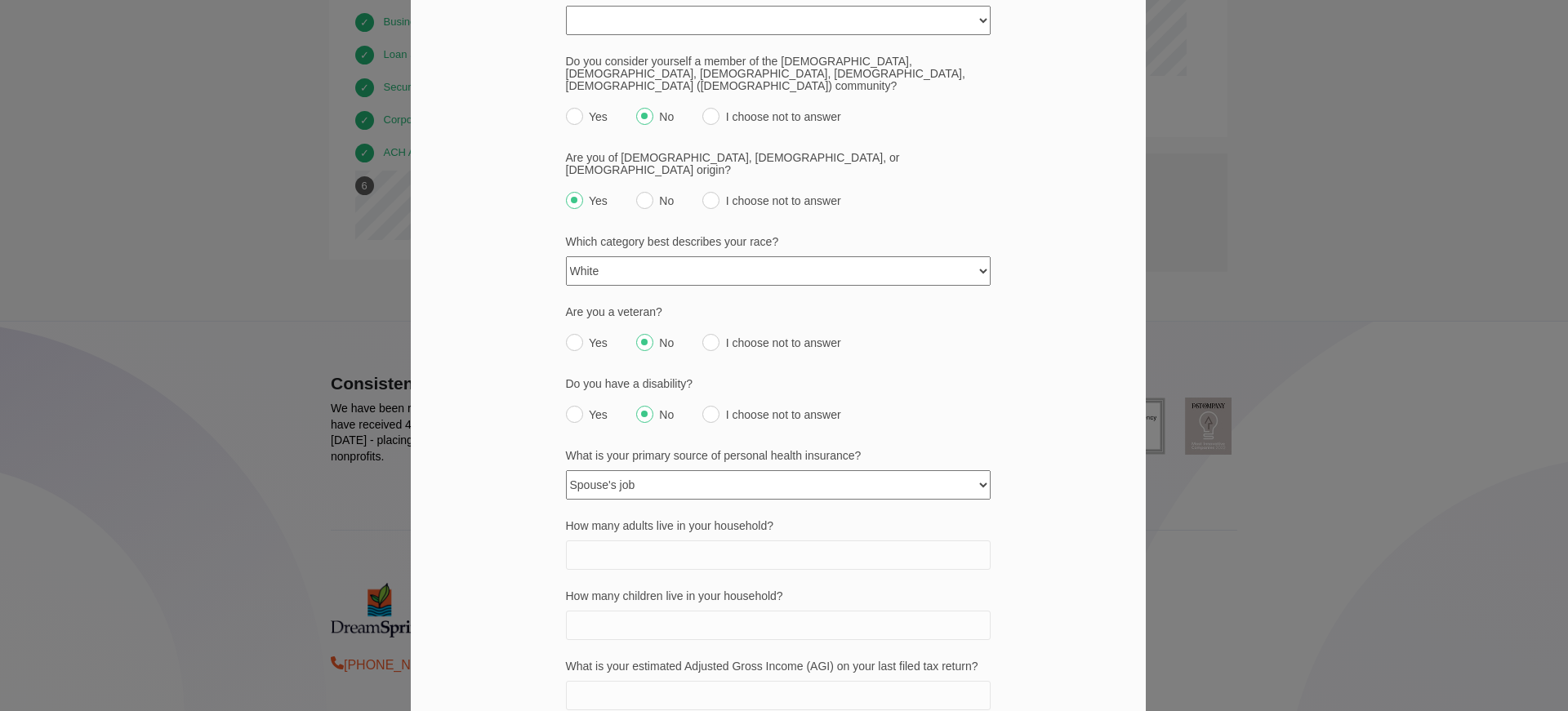
scroll to position [327, 0]
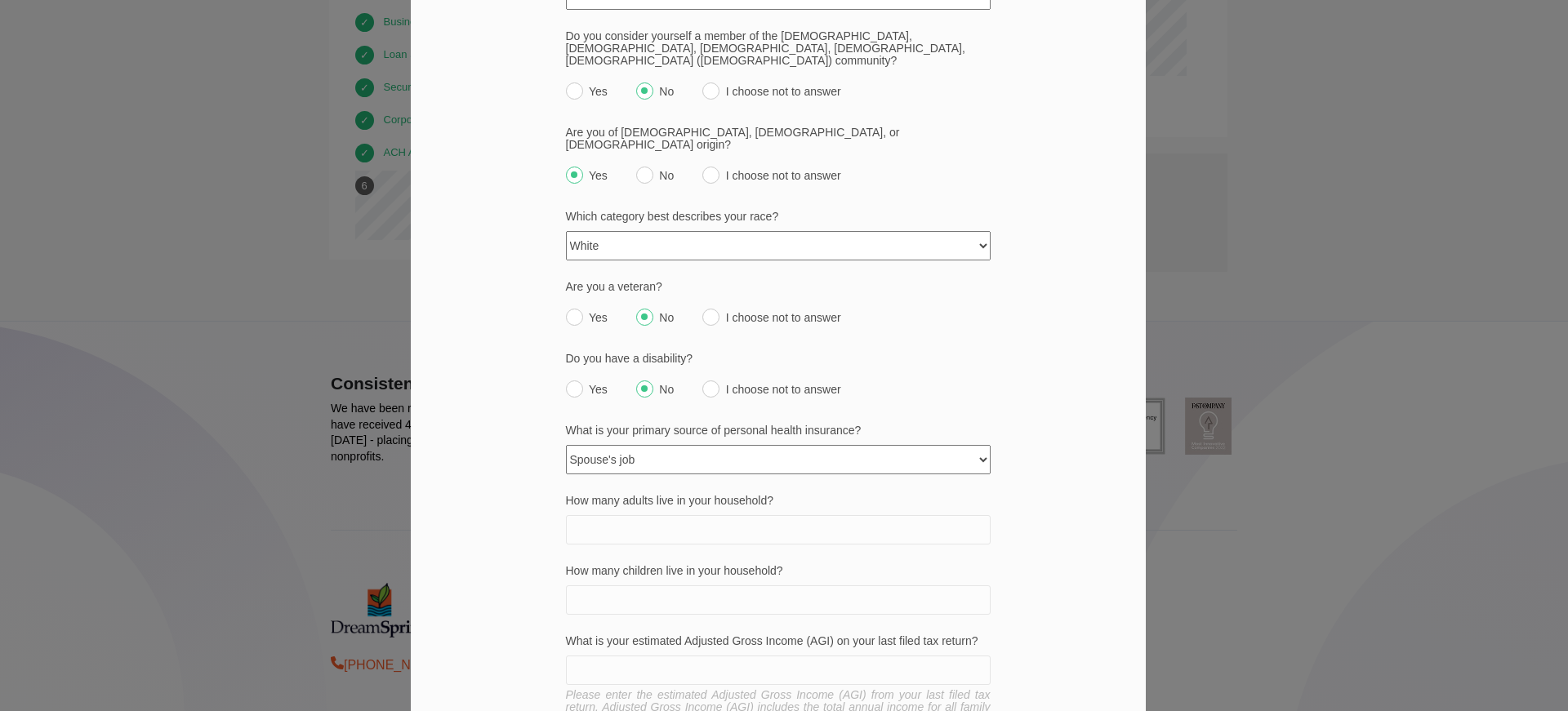
click at [635, 515] on input "How many adults live in your household?" at bounding box center [778, 530] width 425 height 30
type input "2"
click at [635, 585] on input "How many children live in your household?" at bounding box center [778, 600] width 425 height 30
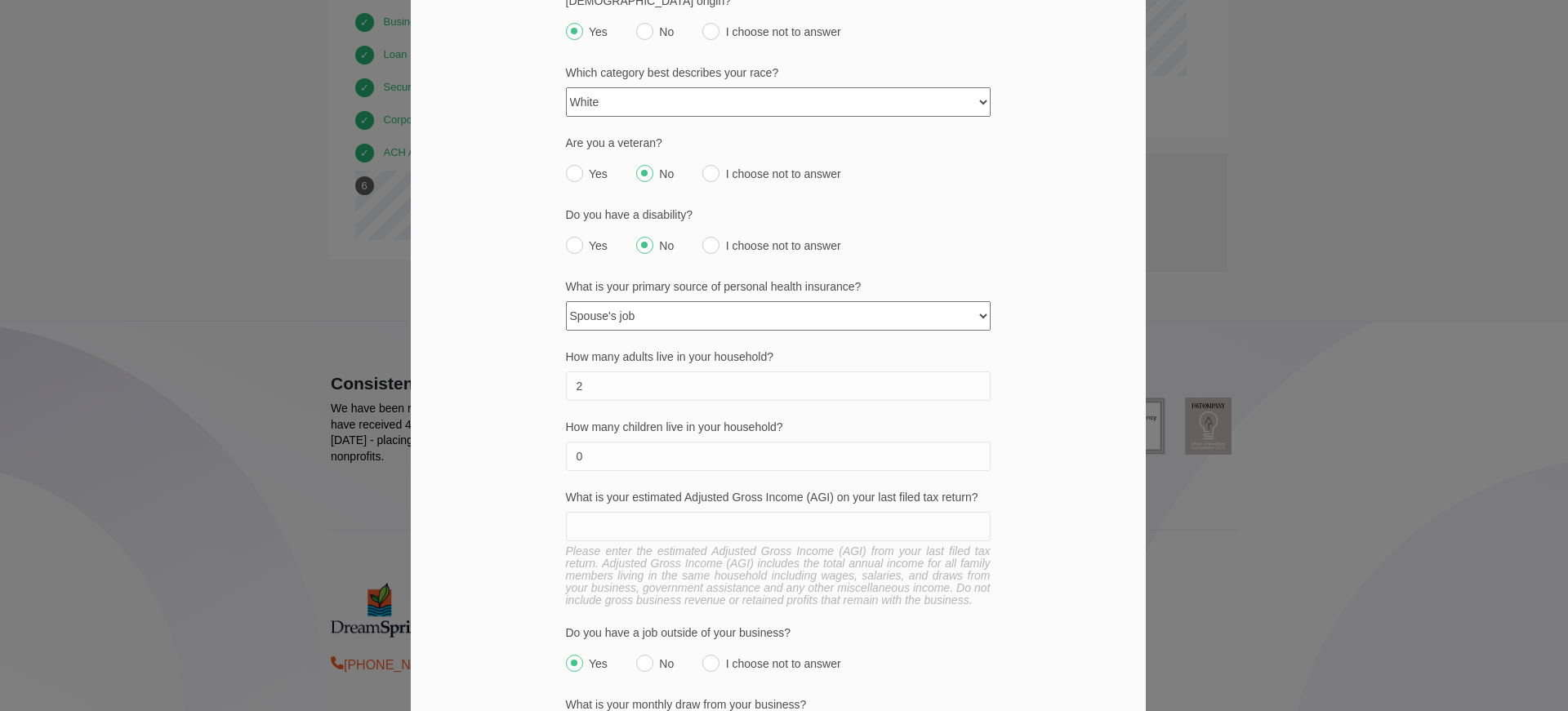
scroll to position [490, 0]
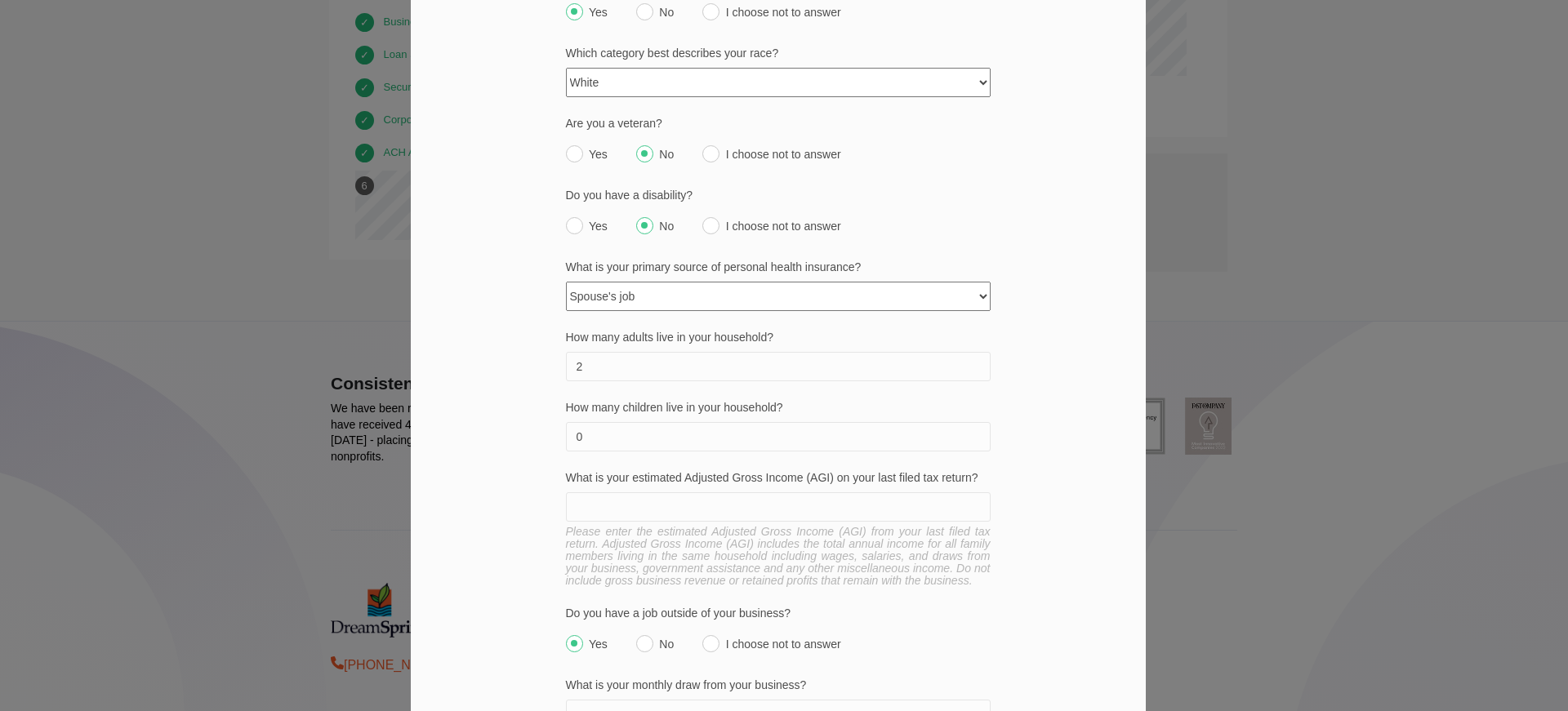
type input "0"
click at [604, 493] on input "What is your estimated Adjusted Gross Income (AGI) on your last filed tax retur…" at bounding box center [778, 507] width 425 height 30
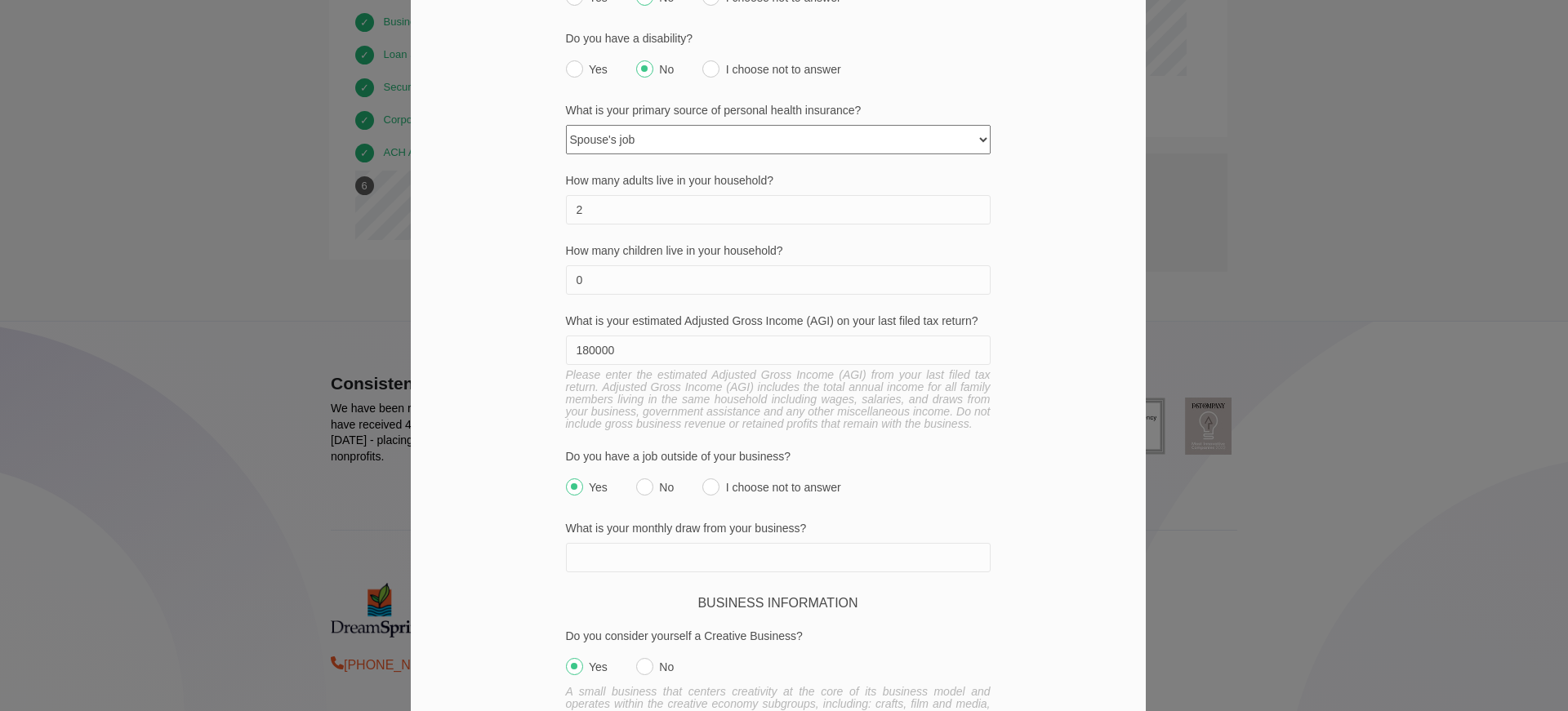
scroll to position [654, 0]
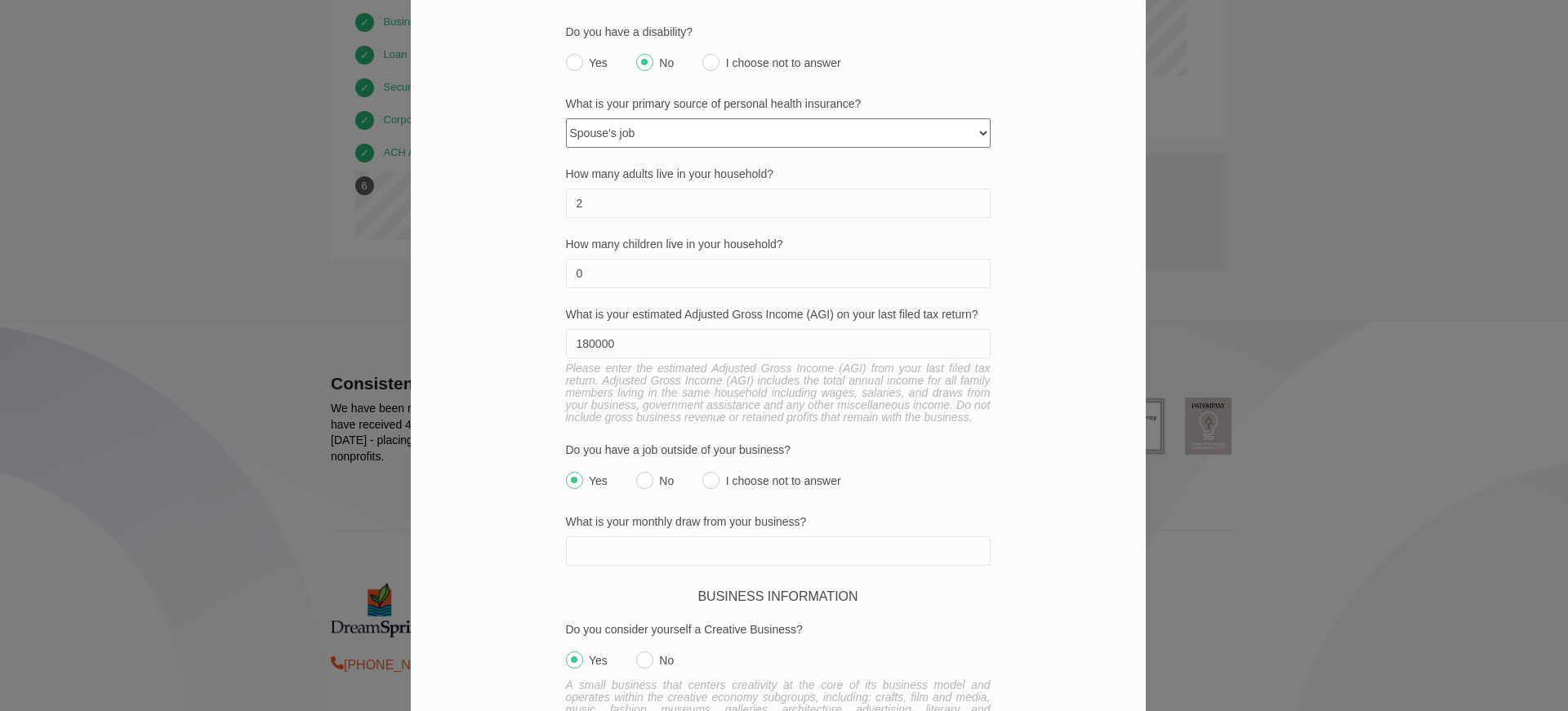
type input "180000"
click at [636, 472] on input "No" at bounding box center [644, 480] width 17 height 17
radio input "true"
click at [606, 537] on input "What is your monthly draw from your business?" at bounding box center [778, 551] width 425 height 30
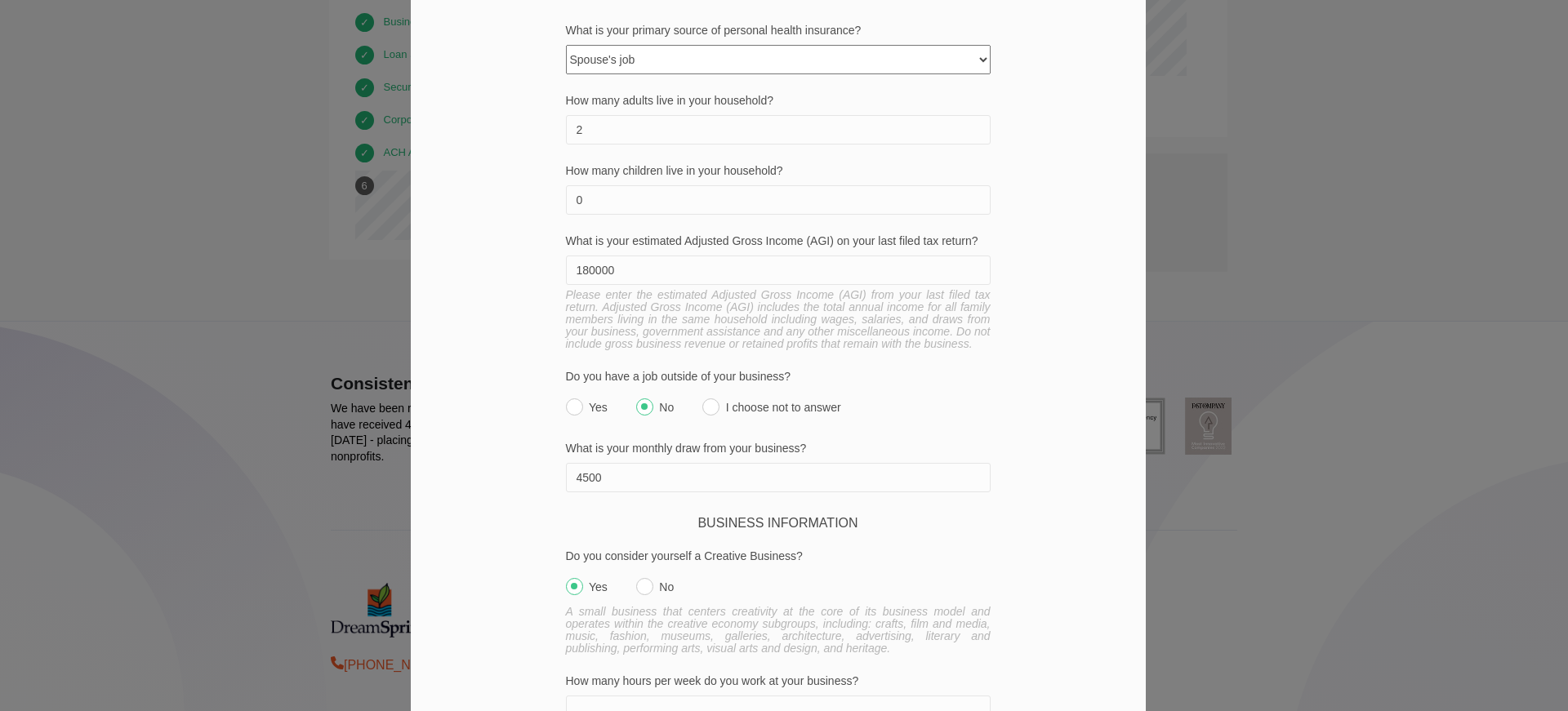
scroll to position [817, 0]
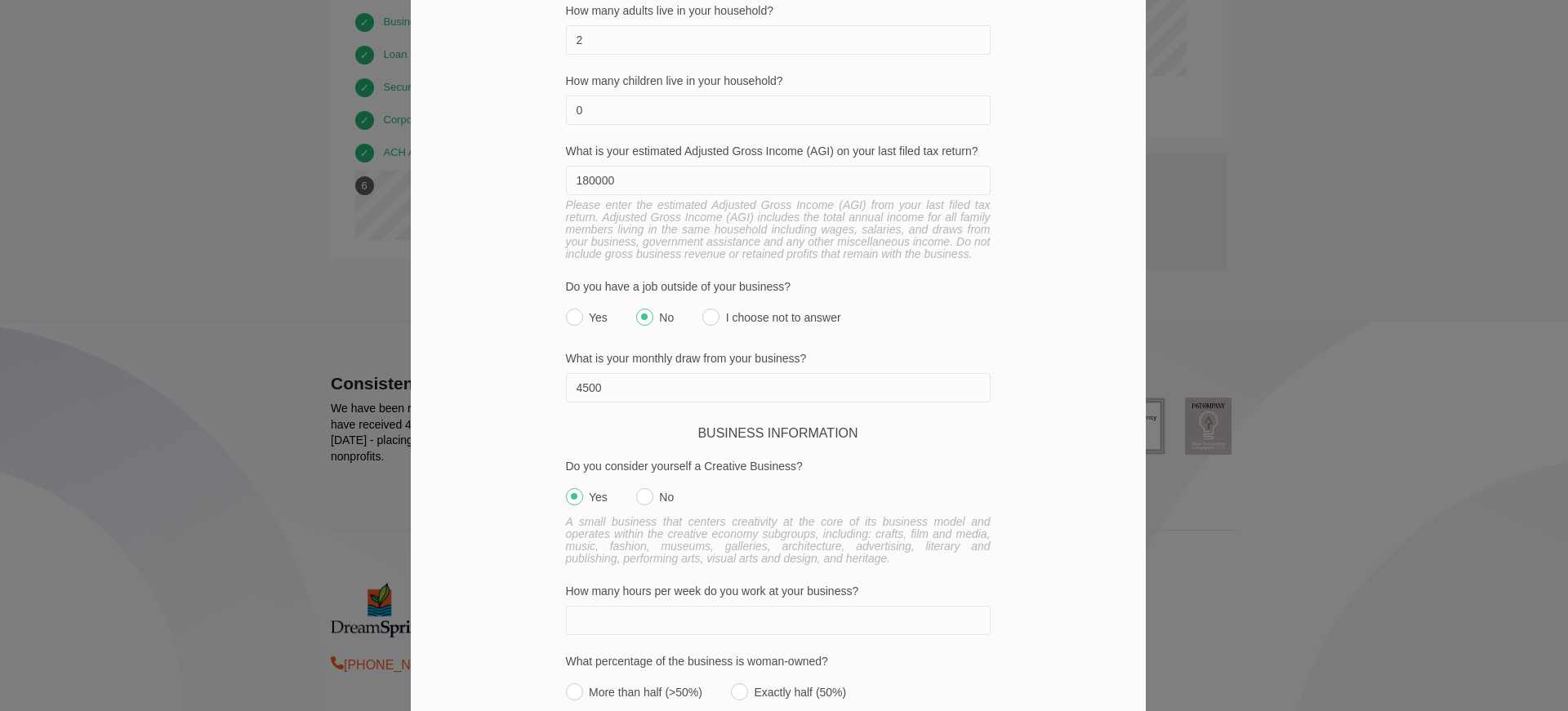
type input "4500"
click at [636, 488] on input "No" at bounding box center [644, 496] width 17 height 17
radio input "true"
click at [622, 606] on input "How many hours per week do you work at your business?" at bounding box center [778, 620] width 425 height 30
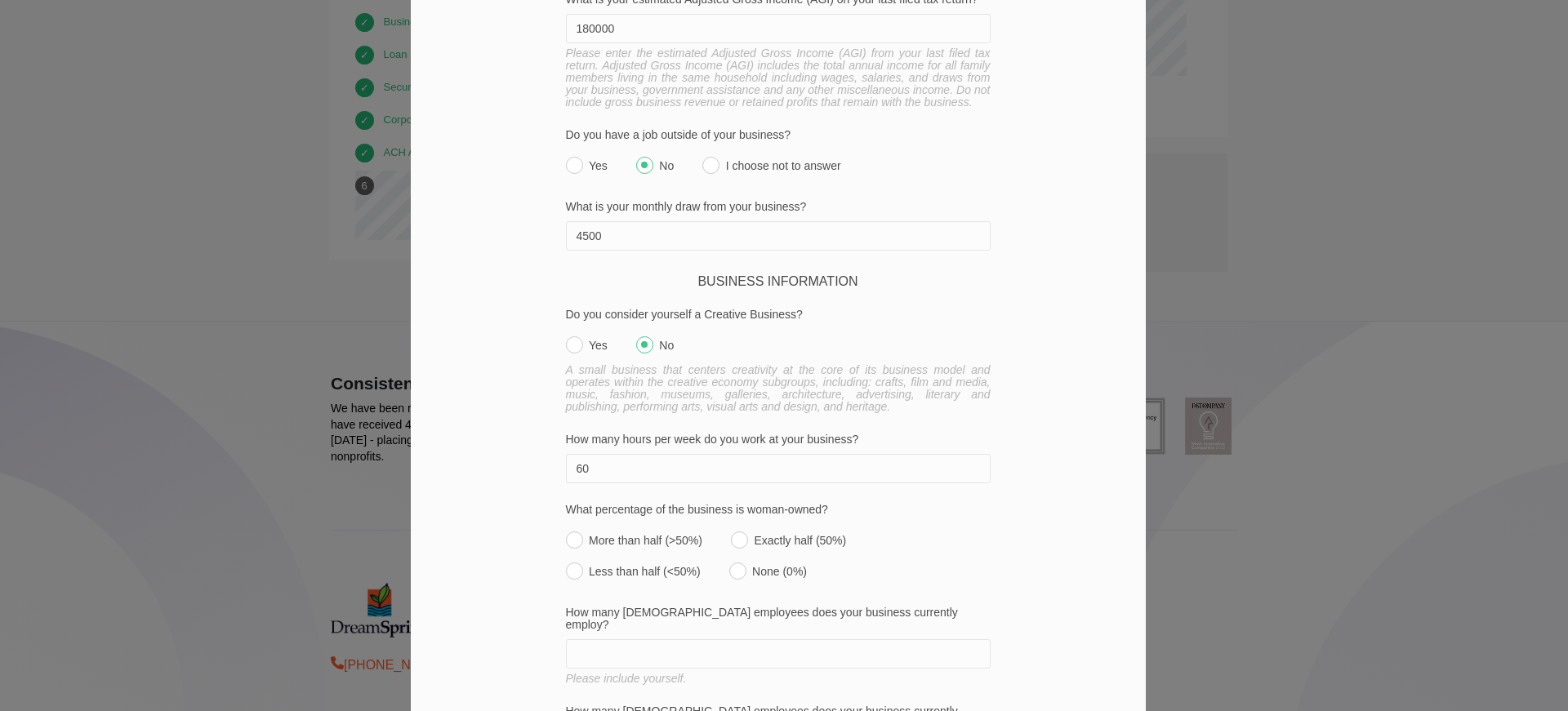
scroll to position [980, 0]
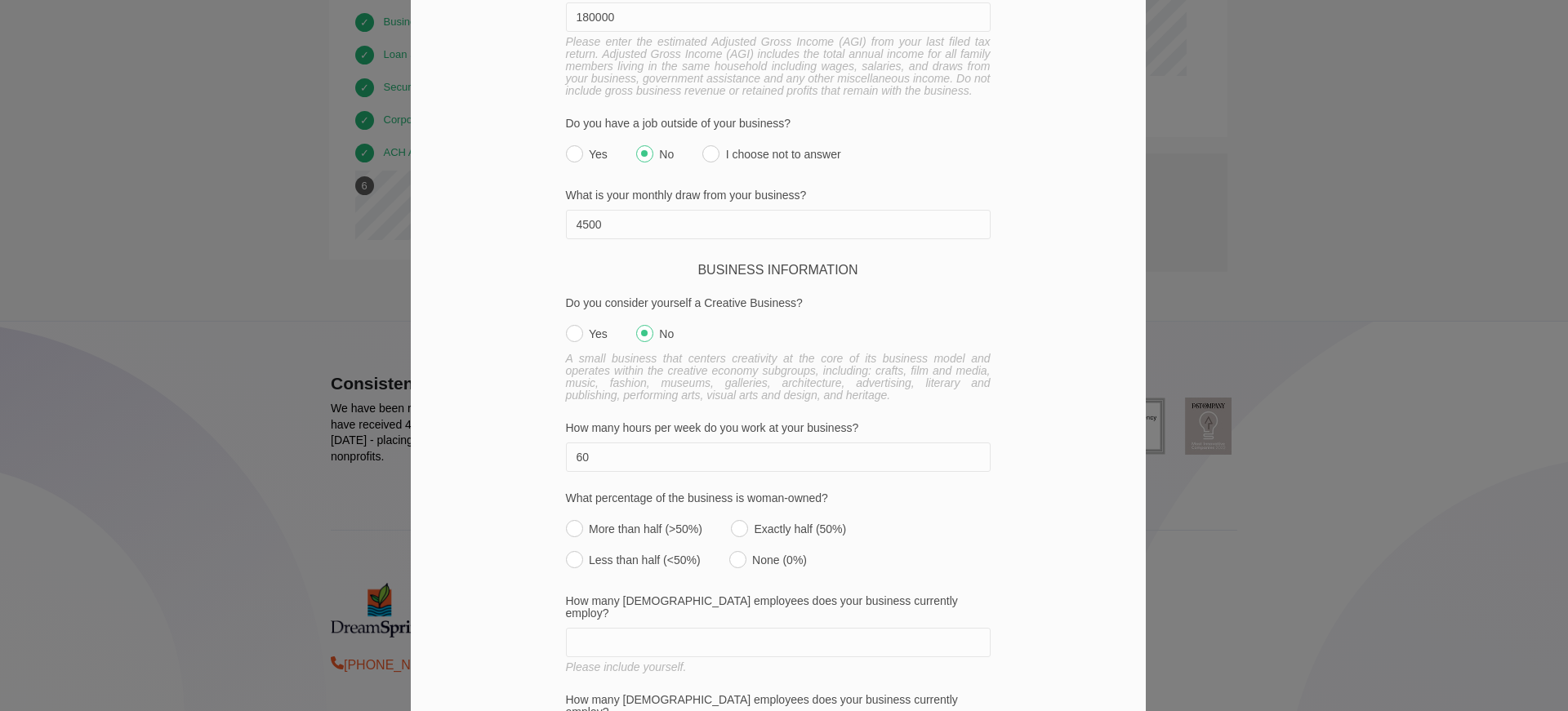
type input "60"
click at [566, 521] on input "More than half (>50%)" at bounding box center [574, 529] width 17 height 17
radio input "true"
click at [585, 628] on input "How many [DEMOGRAPHIC_DATA] employees does your business currently employ?" at bounding box center [778, 643] width 425 height 30
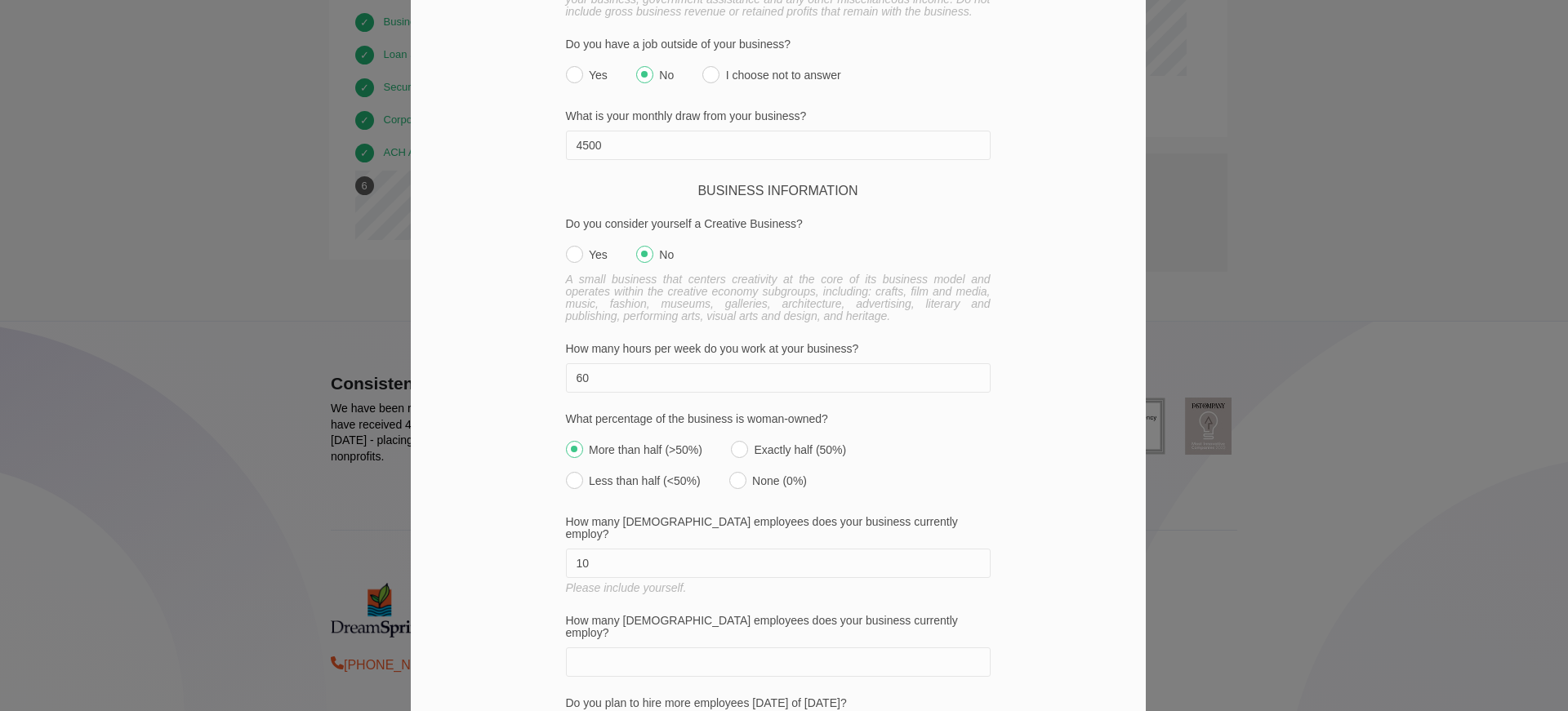
scroll to position [1144, 0]
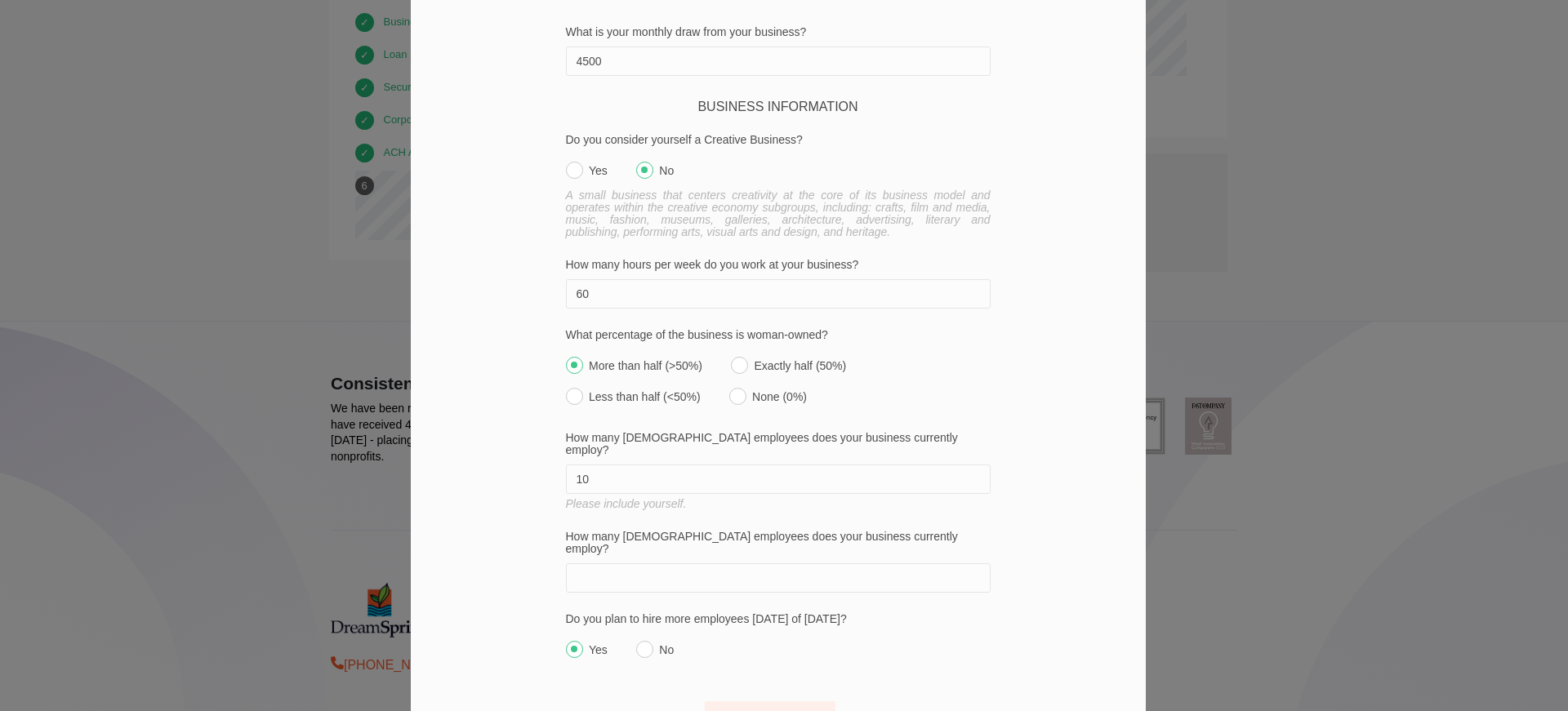
type input "10"
click at [605, 564] on input "How many [DEMOGRAPHIC_DATA] employees does your business currently employ?" at bounding box center [778, 578] width 425 height 30
type input "0"
click at [571, 641] on input "Yes" at bounding box center [574, 649] width 17 height 17
radio input "true"
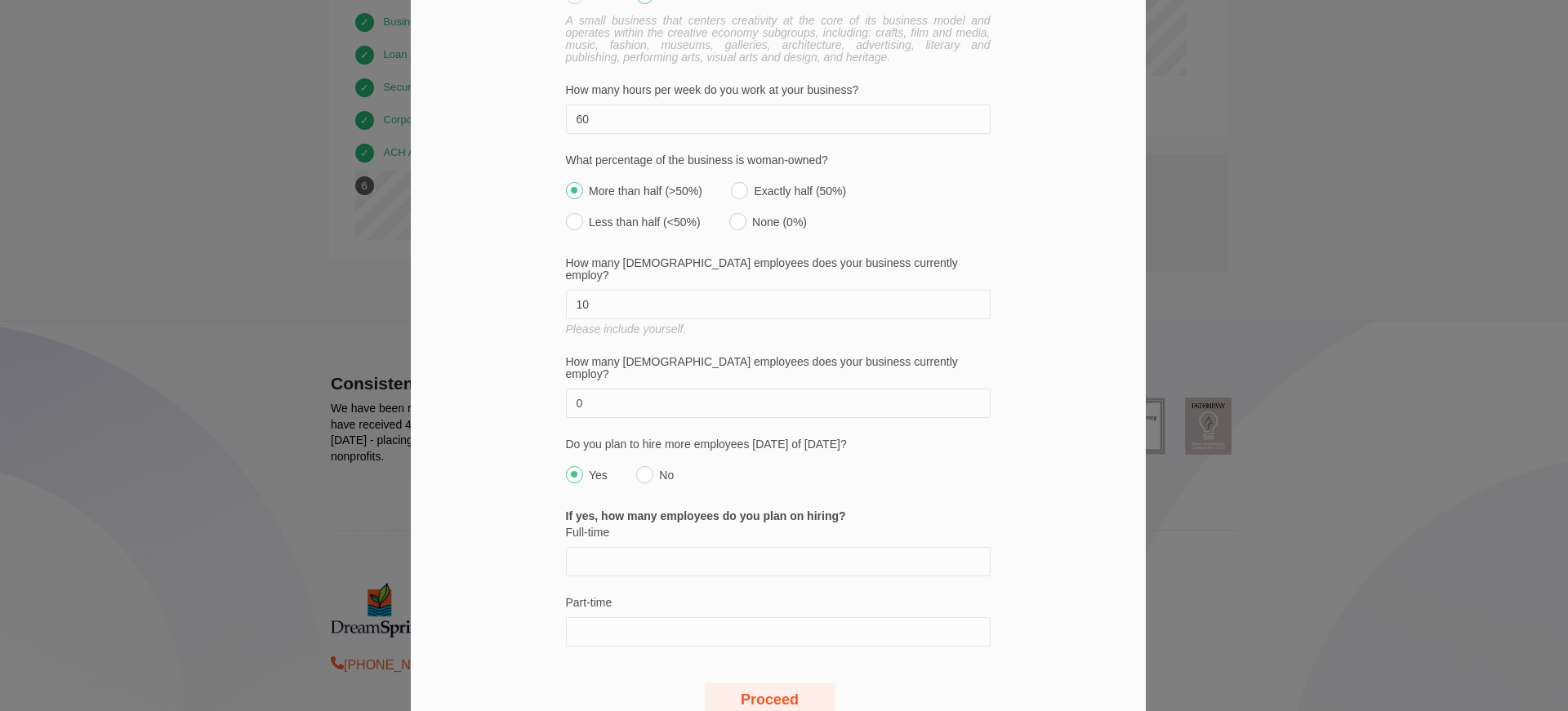
scroll to position [1326, 0]
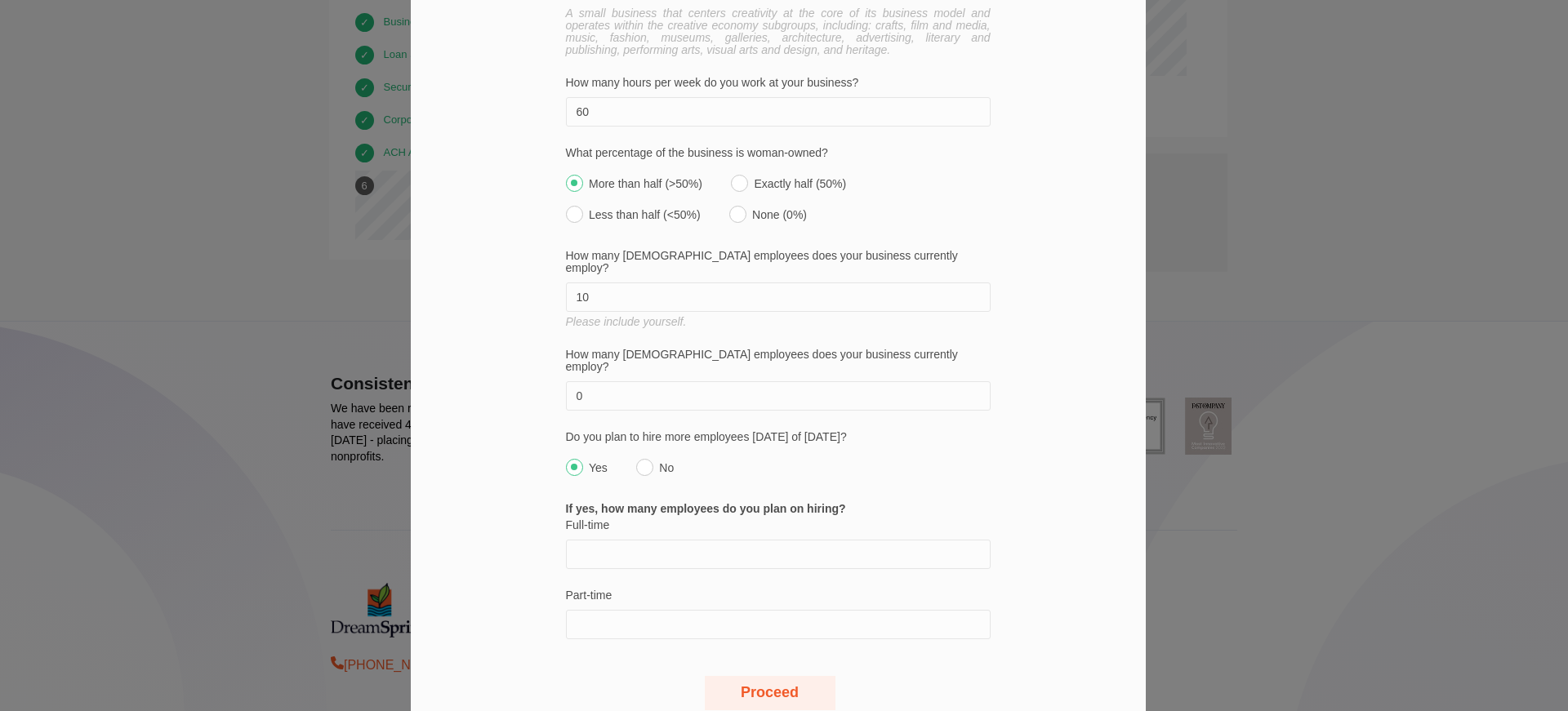
click at [609, 540] on input "Full-time" at bounding box center [778, 554] width 425 height 30
type input "4"
click at [620, 610] on input "Part-time" at bounding box center [778, 625] width 425 height 30
type input "1"
click at [784, 676] on button "Proceed" at bounding box center [770, 693] width 131 height 34
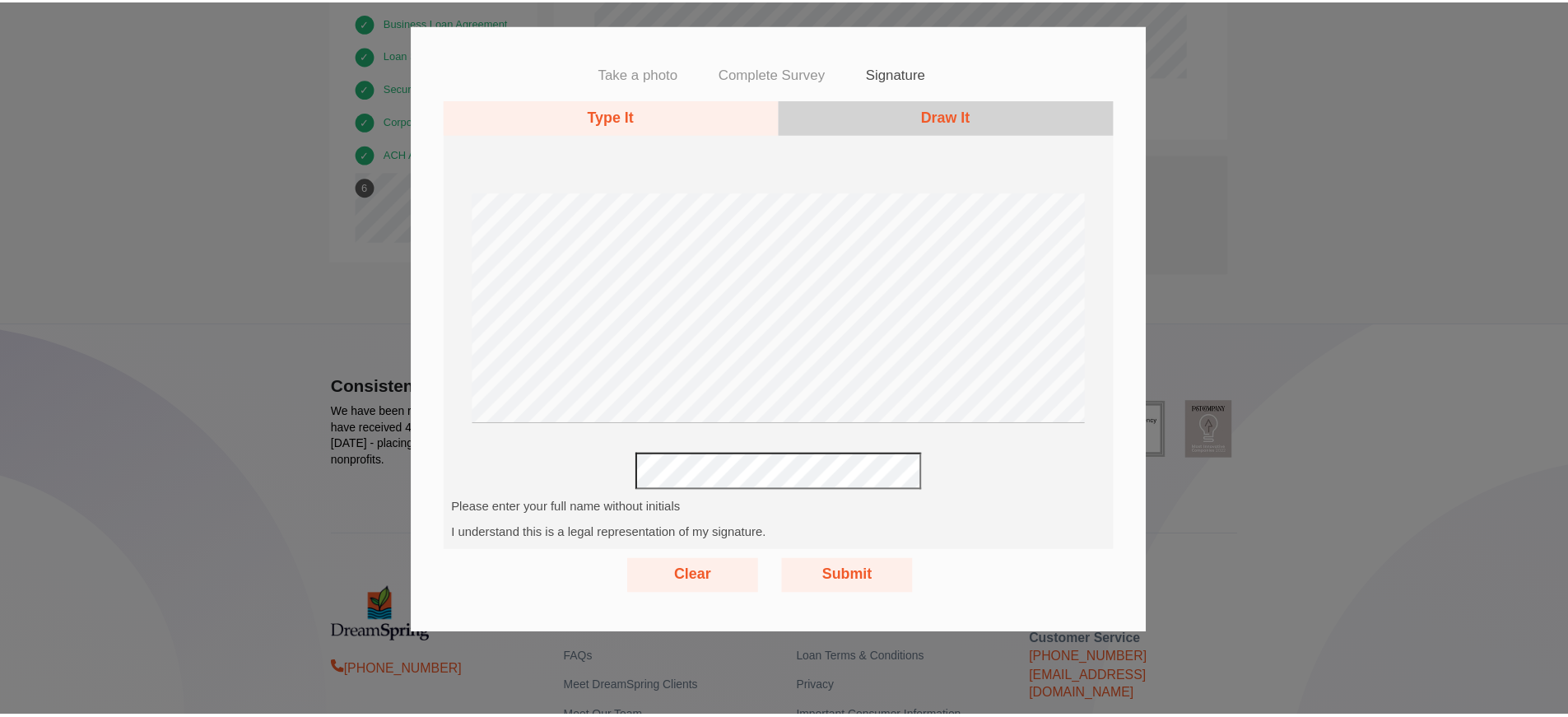
scroll to position [0, 0]
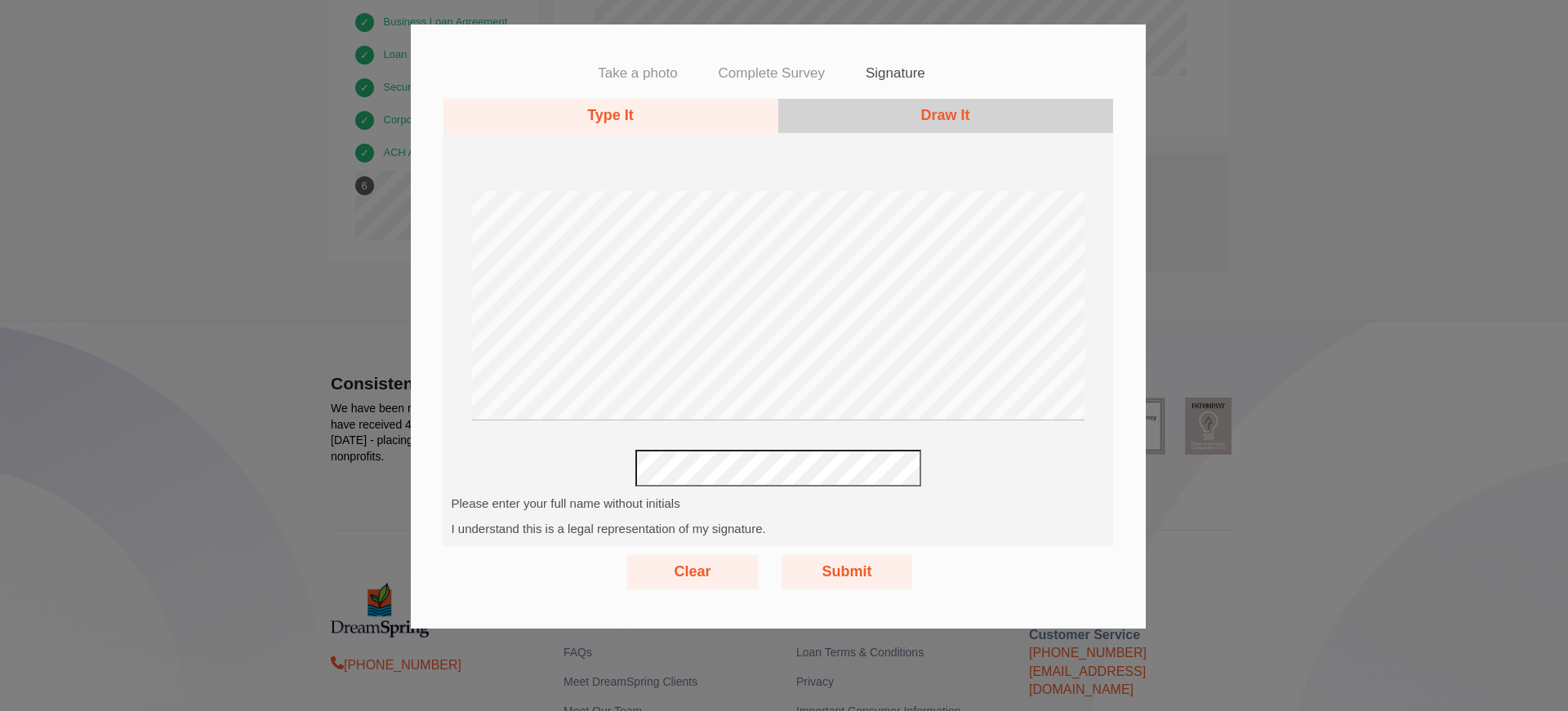
click at [916, 118] on button "Draw It" at bounding box center [945, 116] width 335 height 34
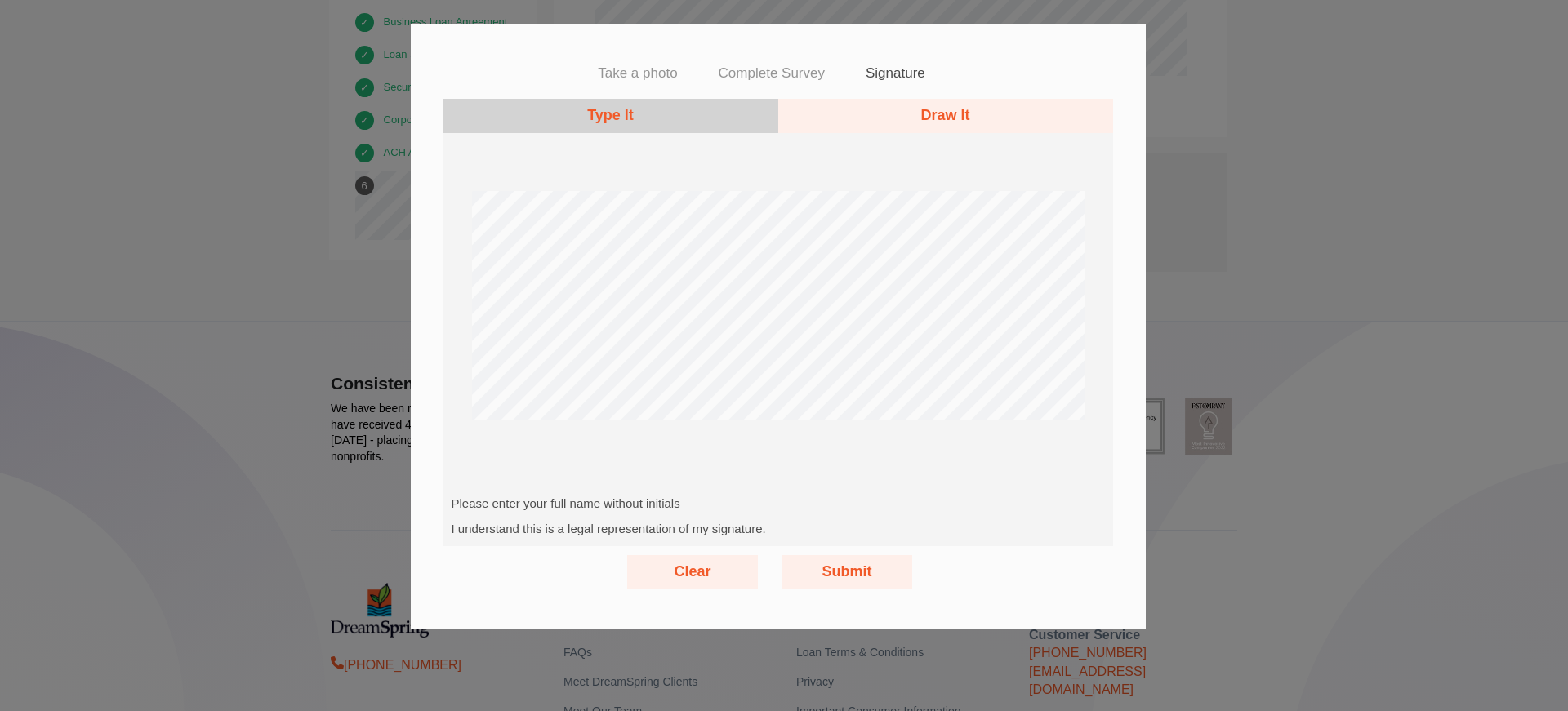
drag, startPoint x: 689, startPoint y: 572, endPoint x: 675, endPoint y: 588, distance: 21.3
click at [687, 575] on button "Clear" at bounding box center [693, 573] width 131 height 34
click at [551, 296] on div at bounding box center [778, 296] width 670 height 259
click at [848, 577] on button "Submit" at bounding box center [847, 573] width 131 height 34
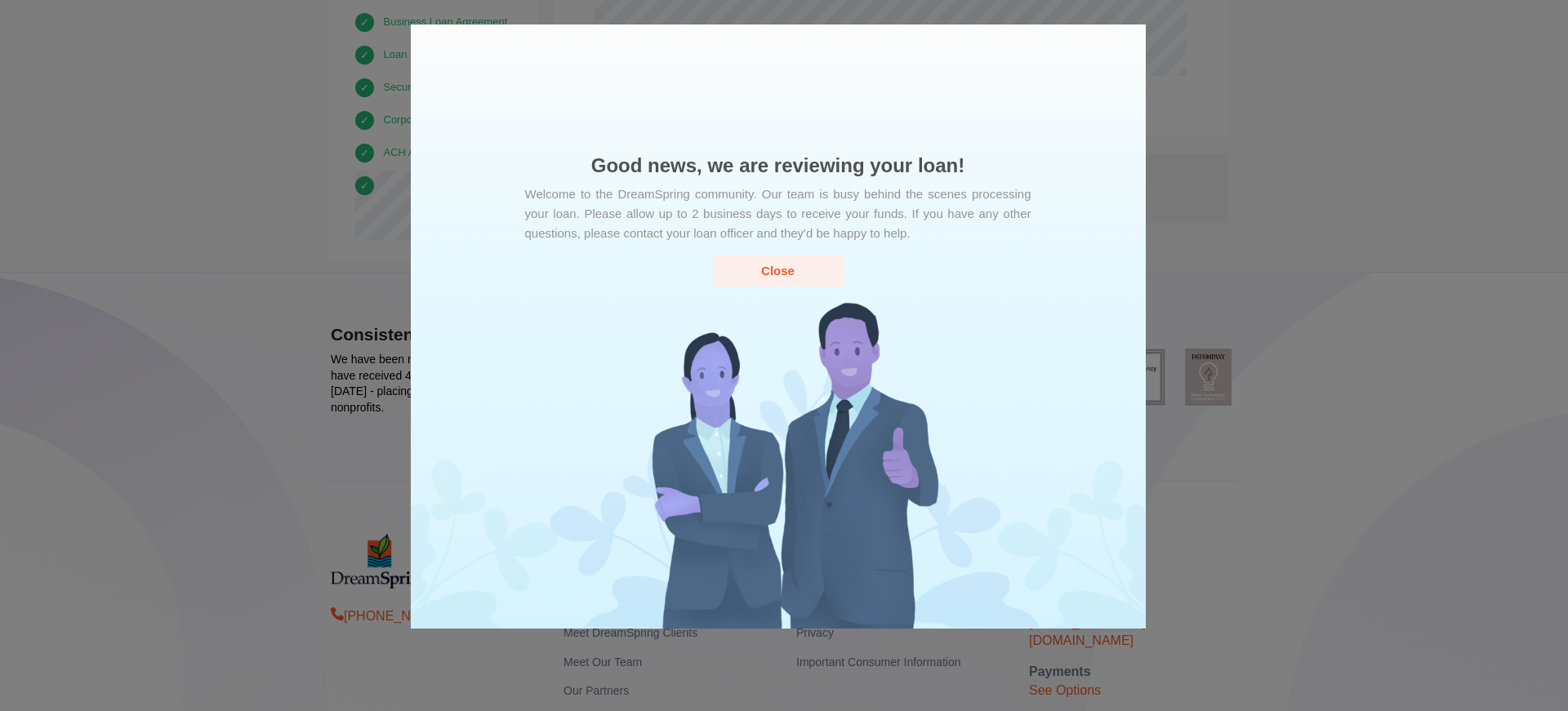
click at [775, 268] on button "Close" at bounding box center [778, 271] width 131 height 31
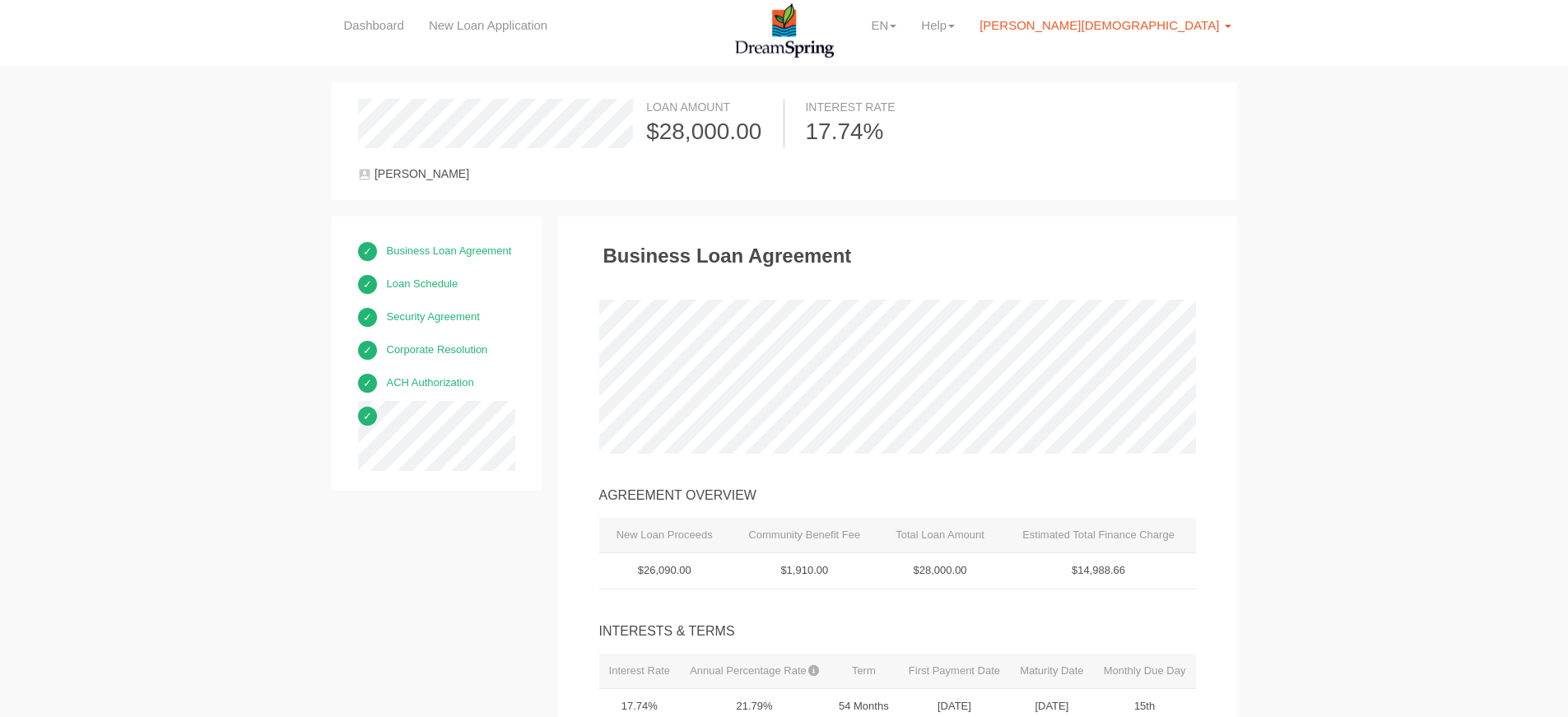
click at [1126, 23] on span "[PERSON_NAME][DEMOGRAPHIC_DATA]" at bounding box center [1099, 24] width 240 height 14
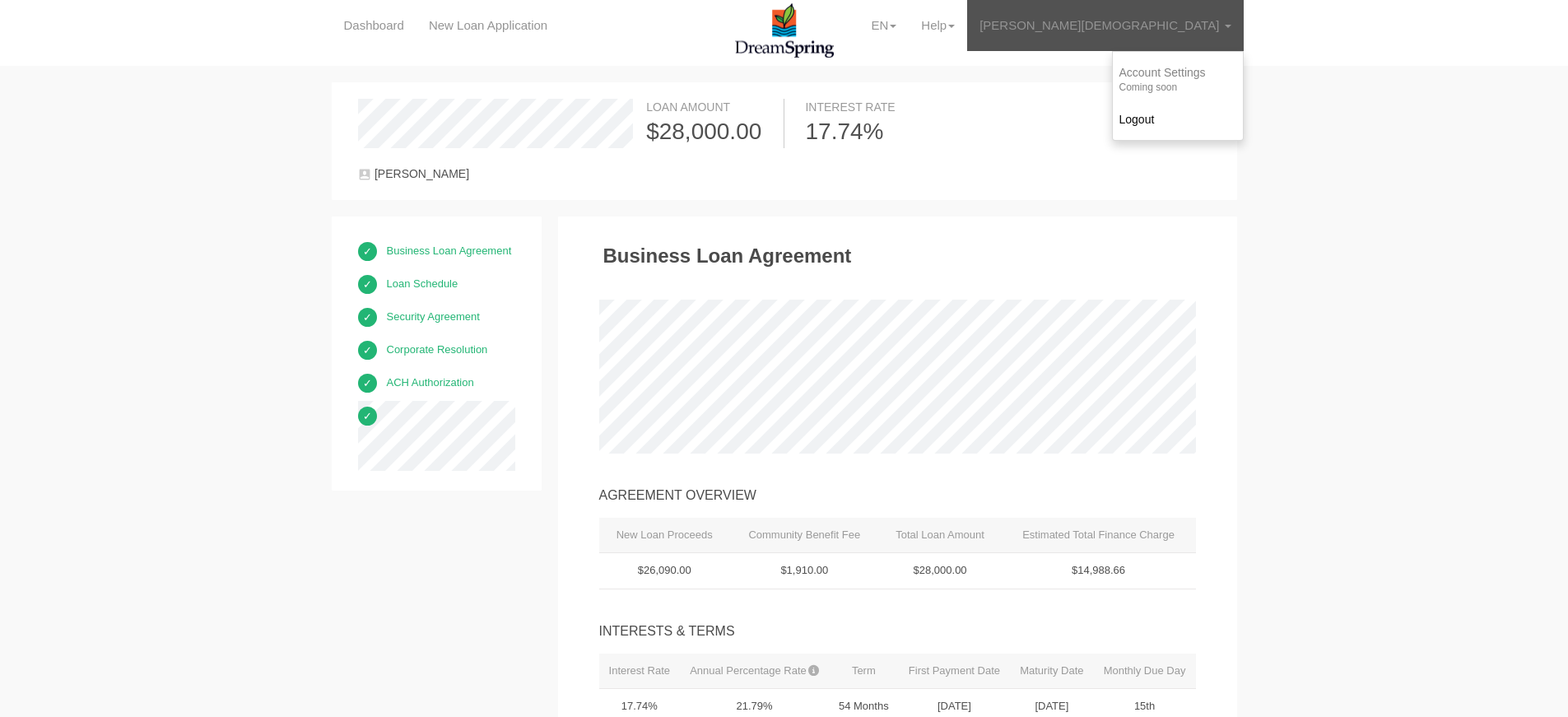
click at [1170, 81] on ul "Account Settings Coming soon Logout" at bounding box center [1178, 95] width 132 height 90
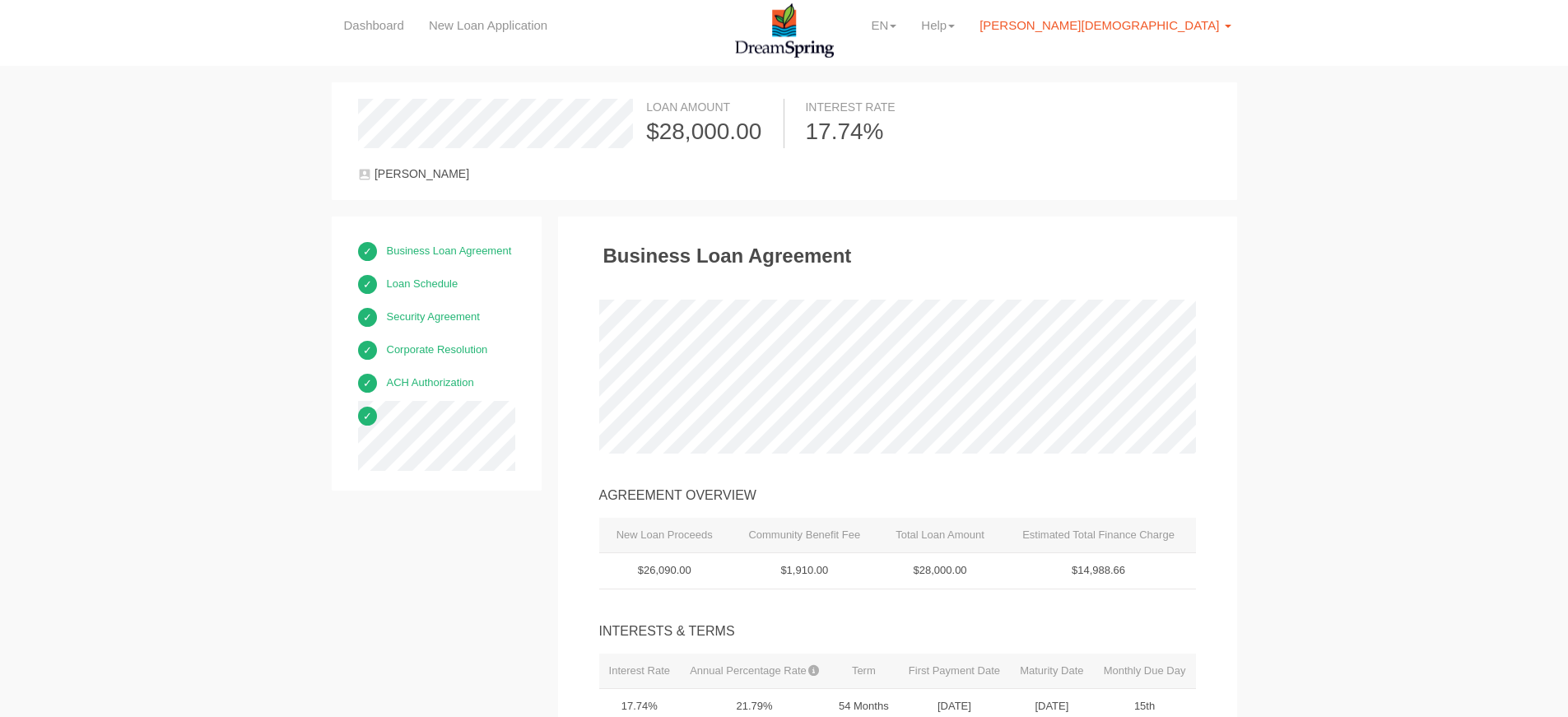
click at [1152, 23] on span "[PERSON_NAME][DEMOGRAPHIC_DATA]" at bounding box center [1099, 24] width 240 height 14
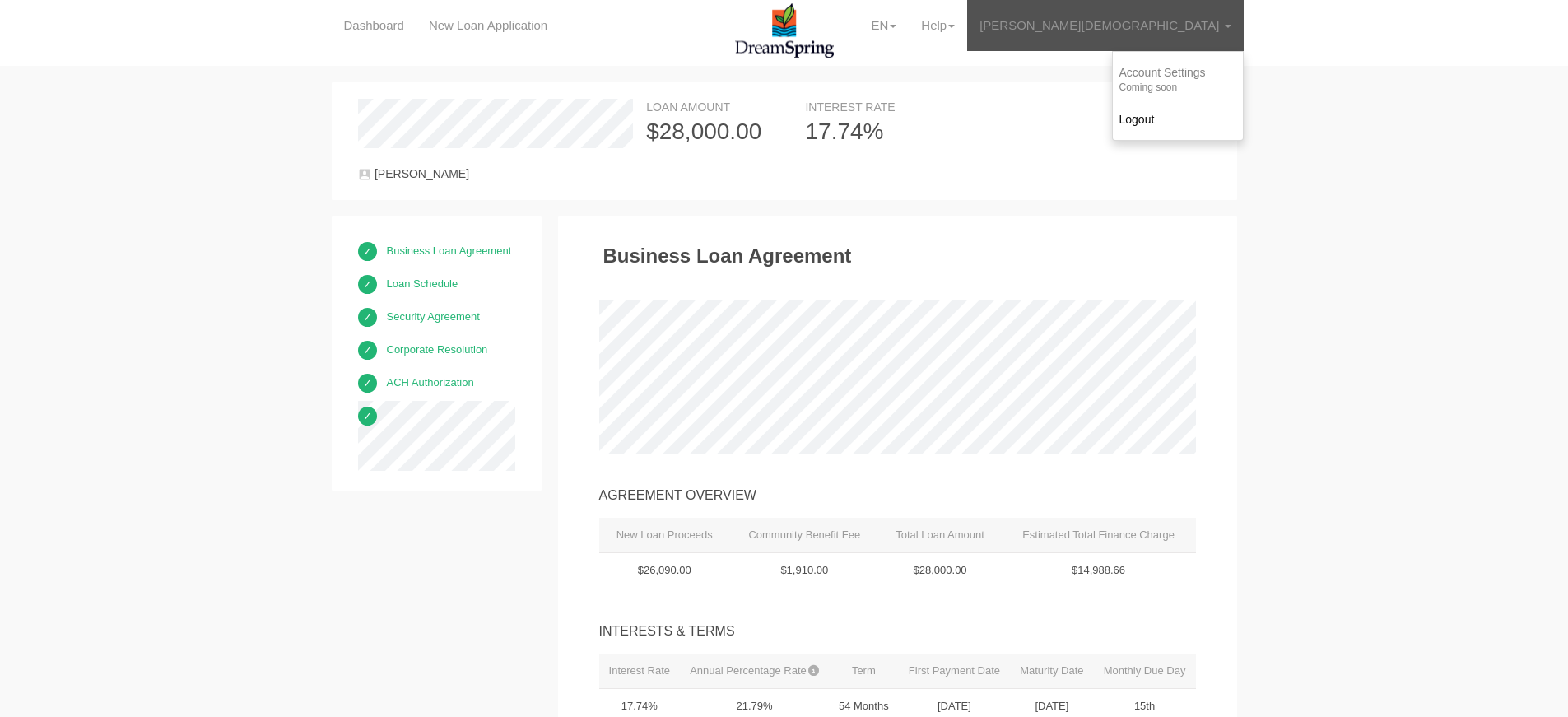
click at [1142, 78] on ul "Account Settings Coming soon Logout" at bounding box center [1178, 95] width 132 height 90
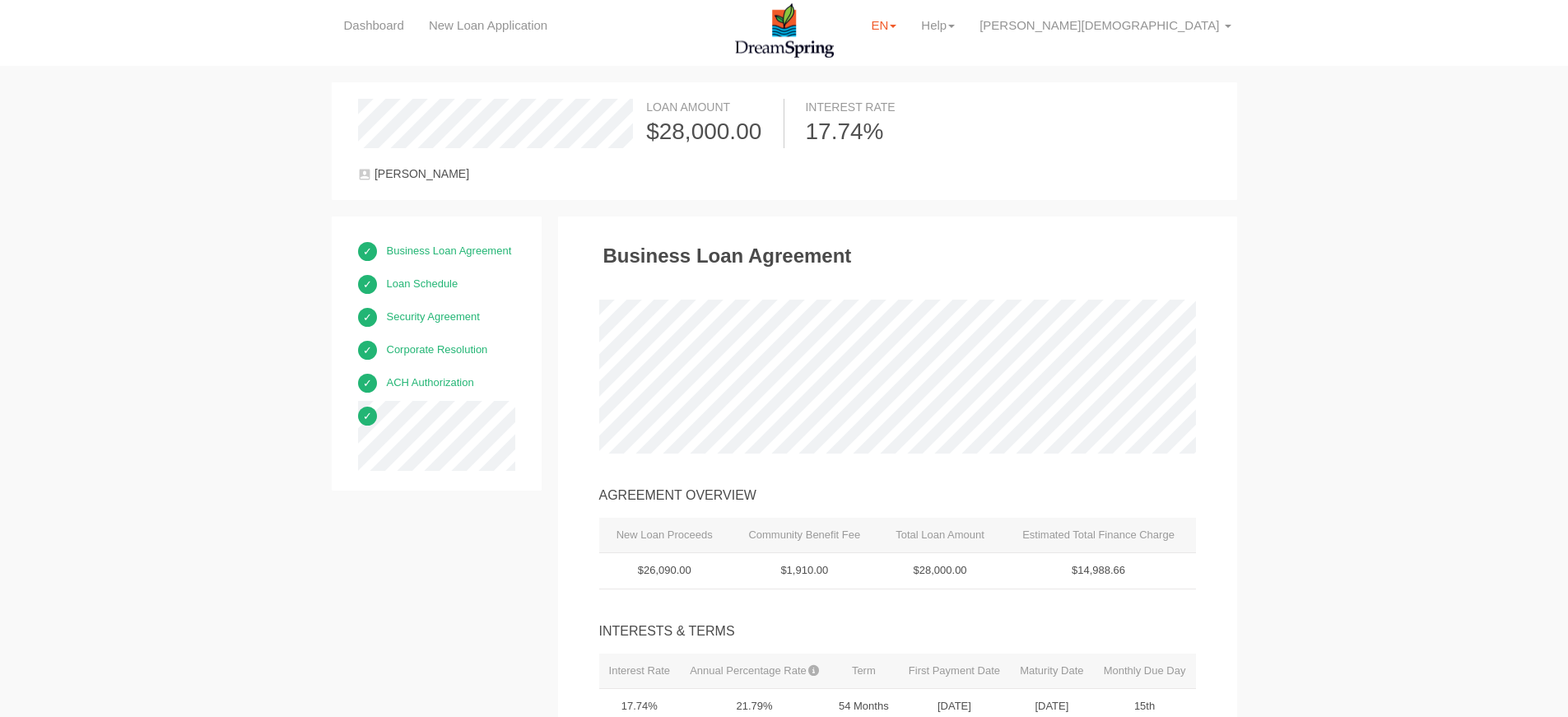
click at [908, 29] on link "EN" at bounding box center [884, 25] width 51 height 51
